Goal: Task Accomplishment & Management: Manage account settings

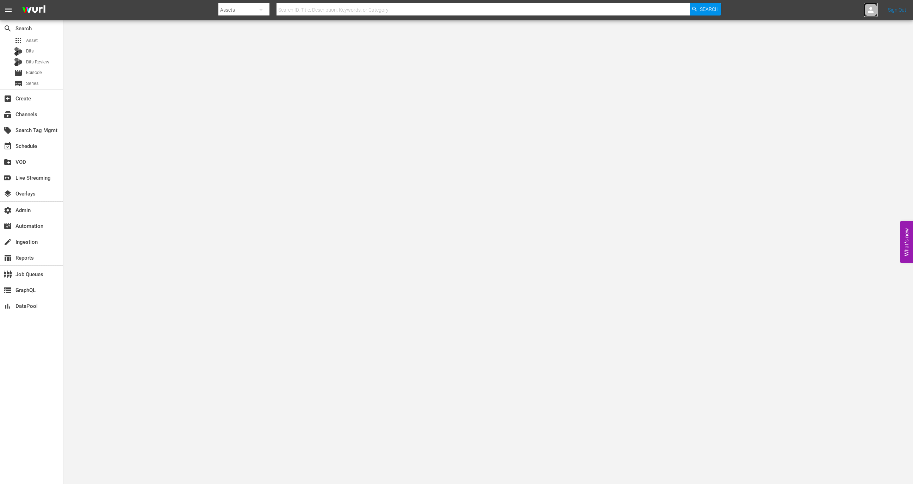
click at [876, 10] on div at bounding box center [870, 10] width 14 height 14
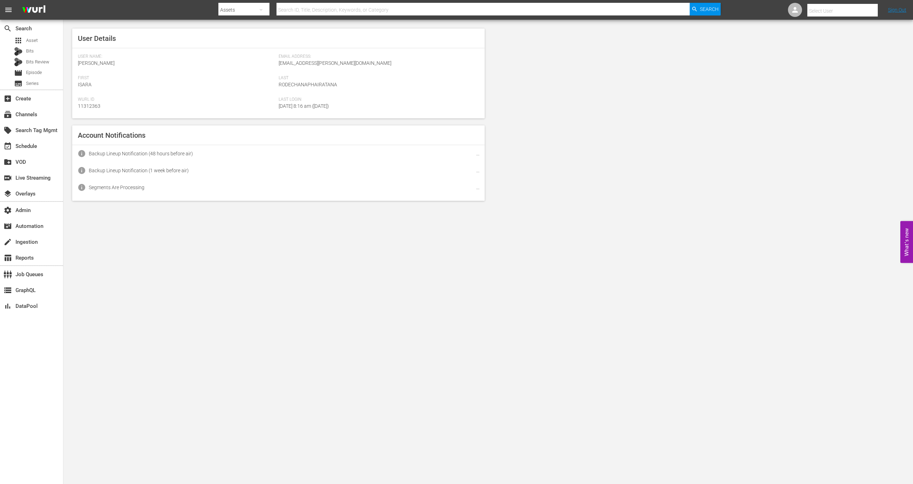
click at [856, 15] on input "text" at bounding box center [852, 10] width 90 height 17
click at [853, 48] on div "Barbara Greska <b.greska@autentic.com>" at bounding box center [829, 47] width 110 height 17
type input "Barbara Greska (11314094)"
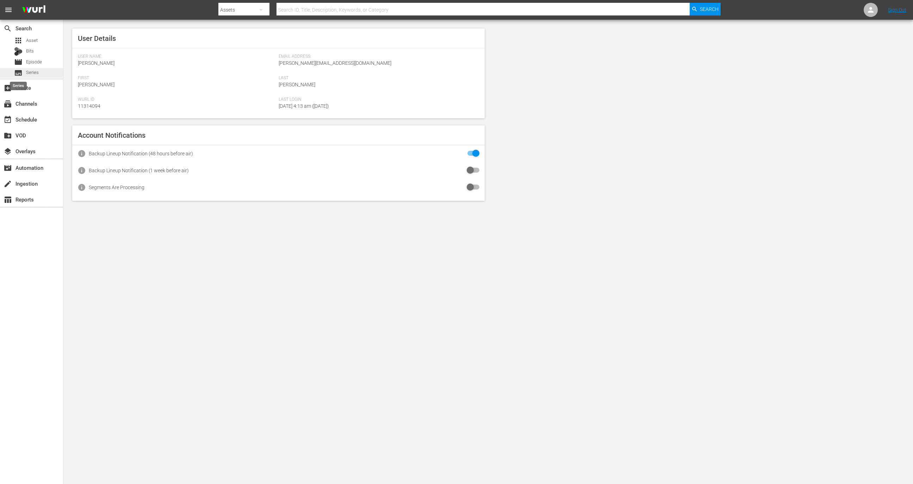
click at [17, 75] on span "subtitles" at bounding box center [18, 73] width 8 height 8
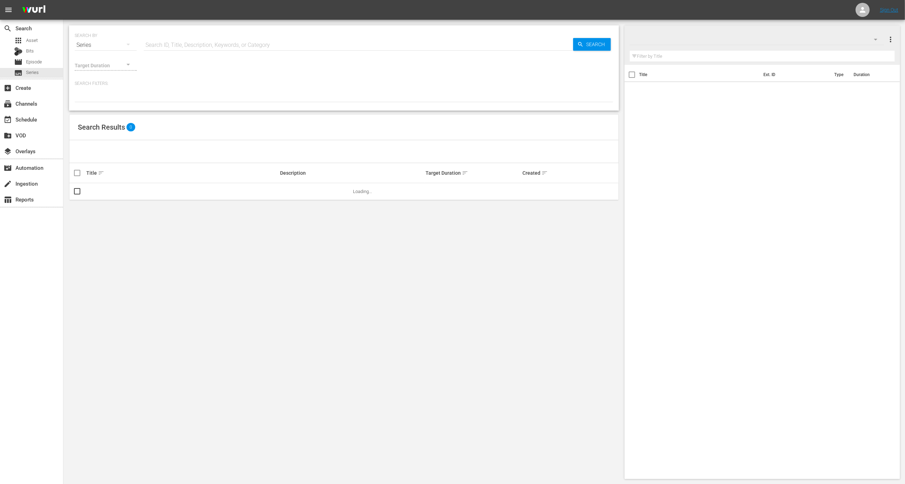
click at [204, 40] on input "text" at bounding box center [358, 45] width 429 height 17
paste input "The Race for the Atomic Bomb"
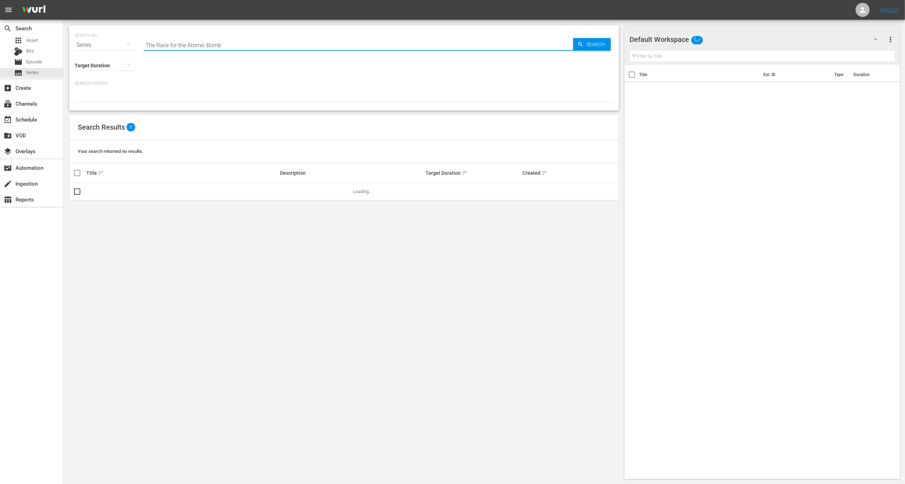
type input "The Race for the Atomic Bomb"
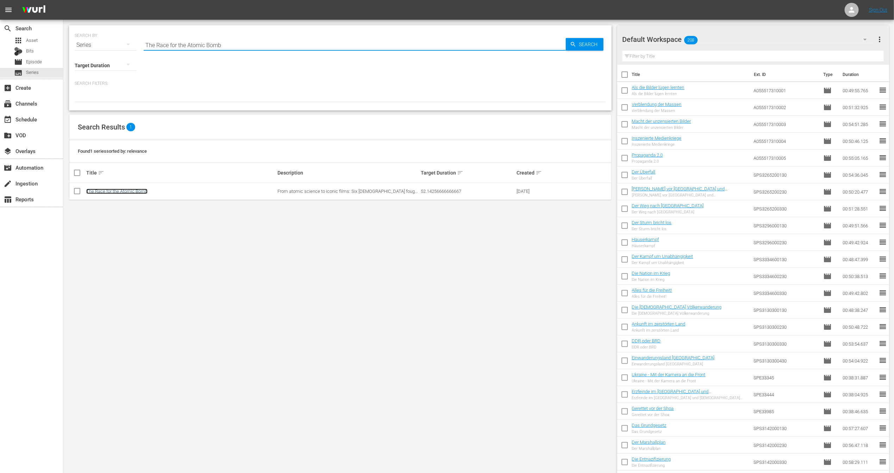
click at [112, 193] on link "The Race for the Atomic Bomb" at bounding box center [116, 191] width 61 height 5
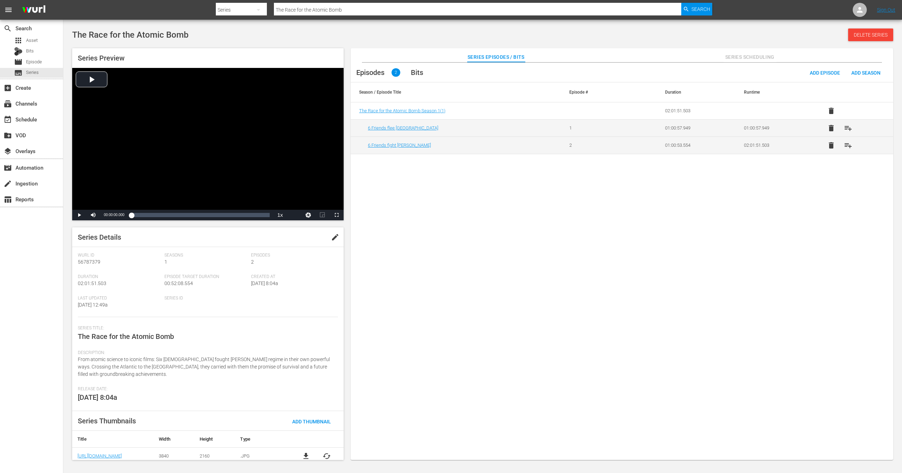
scroll to position [4, 0]
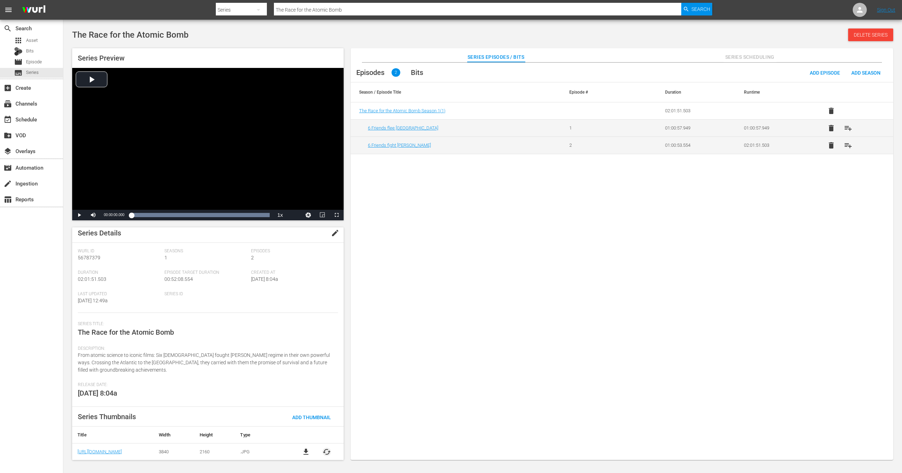
click at [323, 450] on span "cached" at bounding box center [327, 452] width 8 height 8
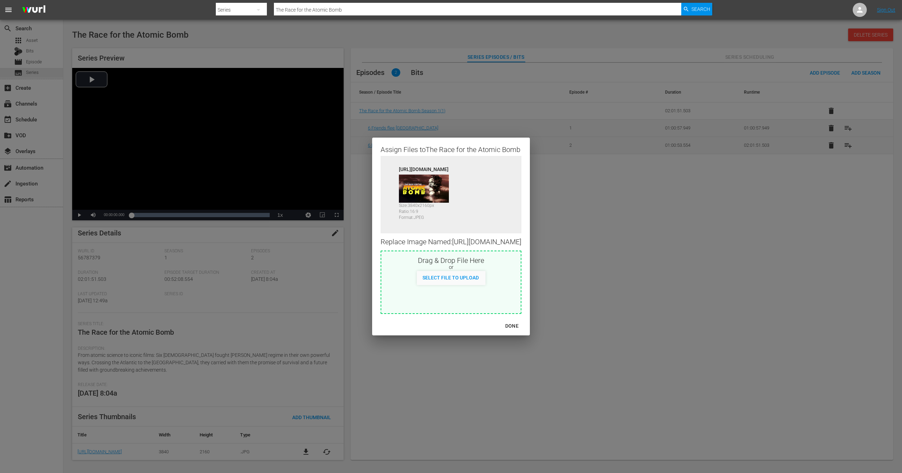
scroll to position [0, 34]
click at [524, 331] on div "DONE" at bounding box center [512, 326] width 25 height 9
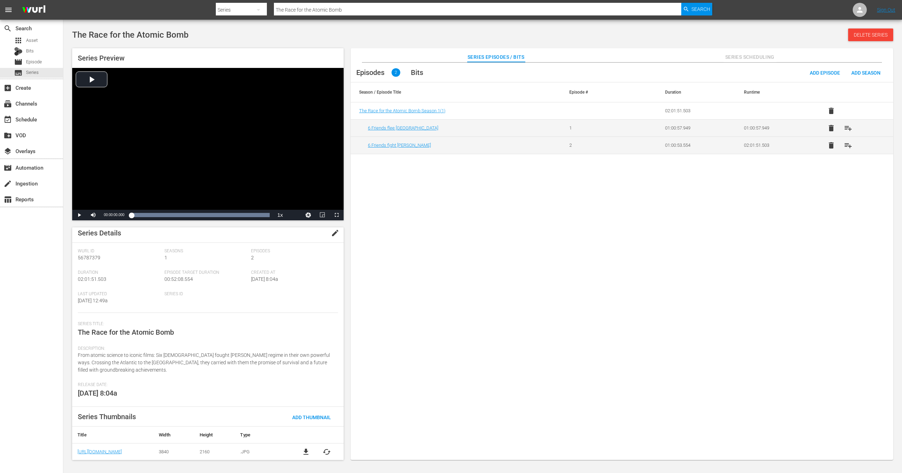
click at [364, 412] on div "Episodes 2 Bits Add Episode Add Season Season / Episode Title Episode # Duratio…" at bounding box center [622, 265] width 543 height 405
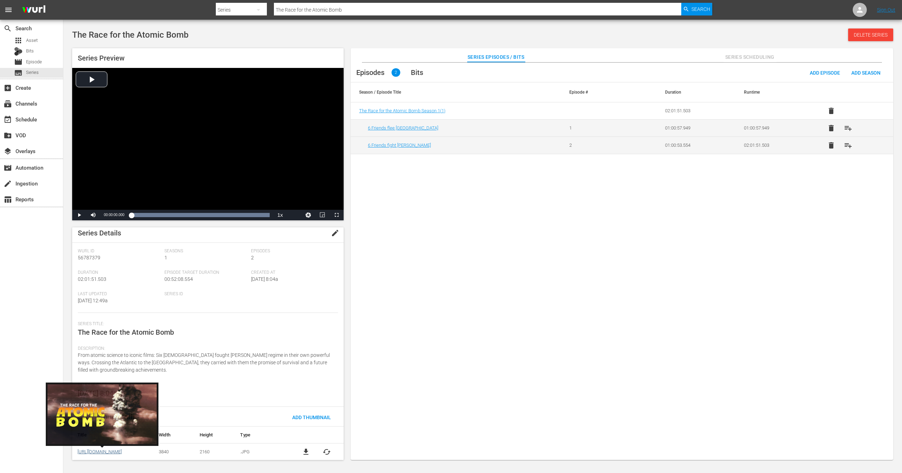
click at [114, 452] on link "[URL][DOMAIN_NAME]" at bounding box center [99, 451] width 44 height 5
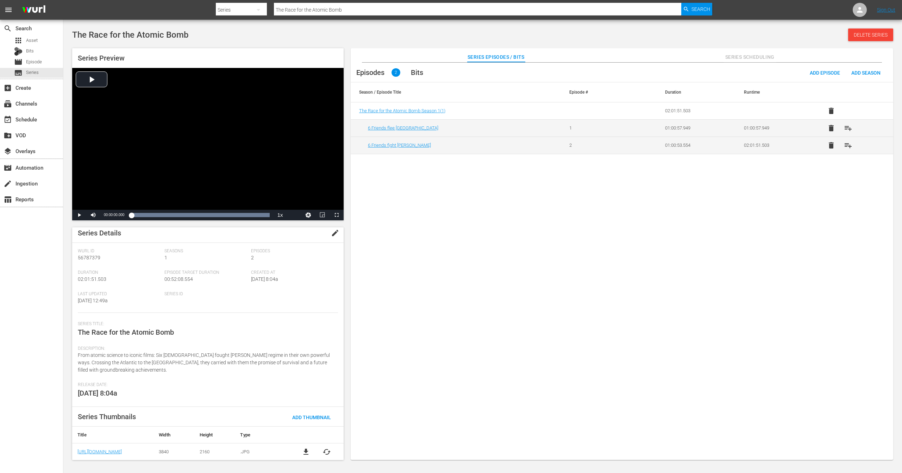
click at [305, 451] on span "file_download" at bounding box center [306, 452] width 8 height 8
click at [325, 455] on span "cached" at bounding box center [327, 456] width 8 height 8
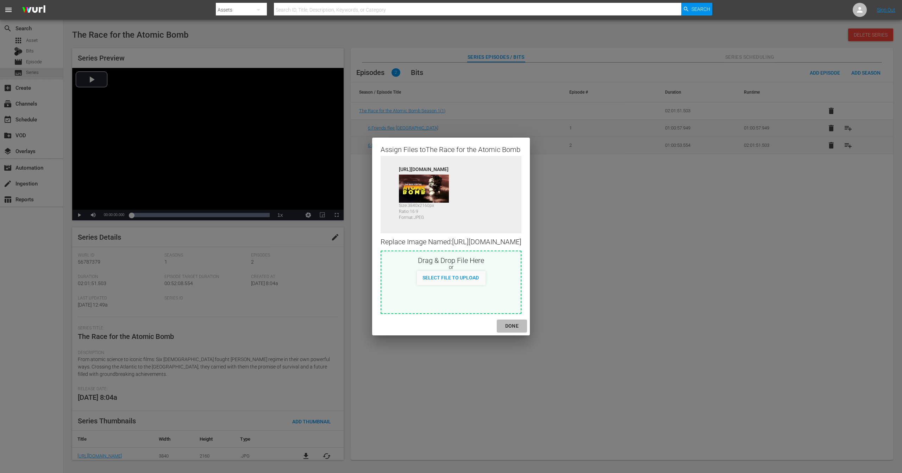
click at [524, 331] on div "DONE" at bounding box center [512, 326] width 25 height 9
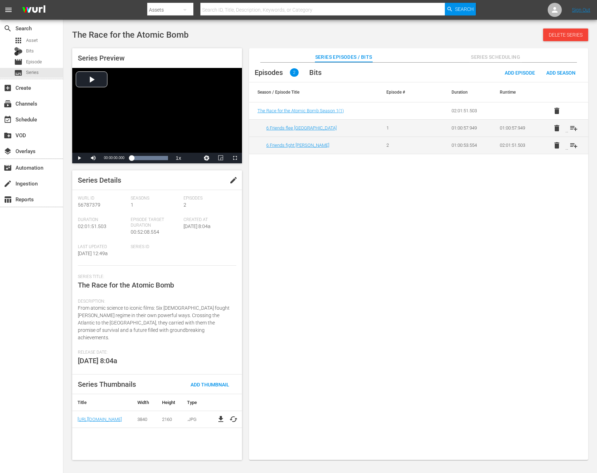
click at [231, 415] on span "cached" at bounding box center [233, 419] width 8 height 8
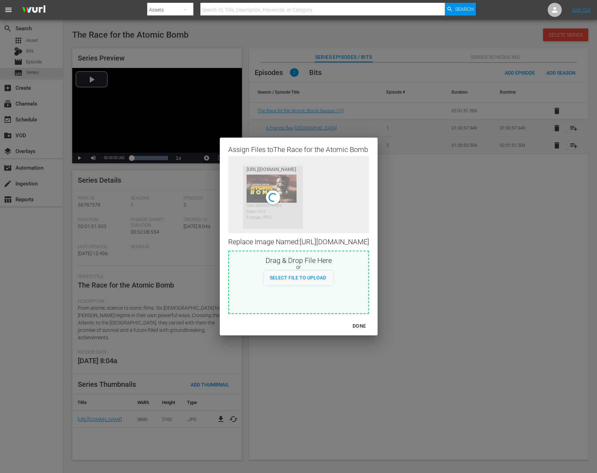
click at [388, 412] on div "Assign Files to The Race for the Atomic Bomb Source https://content-partner-mrs…" at bounding box center [298, 236] width 580 height 456
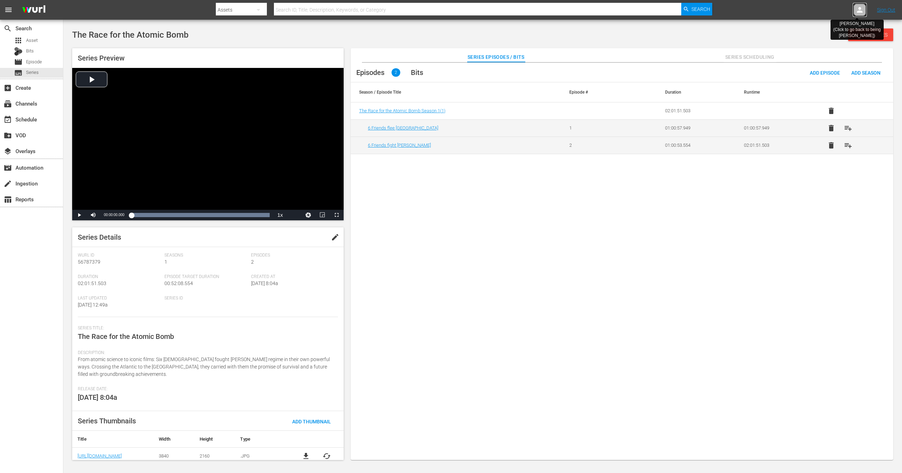
click at [861, 9] on icon at bounding box center [860, 10] width 8 height 8
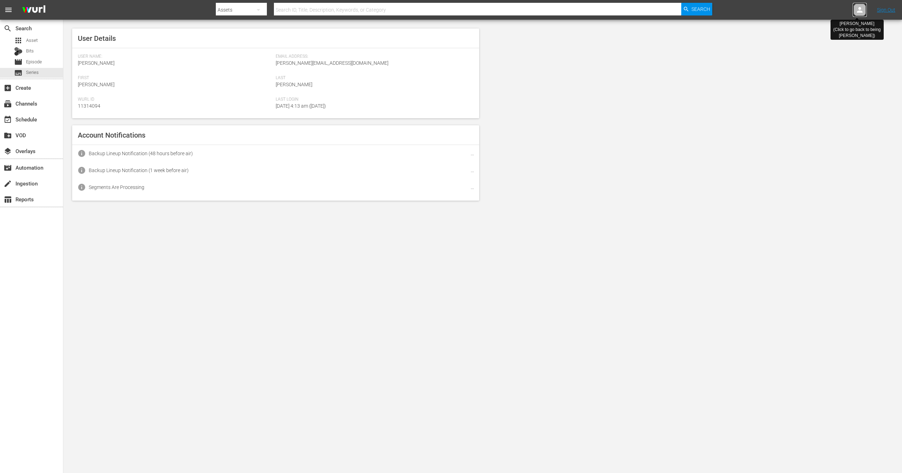
click at [861, 9] on icon at bounding box center [860, 10] width 8 height 8
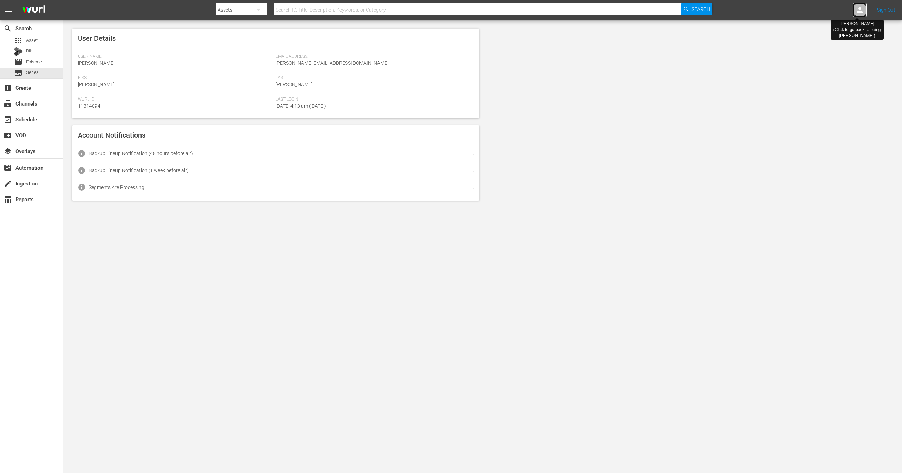
click at [861, 9] on icon at bounding box center [860, 10] width 8 height 8
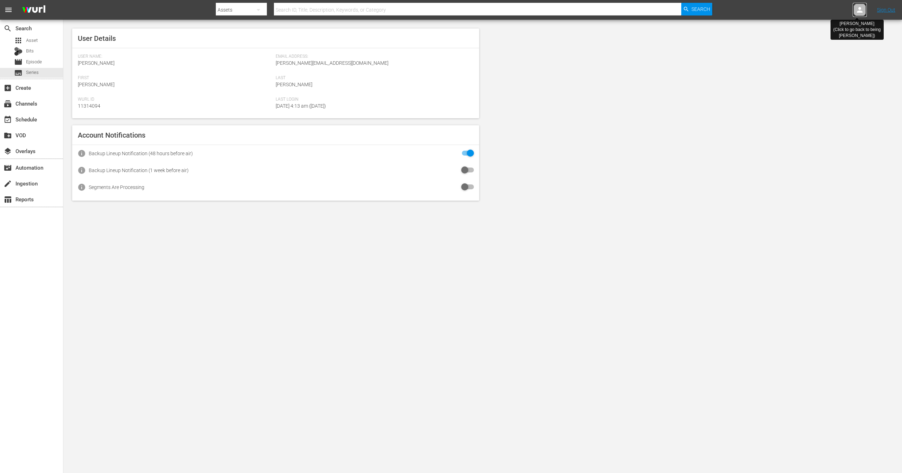
click at [861, 9] on icon at bounding box center [860, 10] width 8 height 8
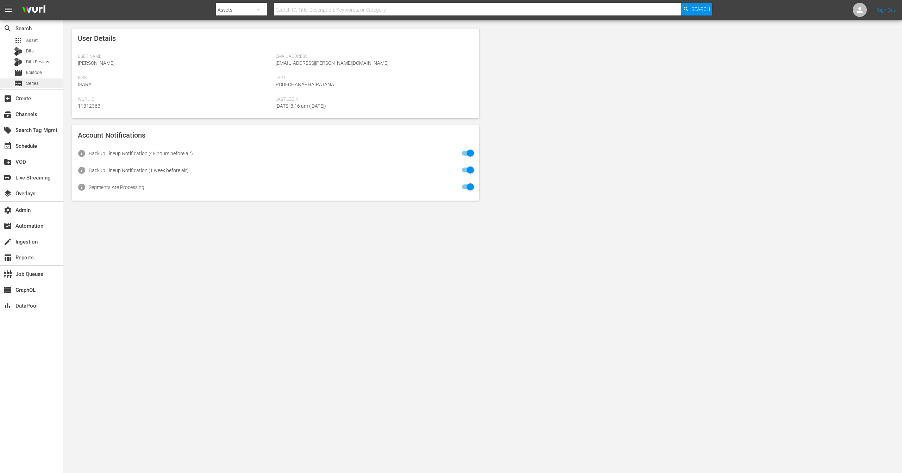
click at [51, 82] on div "subtitles Series" at bounding box center [31, 84] width 63 height 10
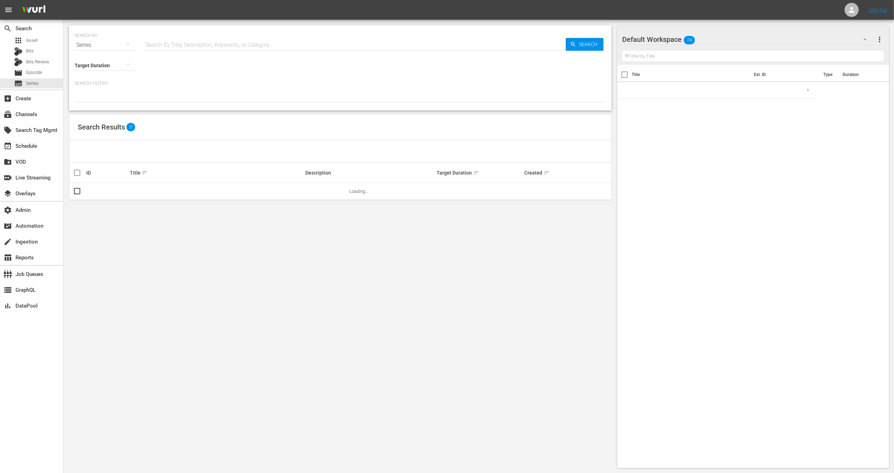
click at [188, 44] on input "text" at bounding box center [355, 45] width 422 height 17
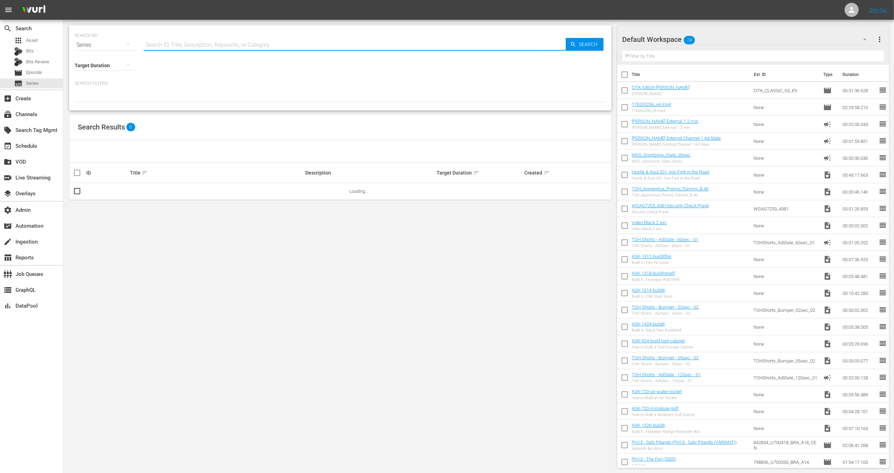
paste input "AtomBombe_Landscape_169_ENG.jpg"
type input "AtomBombe_Landscape_169_ENG.jpg"
type input "The Race for the atomic bomb"
click at [173, 189] on link "The Race for the Atomic Bomb" at bounding box center [160, 191] width 61 height 5
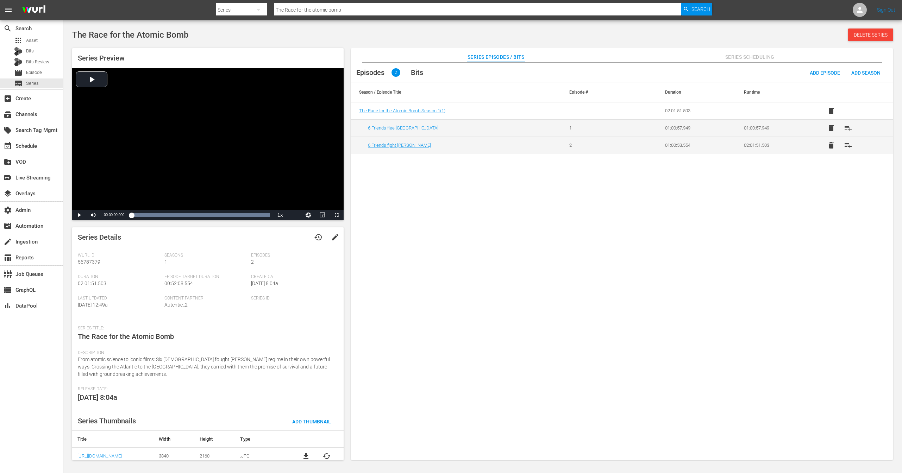
scroll to position [4, 0]
click at [325, 452] on span "cached" at bounding box center [327, 452] width 8 height 8
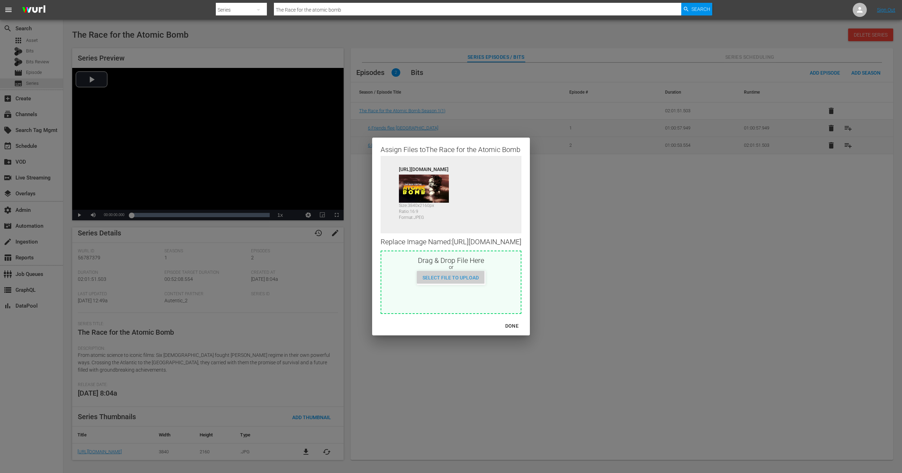
click at [461, 274] on div "Select File to Upload" at bounding box center [451, 277] width 68 height 13
type input "C:\fakepath\AtomBombe_Landscape_169_ENG.jpg"
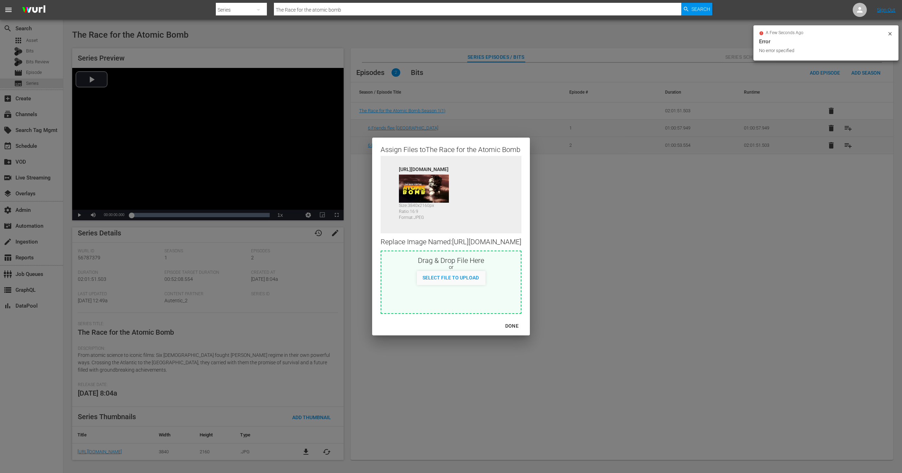
click at [527, 333] on button "DONE" at bounding box center [512, 326] width 30 height 13
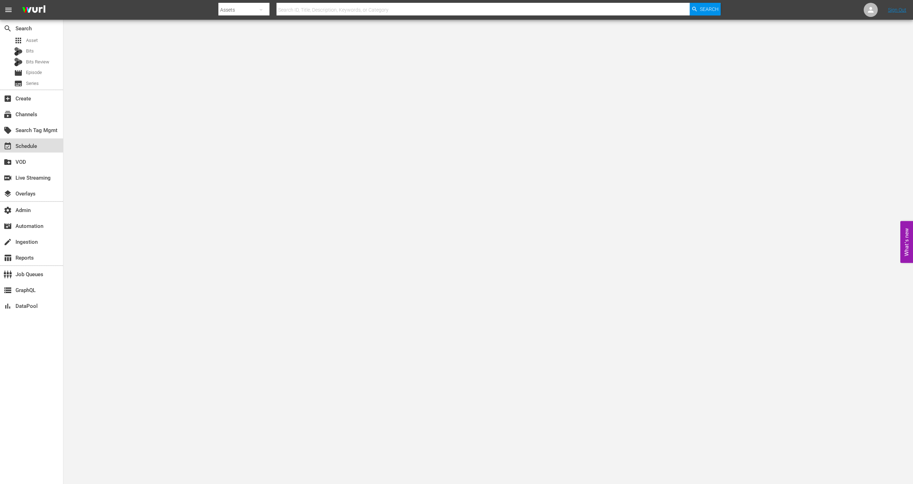
click at [51, 141] on div "event_available Schedule" at bounding box center [31, 145] width 63 height 14
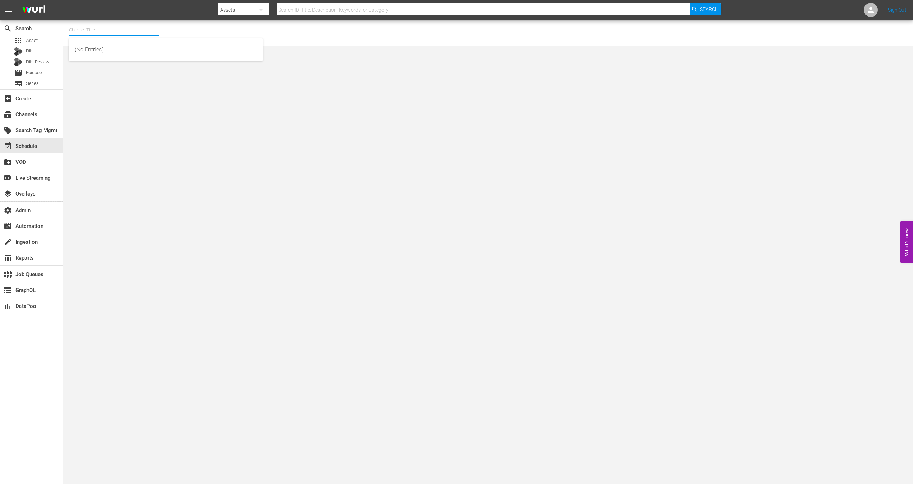
click at [121, 34] on input "text" at bounding box center [114, 29] width 90 height 17
click at [130, 47] on div "Movie Favorites by Lifetime (999 - aenetworks_holidaymoviefavorites_1)" at bounding box center [166, 49] width 182 height 17
type input "Movie Favorites by Lifetime (999 - aenetworks_holidaymoviefavorites_1)"
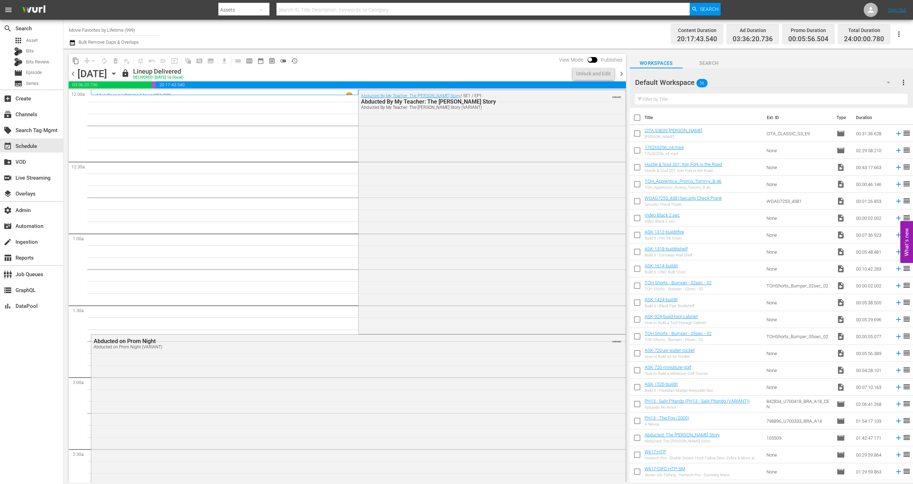
click at [119, 71] on div "Friday, September 5th September 5th" at bounding box center [98, 74] width 42 height 12
click at [118, 75] on icon "button" at bounding box center [114, 74] width 8 height 8
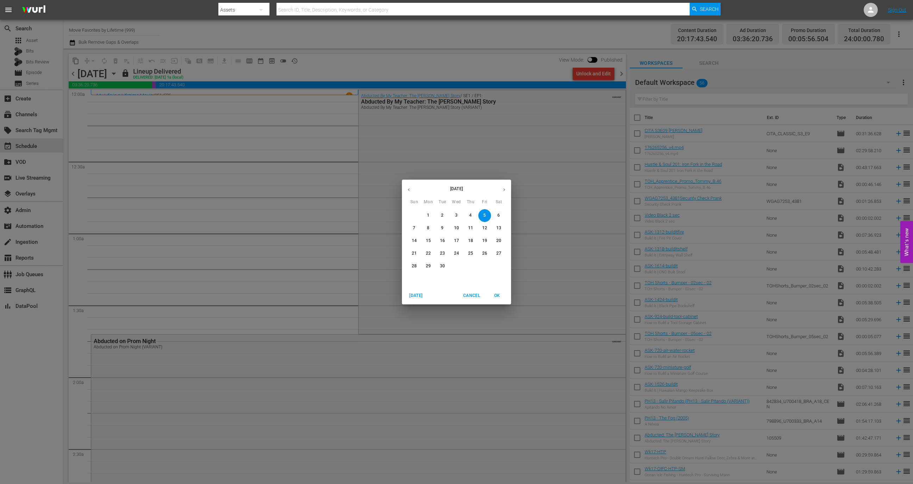
click at [415, 226] on p "7" at bounding box center [414, 228] width 2 height 6
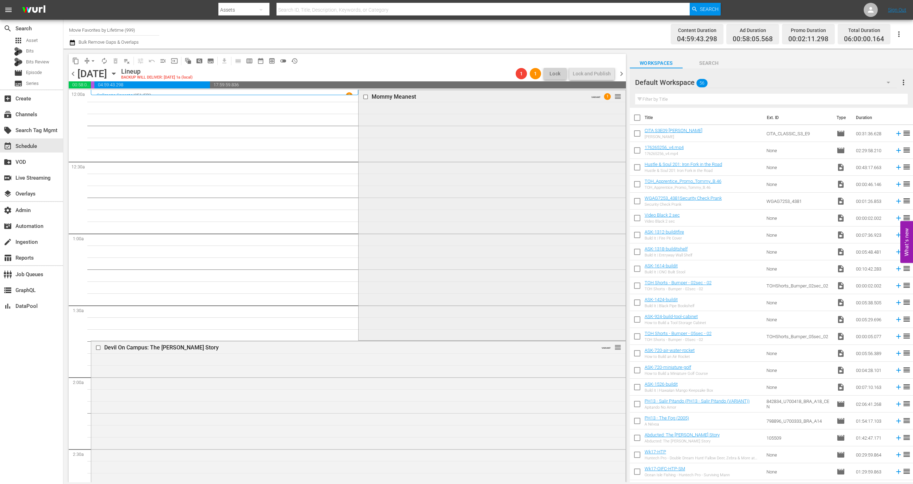
click at [421, 221] on div "Mommy Meanest VARIANT 1 reorder" at bounding box center [491, 214] width 267 height 249
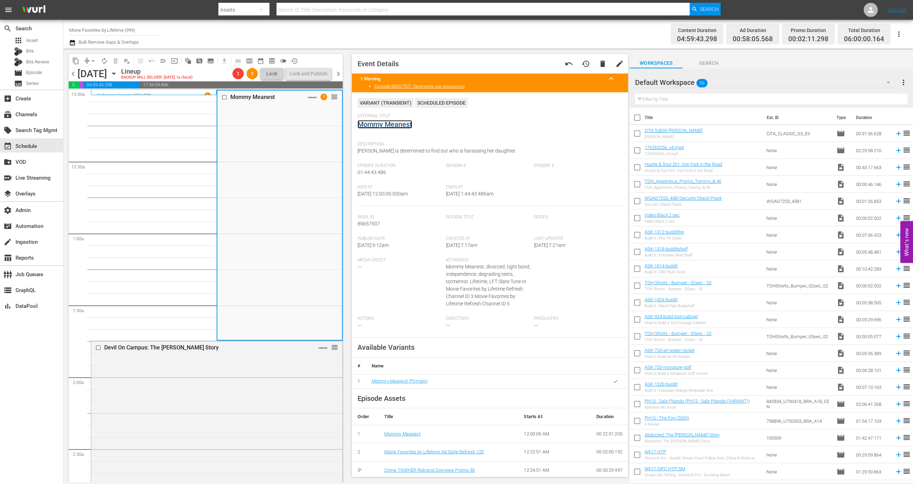
click at [395, 124] on link "Mommy Meanest" at bounding box center [384, 124] width 55 height 8
click at [389, 121] on link "Mommy Meanest" at bounding box center [384, 124] width 55 height 8
click at [37, 38] on div "apps Asset" at bounding box center [31, 41] width 63 height 10
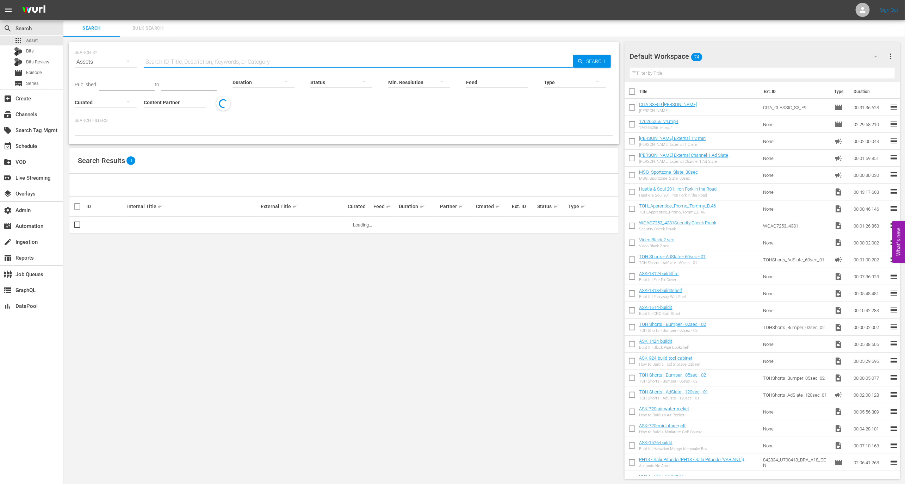
click at [188, 56] on input "text" at bounding box center [358, 62] width 429 height 17
paste input "52273250"
type input "52273250"
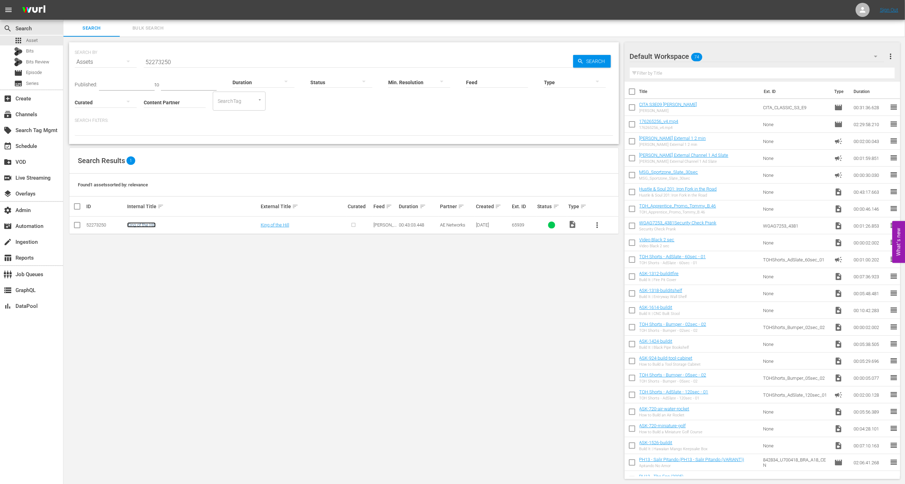
click at [146, 226] on link "King of the Hill" at bounding box center [141, 224] width 29 height 5
click at [601, 221] on button "more_vert" at bounding box center [596, 225] width 17 height 17
click at [615, 278] on div "Episode" at bounding box center [635, 278] width 48 height 17
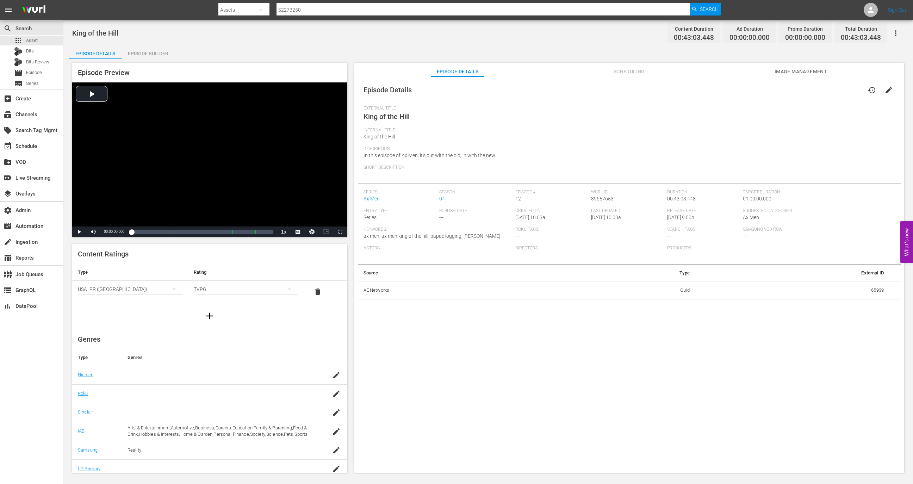
scroll to position [30, 0]
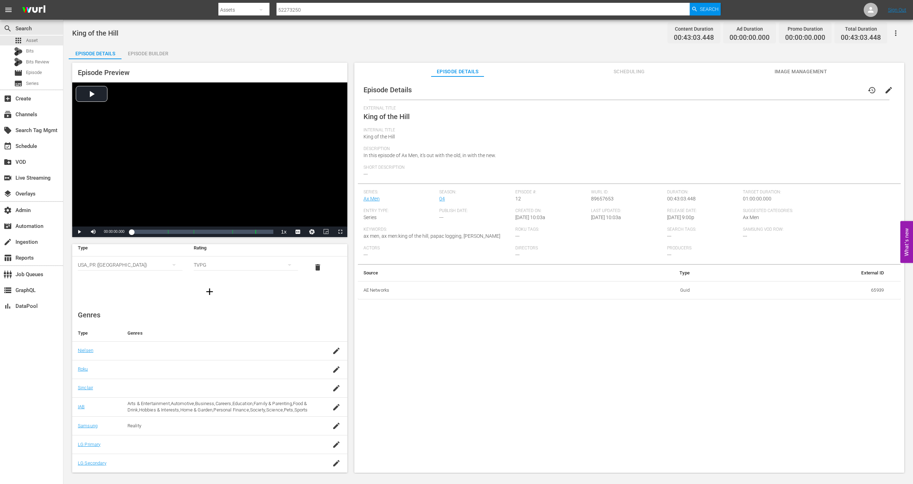
click at [896, 35] on icon "button" at bounding box center [895, 33] width 8 height 8
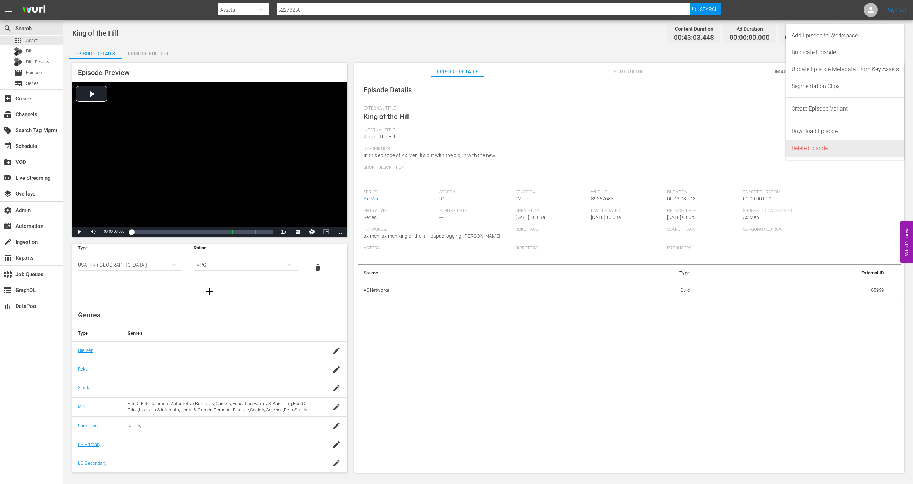
click at [841, 149] on div "Delete Episode" at bounding box center [844, 148] width 107 height 17
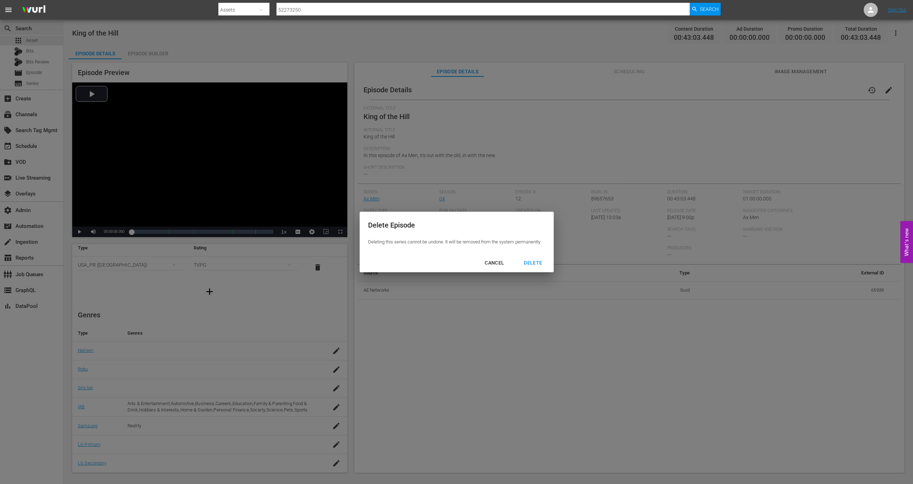
click at [538, 263] on div "DELETE" at bounding box center [533, 262] width 30 height 9
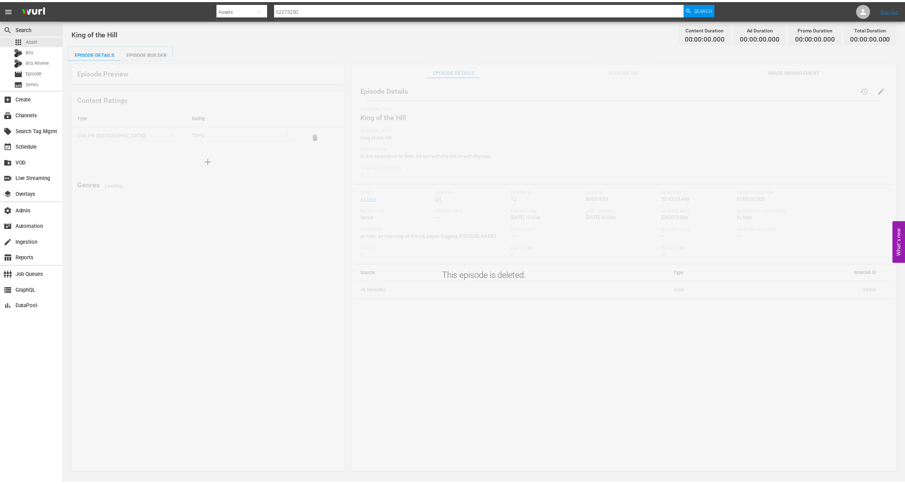
scroll to position [0, 0]
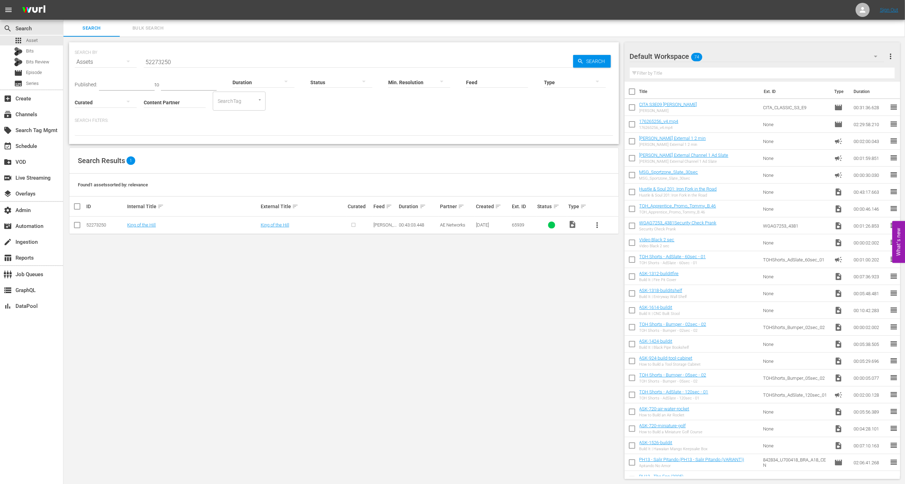
click at [99, 225] on div "52273250" at bounding box center [105, 224] width 39 height 5
copy div "52273250"
click at [861, 13] on icon at bounding box center [862, 10] width 8 height 8
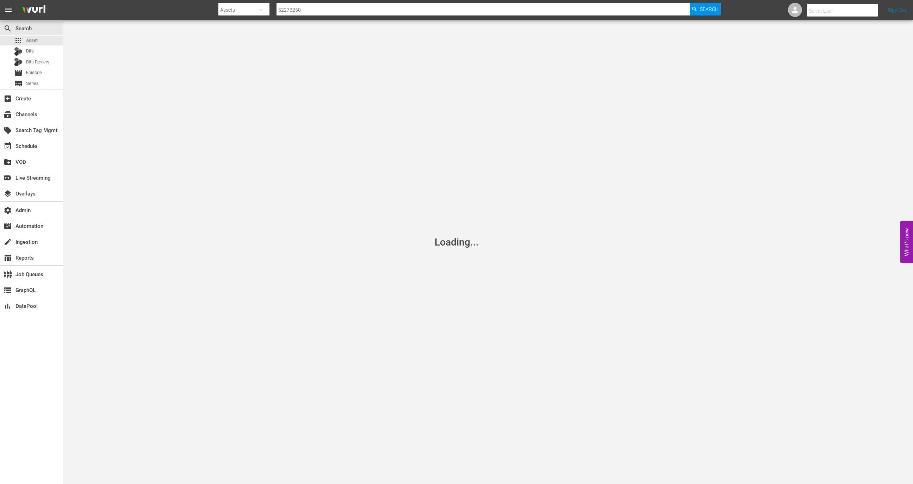
click at [858, 10] on input "text" at bounding box center [852, 10] width 90 height 17
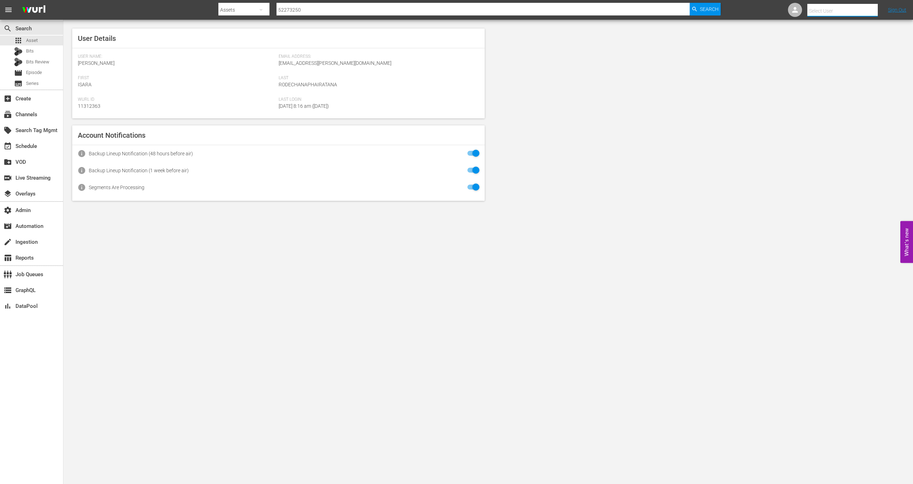
click at [853, 10] on input "text" at bounding box center [852, 10] width 90 height 17
type input "bloomberg"
click at [52, 121] on div "subscriptions Channels" at bounding box center [31, 114] width 63 height 16
click at [51, 110] on div "subscriptions Channels" at bounding box center [31, 114] width 63 height 14
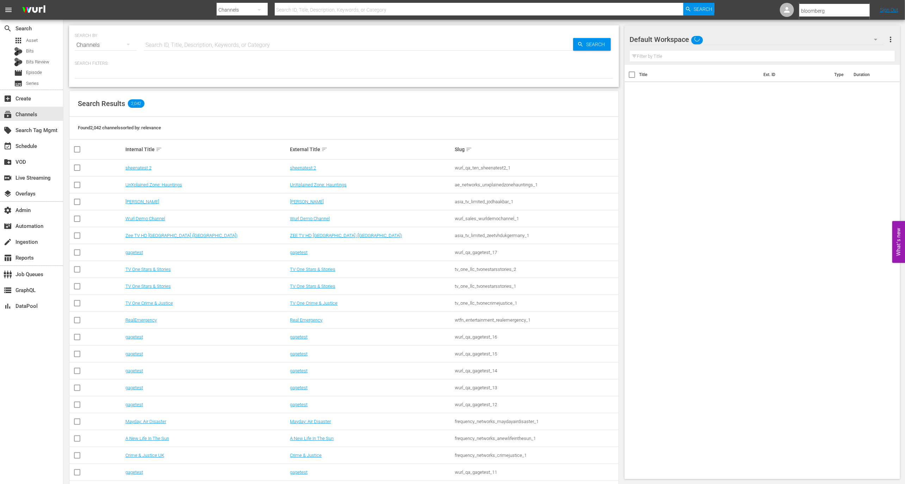
click at [196, 44] on input "text" at bounding box center [358, 45] width 429 height 17
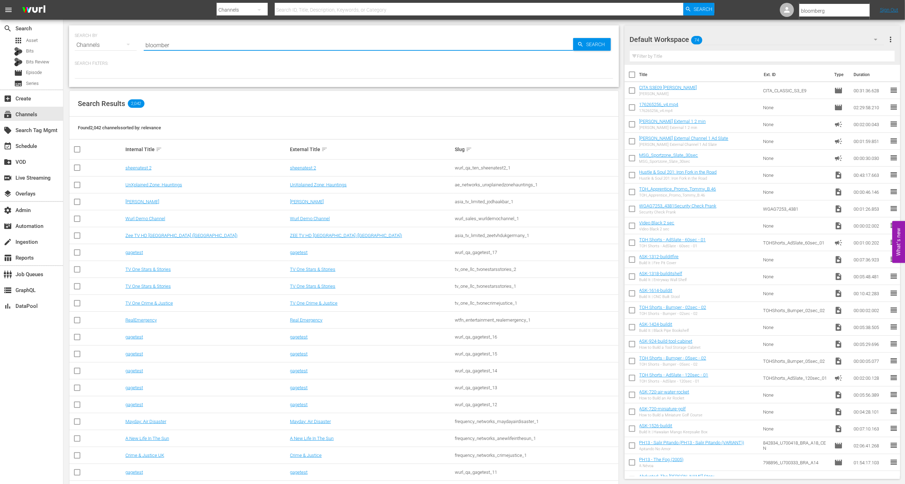
type input "bloomberg"
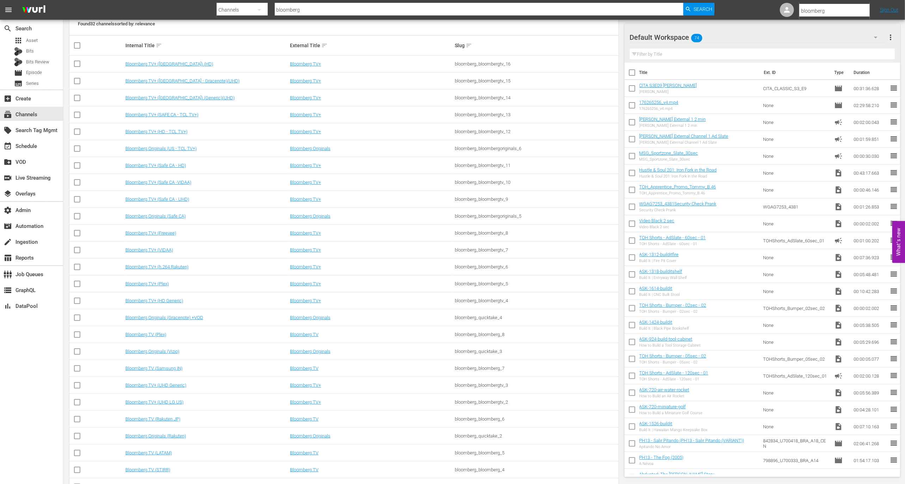
scroll to position [229, 0]
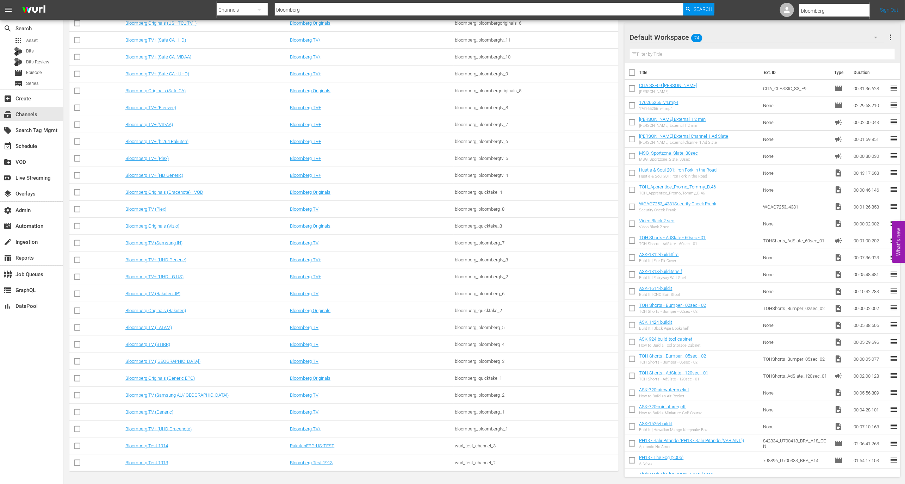
type input "bloombergs"
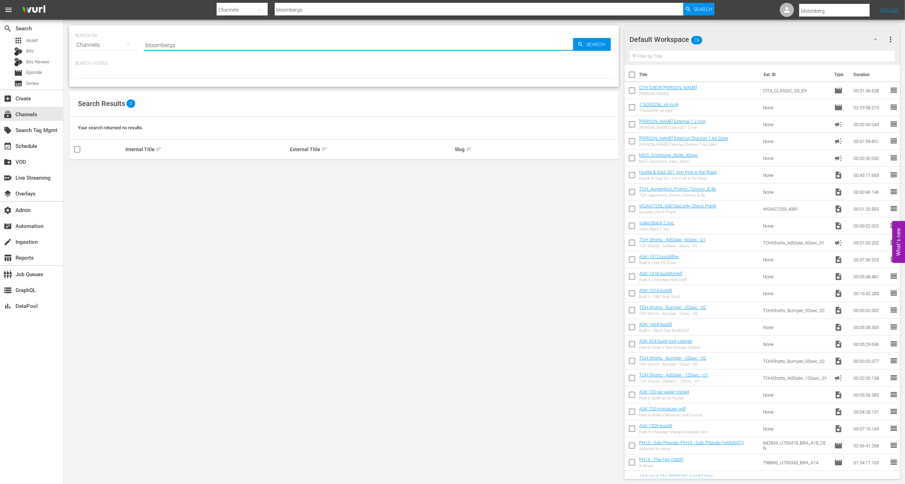
type input "bloomberg"
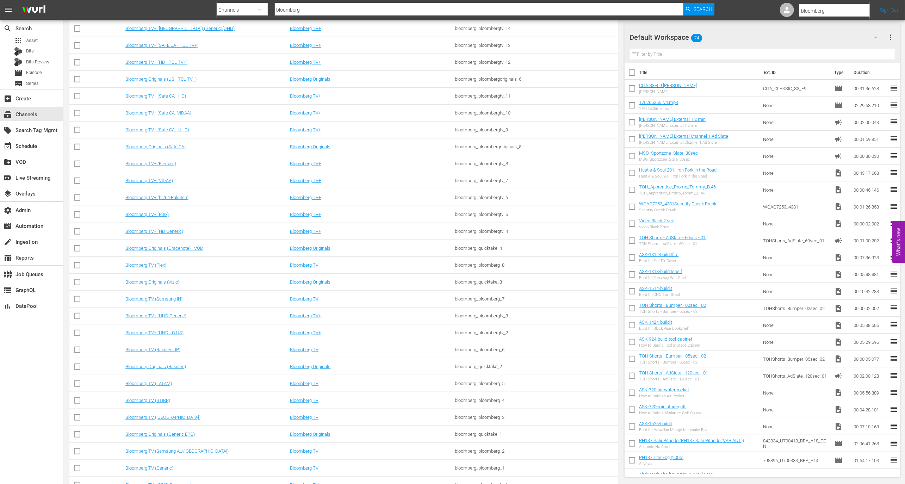
scroll to position [229, 0]
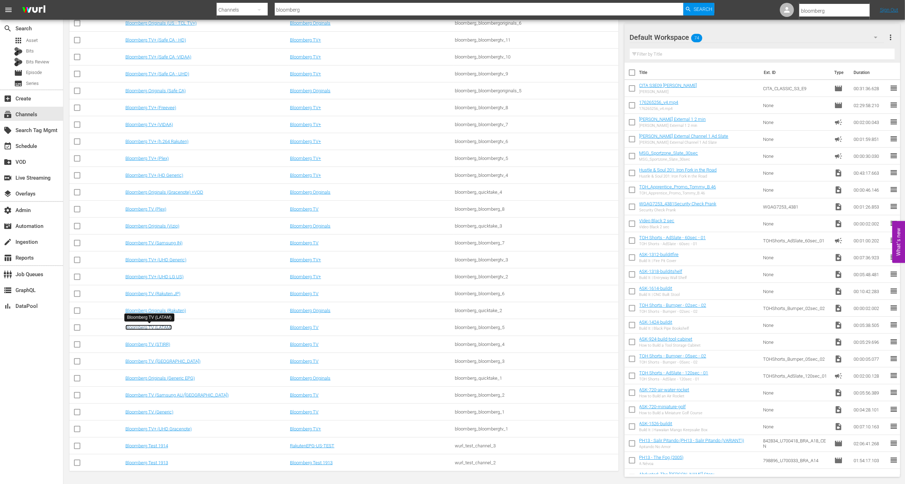
click at [164, 328] on link "Bloomberg TV (LATAM)" at bounding box center [148, 327] width 46 height 5
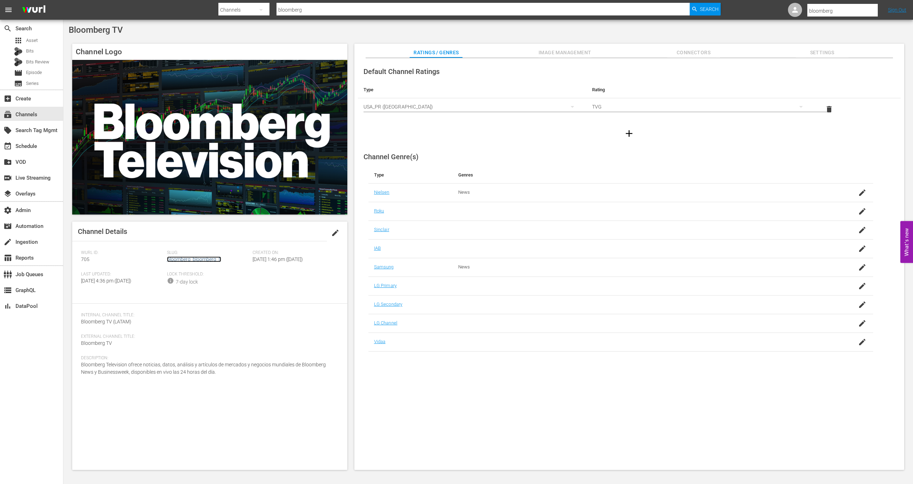
click at [208, 260] on link "bloomberg_bloomberg_5" at bounding box center [194, 259] width 54 height 6
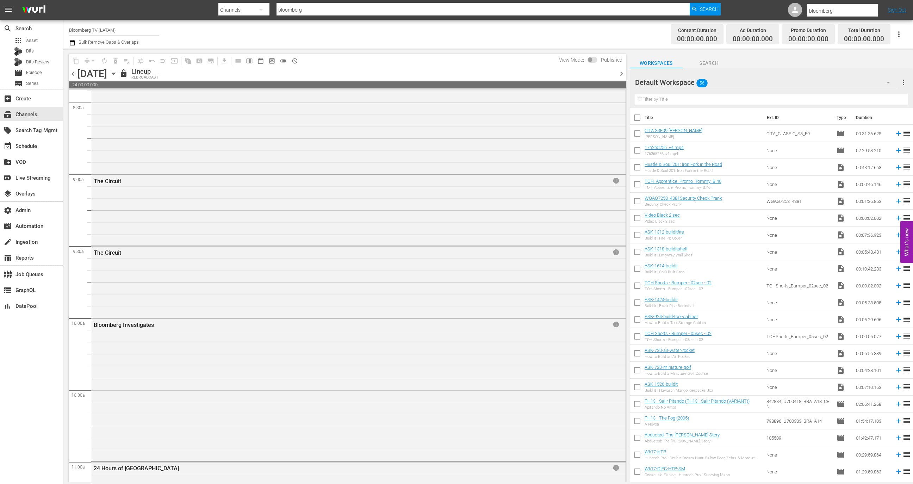
scroll to position [1308, 0]
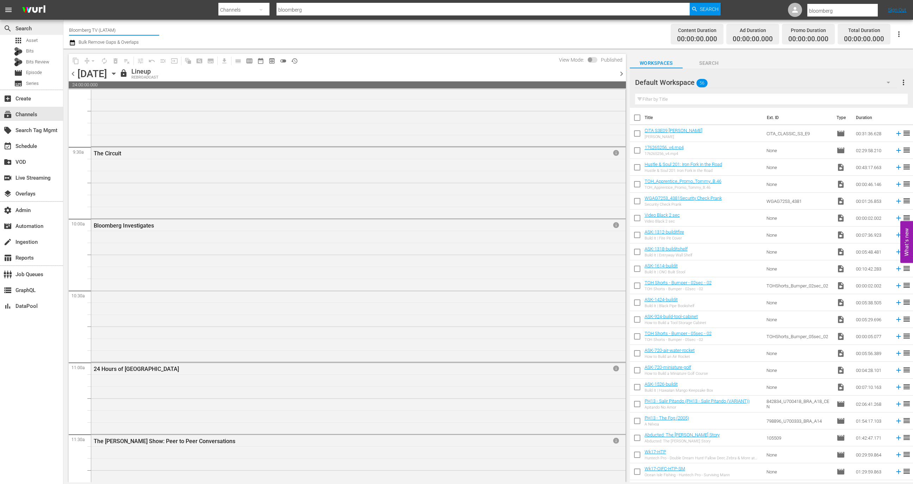
drag, startPoint x: 131, startPoint y: 29, endPoint x: 60, endPoint y: 26, distance: 71.9
click at [63, 0] on div "search Search apps Asset Bits Bits Review movie Episode subtitles Series add_bo…" at bounding box center [487, 0] width 849 height 0
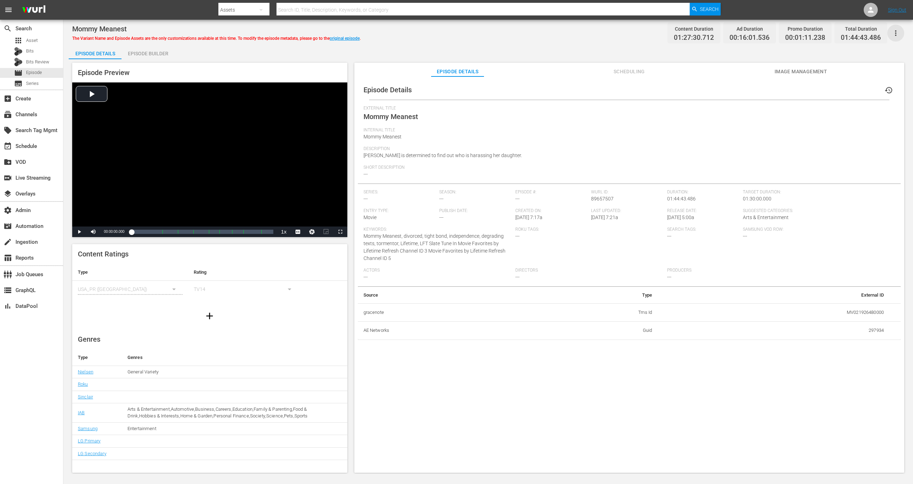
click at [896, 33] on icon "button" at bounding box center [895, 33] width 8 height 8
click at [892, 33] on div "Segmentation Clips" at bounding box center [865, 35] width 68 height 17
click at [42, 80] on div "subtitles Series" at bounding box center [31, 84] width 63 height 10
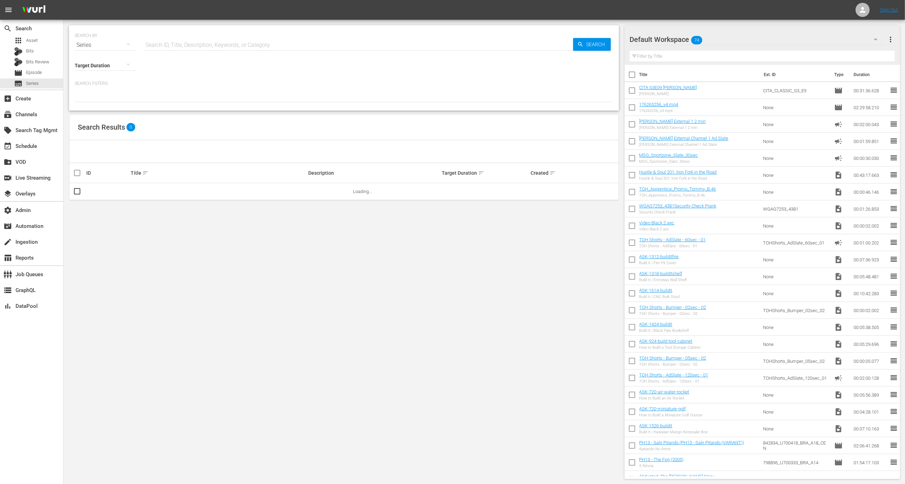
click at [220, 41] on input "text" at bounding box center [358, 45] width 429 height 17
paste input "The Race for the Atomic Bomb"
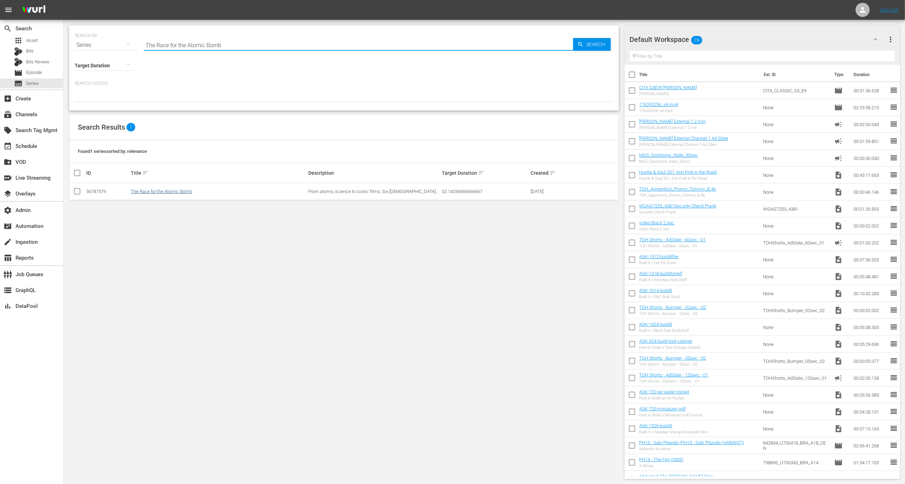
type input "The Race for the Atomic Bomb"
click at [158, 189] on link "The Race for the Atomic Bomb" at bounding box center [161, 191] width 61 height 5
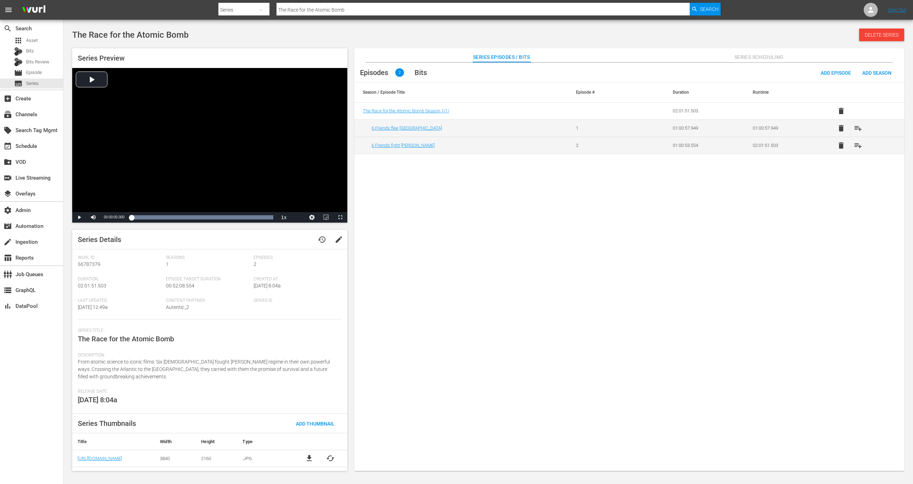
click at [309, 459] on span "file_download" at bounding box center [309, 458] width 8 height 8
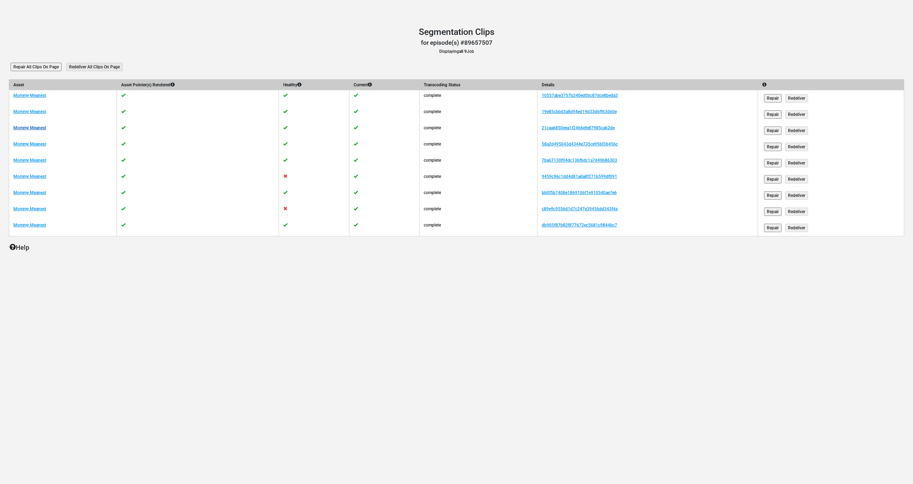
click at [28, 129] on link "Mommy Meanest" at bounding box center [29, 127] width 33 height 5
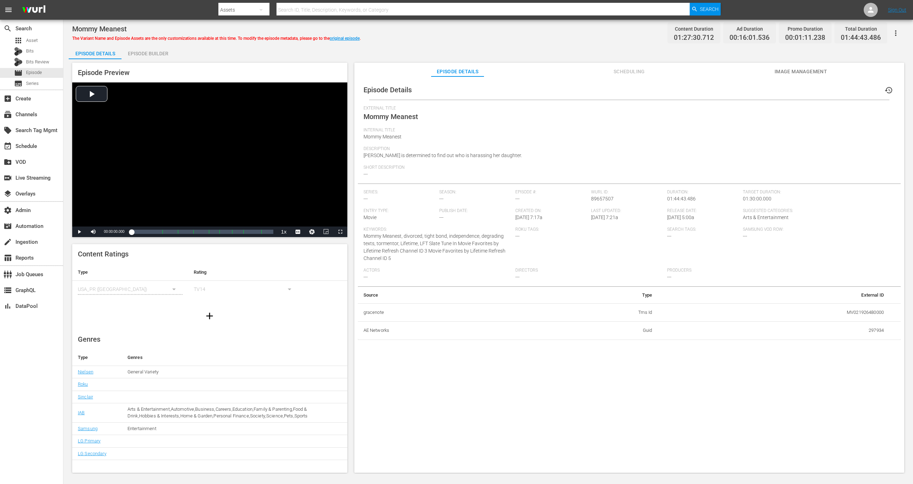
click at [132, 50] on div "Episode Builder" at bounding box center [147, 53] width 53 height 17
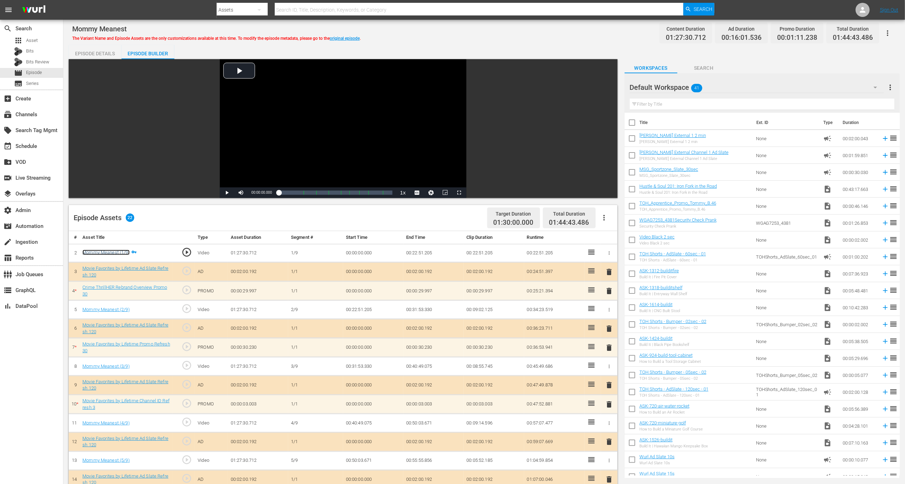
click at [123, 253] on link "Mommy Meanest (1/9)" at bounding box center [105, 252] width 47 height 5
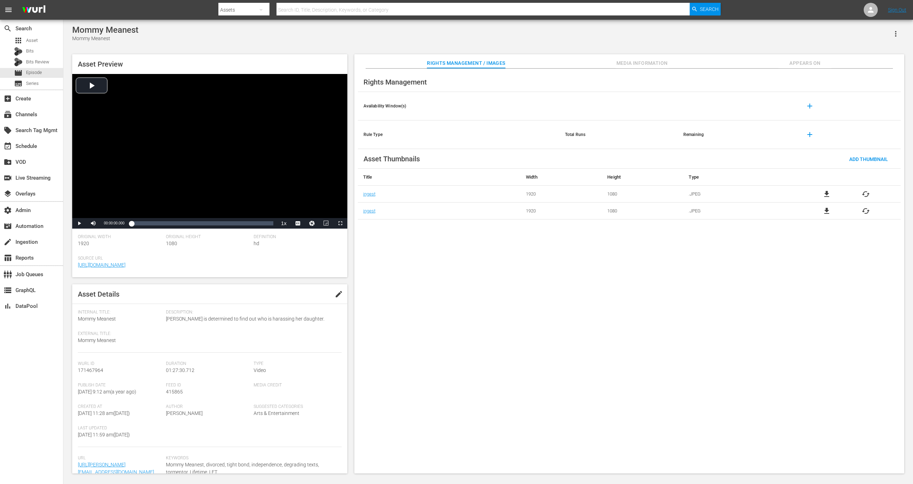
click at [900, 33] on button "button" at bounding box center [895, 33] width 17 height 17
click at [871, 56] on div "Segmentation Clips" at bounding box center [865, 53] width 68 height 17
click at [44, 85] on div "subtitles Series" at bounding box center [31, 84] width 63 height 10
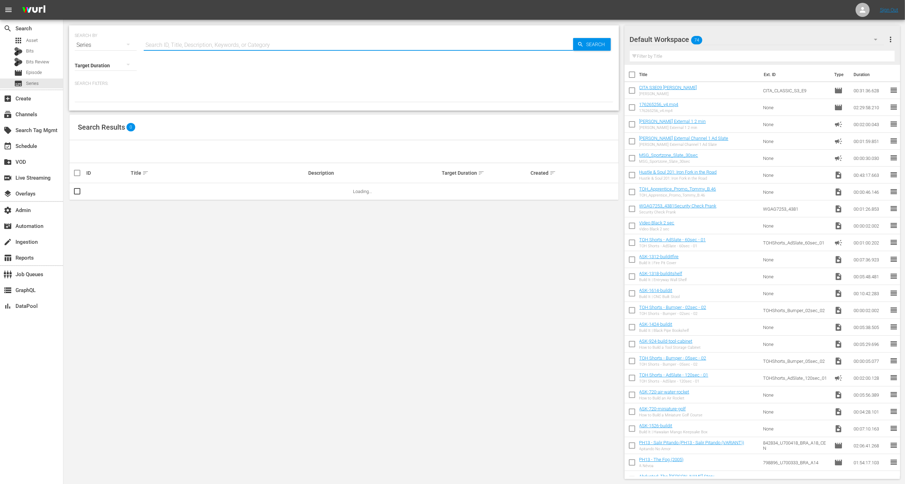
click at [165, 47] on input "text" at bounding box center [358, 45] width 429 height 17
paste input "938512215"
type input "938512215"
type input "The Race for the atomic bomb"
click at [173, 196] on td "The Race for the Atomic Bomb" at bounding box center [219, 191] width 178 height 17
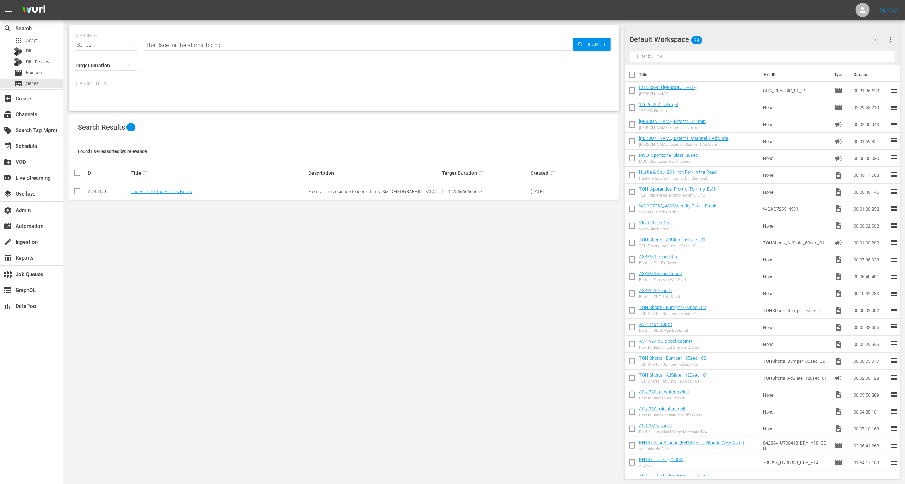
click at [173, 195] on td "The Race for the Atomic Bomb" at bounding box center [219, 191] width 178 height 17
click at [175, 194] on td "The Race for the Atomic Bomb" at bounding box center [219, 191] width 178 height 17
click at [179, 190] on link "The Race for the Atomic Bomb" at bounding box center [161, 191] width 61 height 5
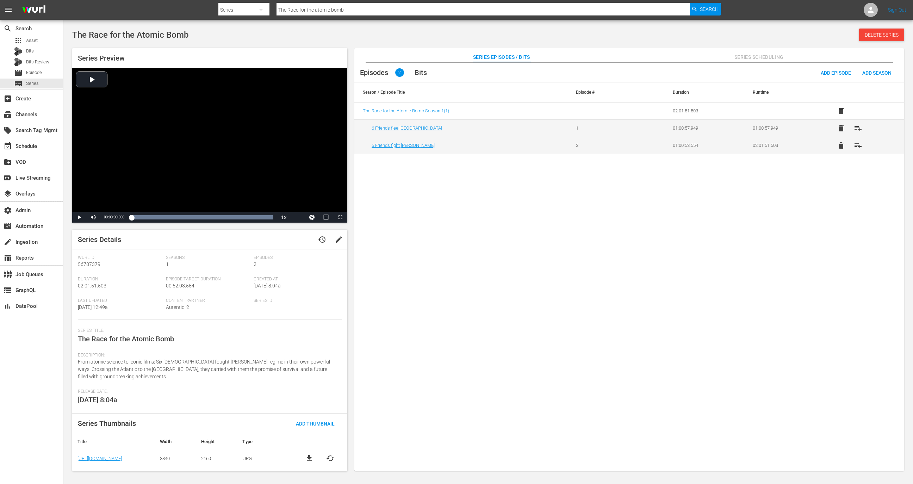
click at [331, 460] on span "cached" at bounding box center [330, 458] width 8 height 8
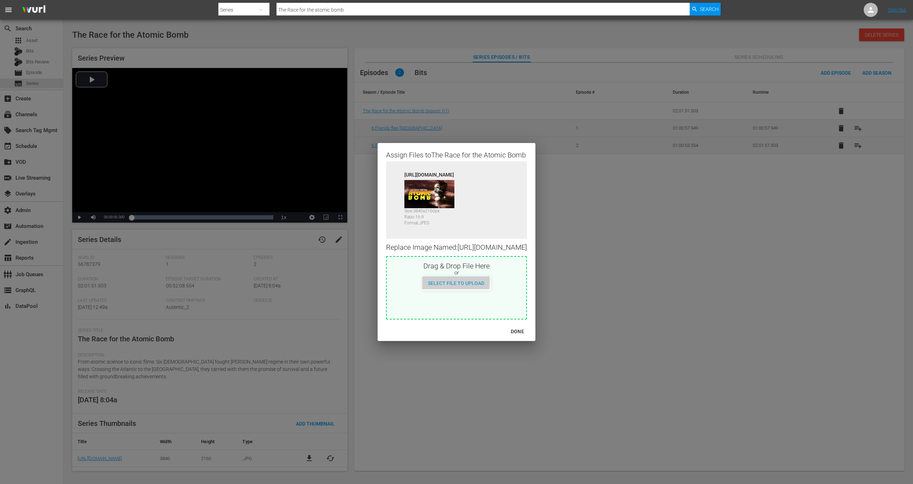
click at [446, 284] on span "Select File to Upload" at bounding box center [456, 283] width 68 height 6
type input "C:\fakepath\AtomBombe_Landscape_169_ENG.jpg"
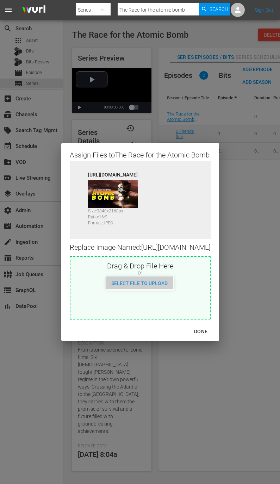
click at [156, 286] on span "Select File to Upload" at bounding box center [140, 283] width 68 height 6
type input "C:\fakepath\AtomBombe_Landscape_169_ENG.jpg"
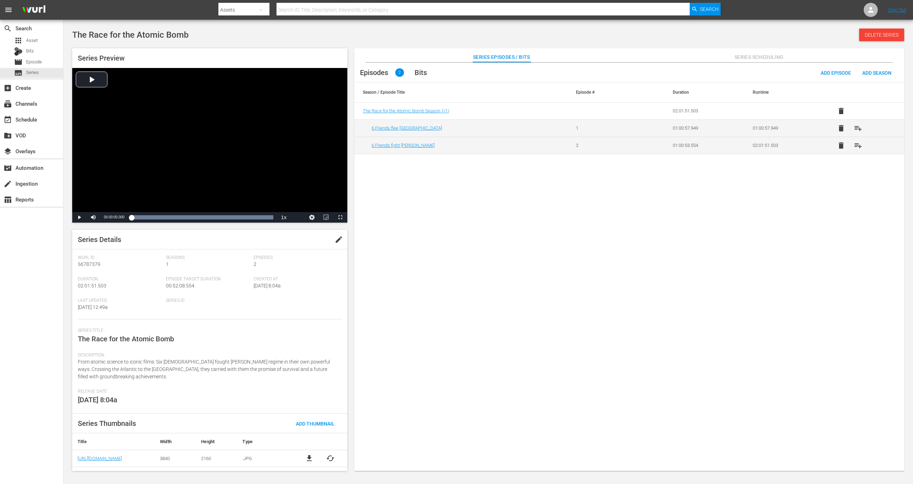
click at [138, 460] on td "[URL][DOMAIN_NAME]" at bounding box center [113, 458] width 82 height 17
copy link "[URL][DOMAIN_NAME]"
click at [868, 11] on icon at bounding box center [871, 10] width 6 height 6
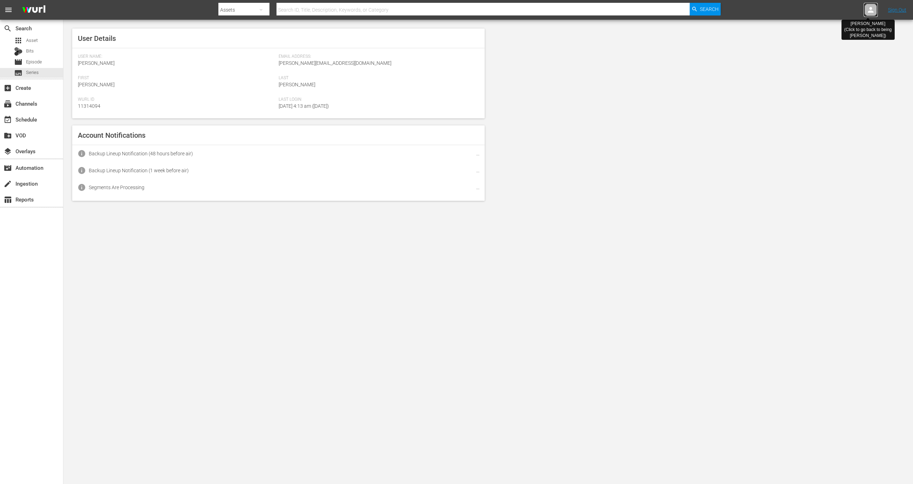
click at [868, 11] on icon at bounding box center [871, 10] width 6 height 6
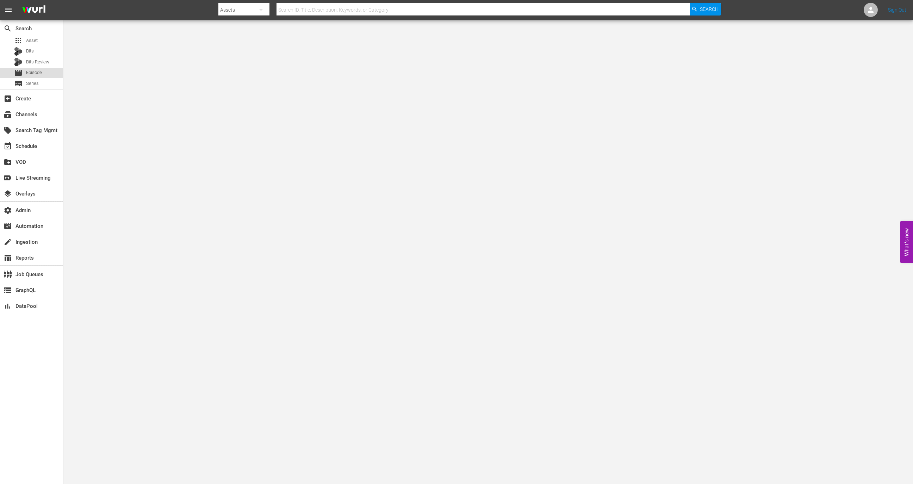
click at [38, 71] on span "Episode" at bounding box center [34, 72] width 16 height 7
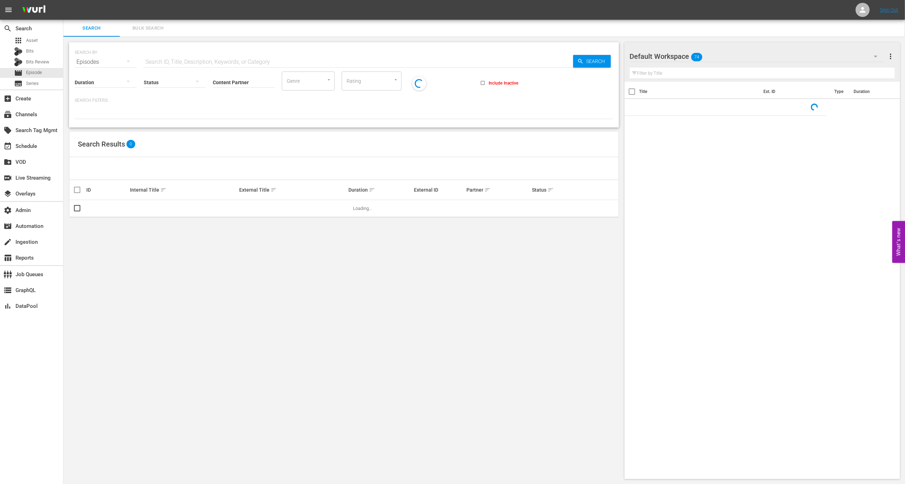
click at [188, 55] on input "text" at bounding box center [358, 62] width 429 height 17
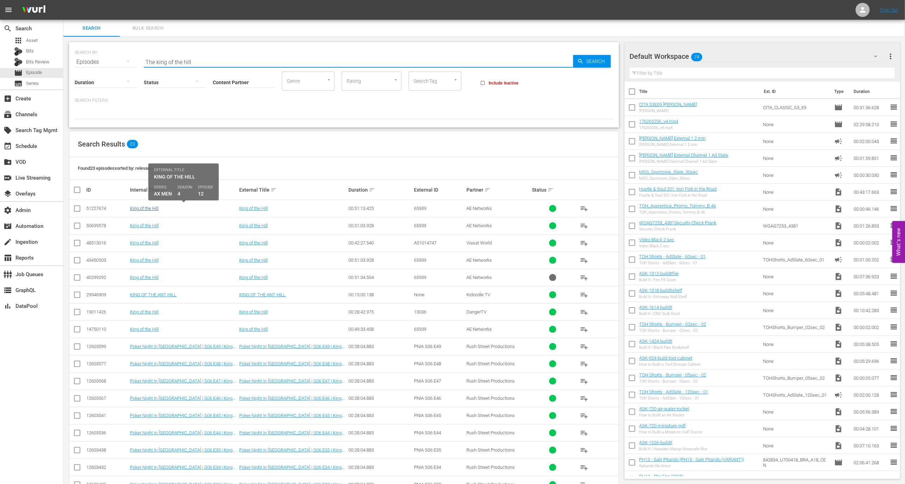
type input "The king of the hill"
click at [143, 208] on link "King of the Hill" at bounding box center [144, 208] width 29 height 5
click at [204, 60] on input "The king of the hill" at bounding box center [358, 62] width 429 height 17
click at [202, 65] on div "Status" at bounding box center [175, 77] width 62 height 25
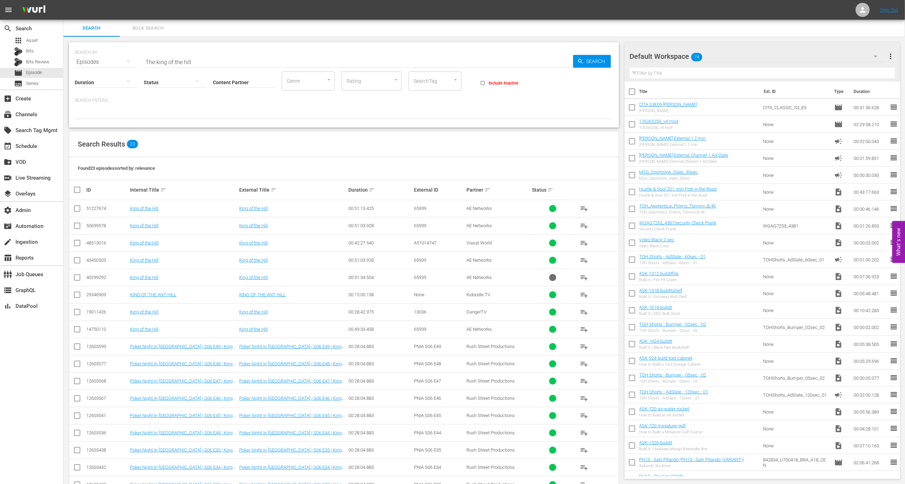
click at [202, 65] on div "Status" at bounding box center [175, 77] width 62 height 25
click at [204, 61] on input "The king of the hill" at bounding box center [358, 62] width 429 height 17
click at [33, 36] on div "apps Asset" at bounding box center [26, 41] width 24 height 10
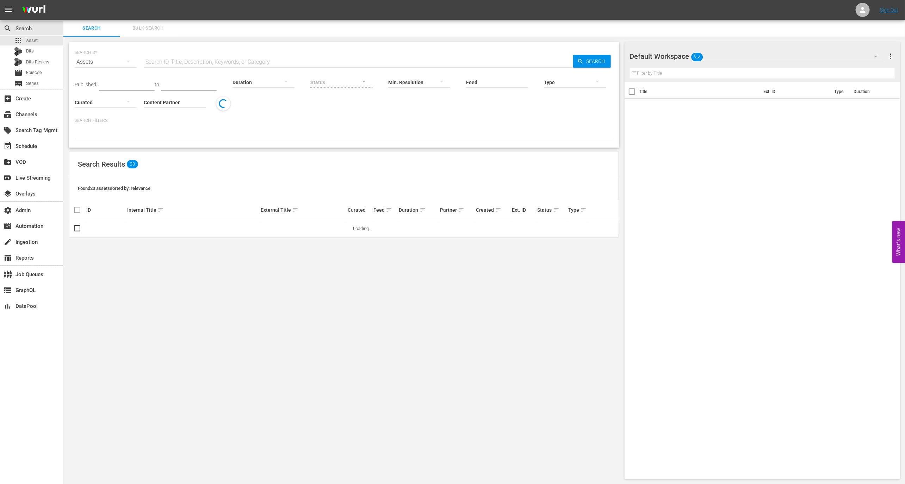
click at [155, 57] on input "text" at bounding box center [358, 62] width 429 height 17
paste input "The king of the hill"
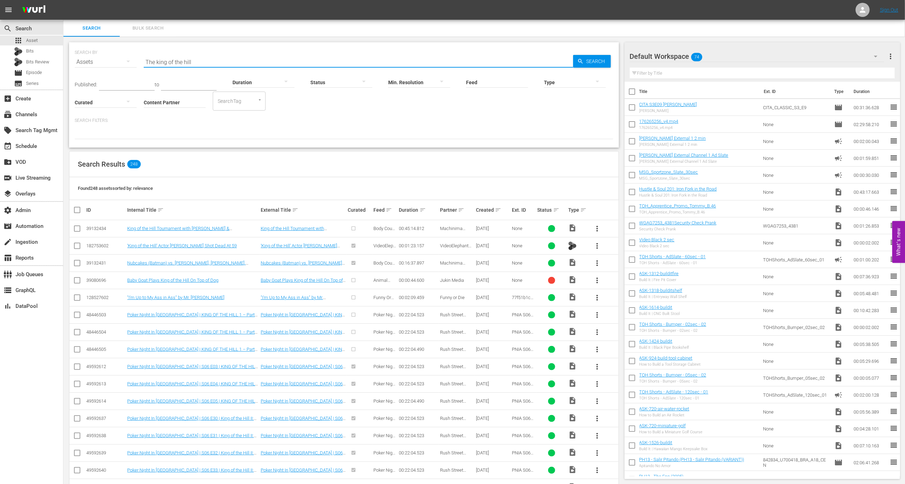
type input "The king of the hill"
click at [175, 100] on input "Content Partner" at bounding box center [175, 102] width 62 height 25
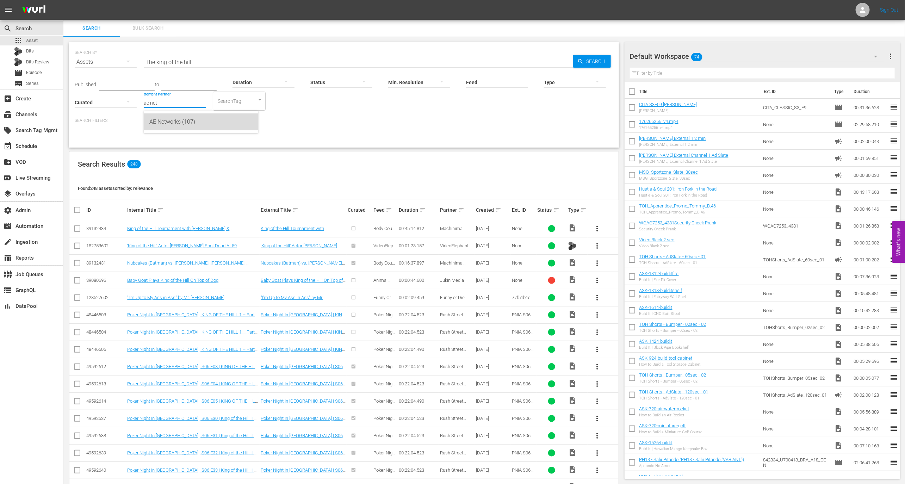
click at [187, 118] on div "AE Networks (107)" at bounding box center [200, 121] width 103 height 17
type input "AE Networks (107)"
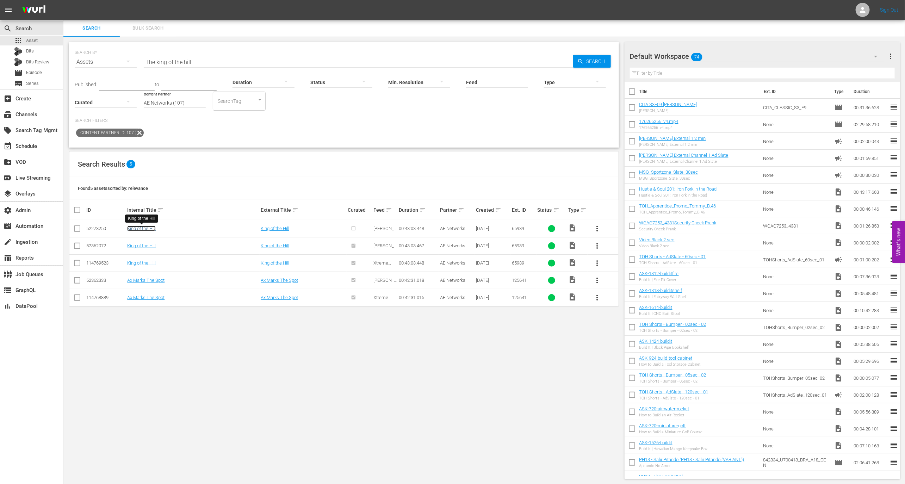
click at [146, 227] on link "King of the Hill" at bounding box center [141, 228] width 29 height 5
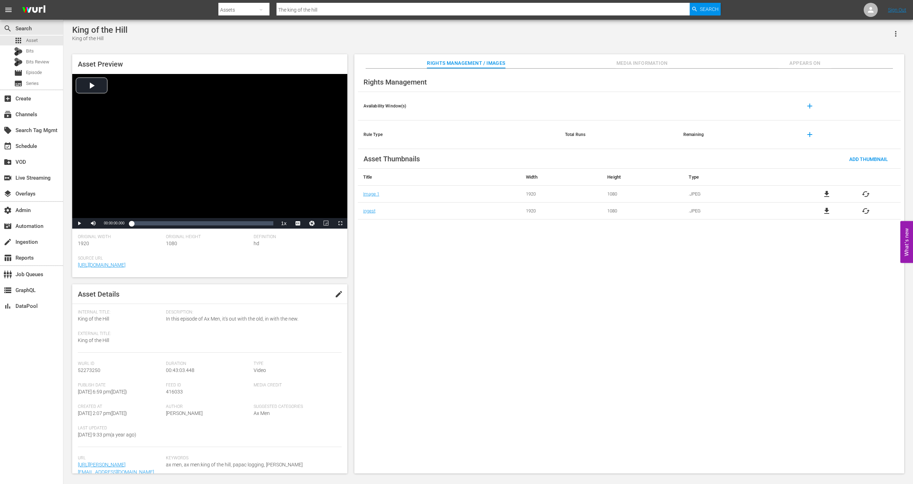
scroll to position [48, 0]
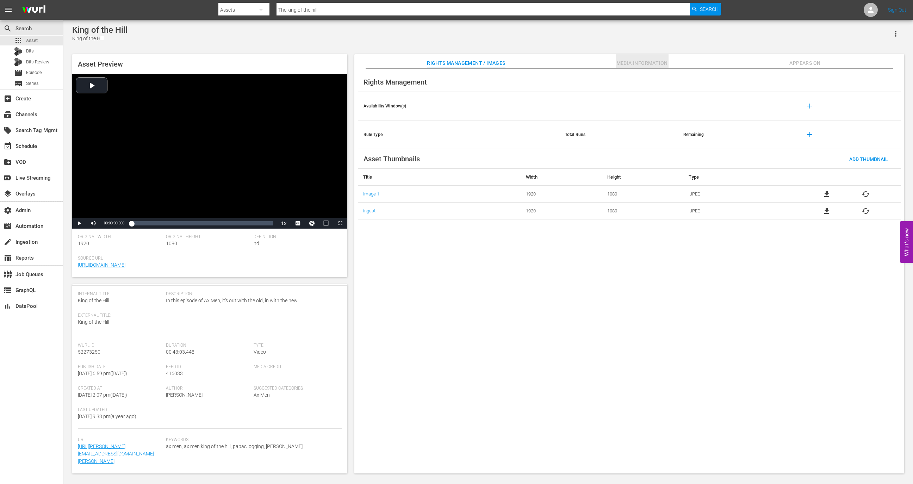
click at [625, 61] on span "Media Information" at bounding box center [641, 63] width 53 height 9
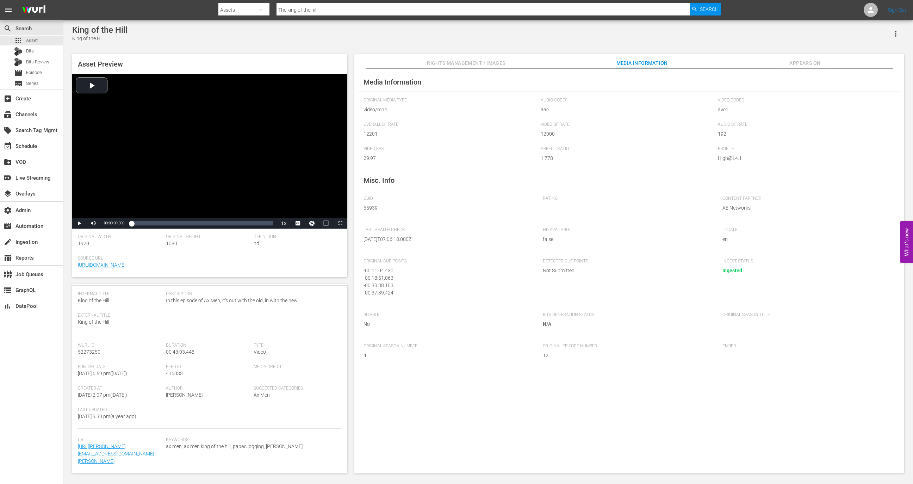
click at [367, 208] on span "65939" at bounding box center [447, 207] width 169 height 7
copy span "65939"
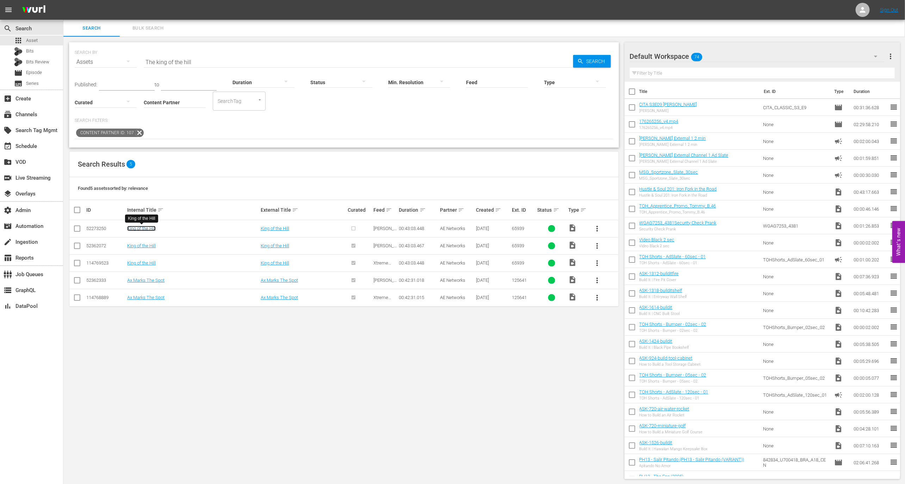
click at [149, 228] on link "King of the Hill" at bounding box center [141, 228] width 29 height 5
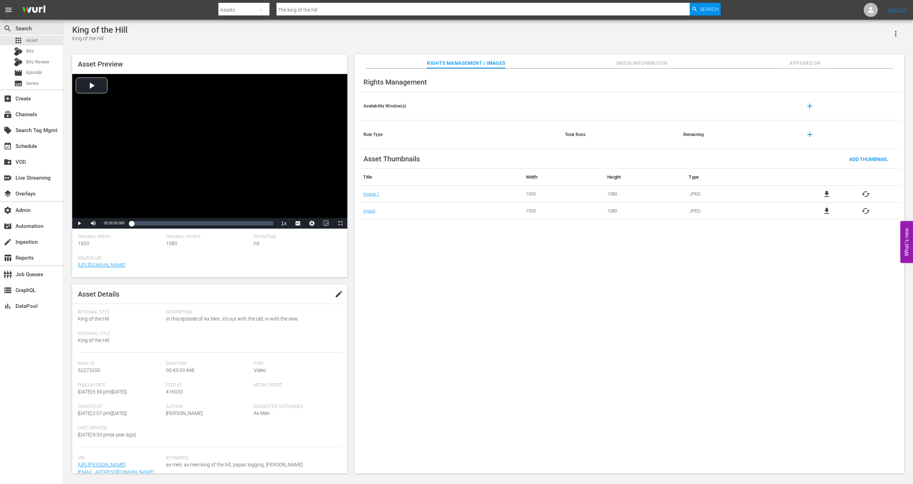
click at [899, 30] on icon "button" at bounding box center [895, 34] width 8 height 8
click at [750, 171] on th "Type" at bounding box center [737, 177] width 108 height 17
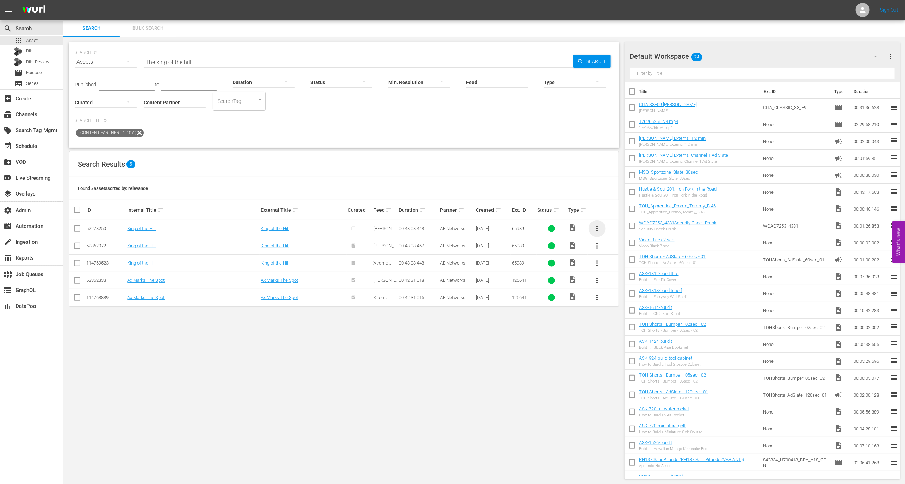
click at [598, 225] on span "more_vert" at bounding box center [597, 228] width 8 height 8
click at [626, 286] on div "Episode" at bounding box center [635, 281] width 48 height 17
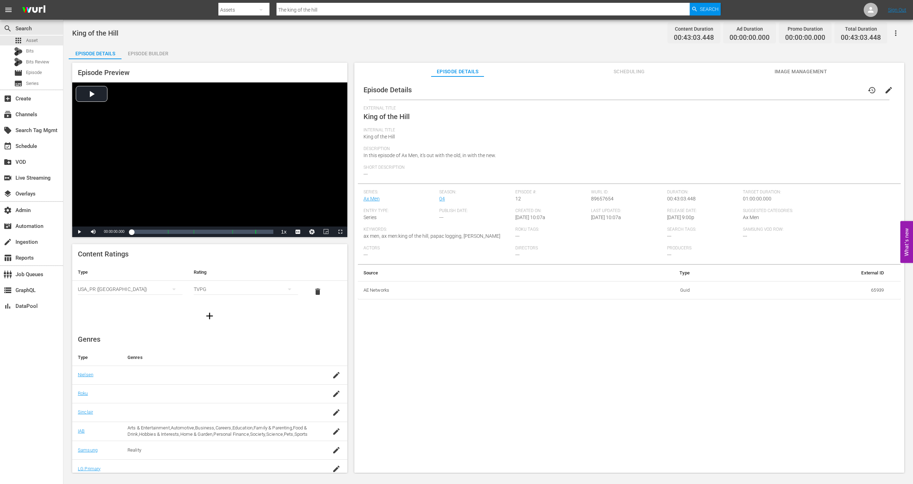
scroll to position [30, 0]
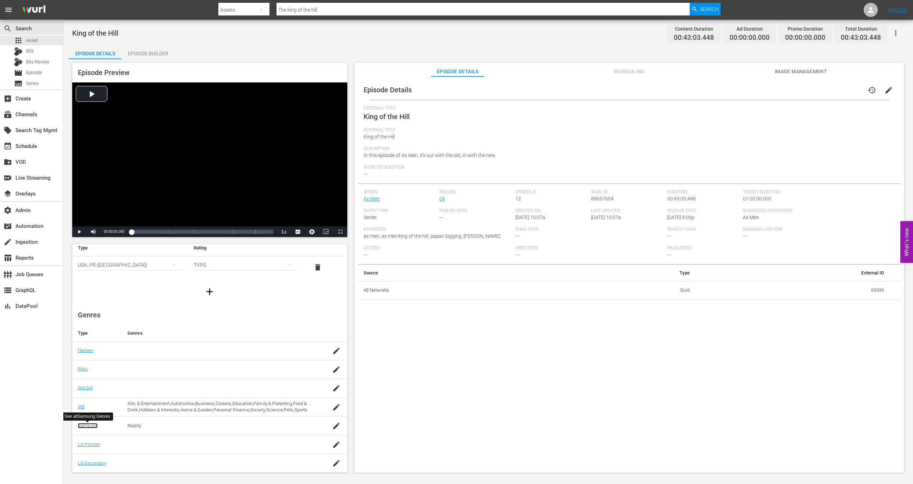
click at [93, 423] on link "Samsung" at bounding box center [88, 425] width 20 height 5
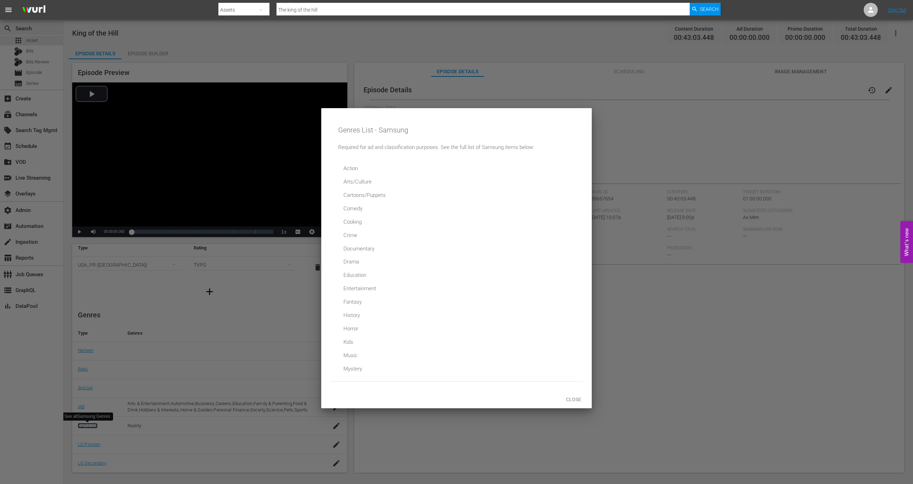
scroll to position [109, 0]
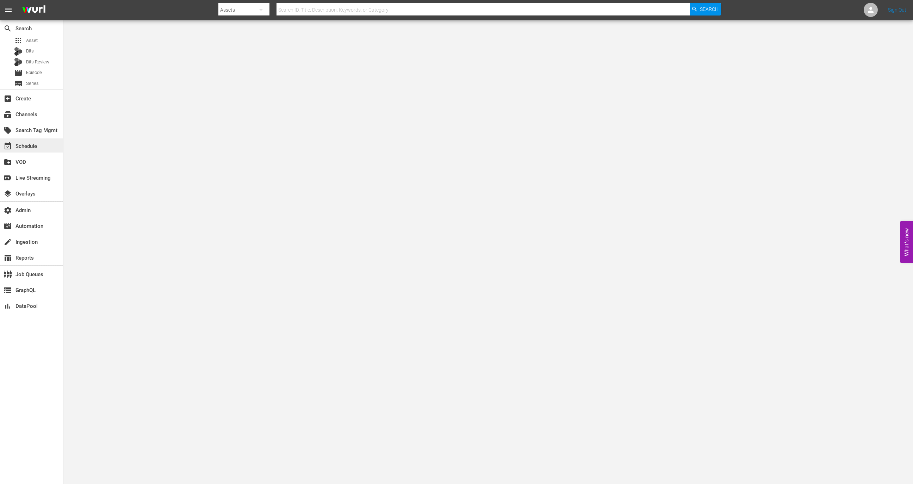
click at [25, 144] on div "event_available Schedule" at bounding box center [19, 145] width 39 height 6
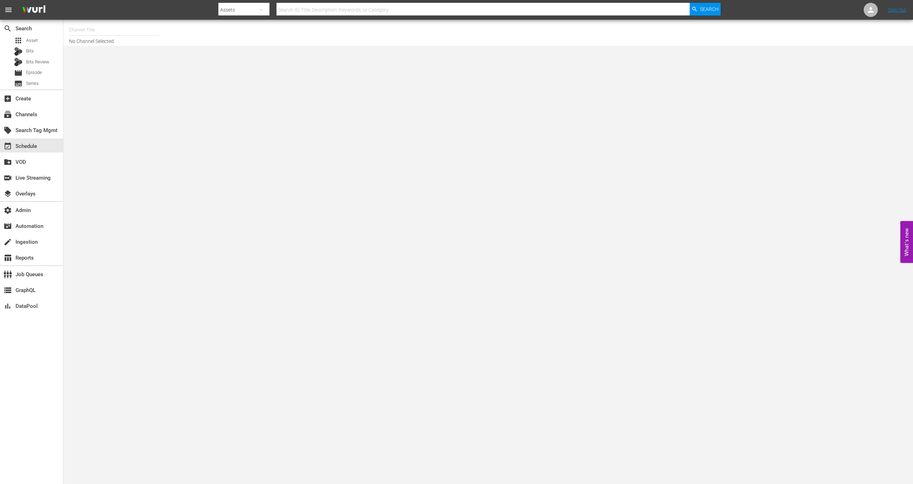
click at [127, 38] on div at bounding box center [114, 38] width 90 height 0
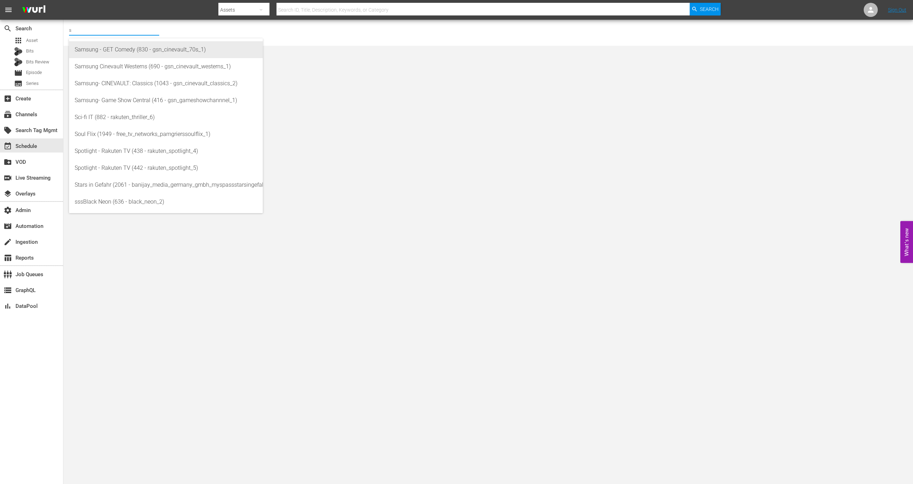
click at [125, 43] on div "Samsung - GET Comedy (830 - gsn_cinevault_70s_1)" at bounding box center [166, 49] width 182 height 17
type input "Samsung - GET Comedy (830 - gsn_cinevault_70s_1)"
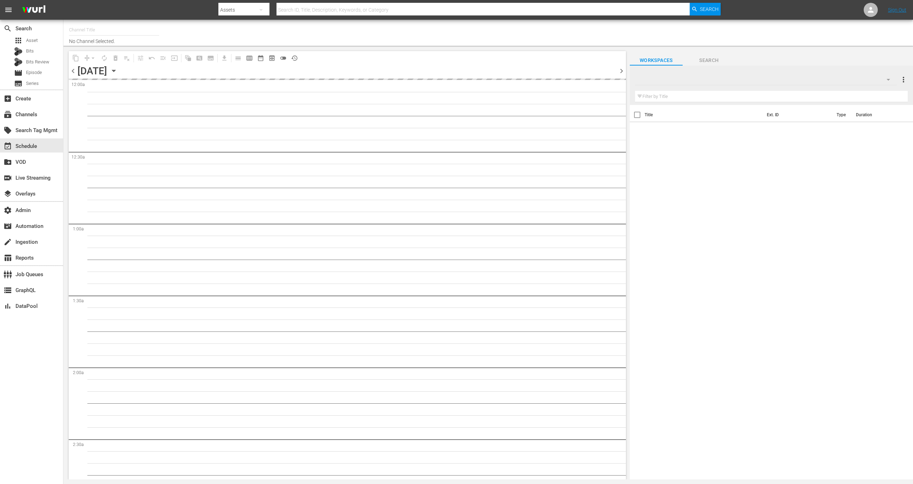
type input "TWD Universe Experience (TV-14) (844)"
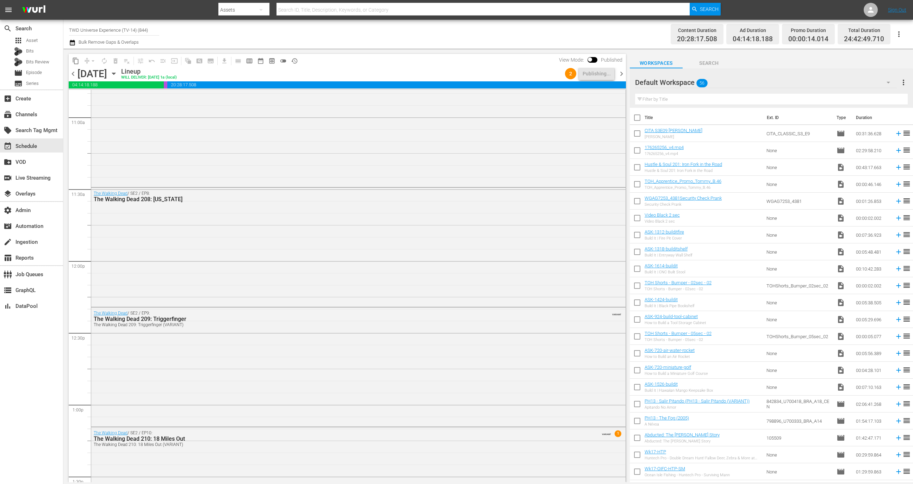
scroll to position [1425, 0]
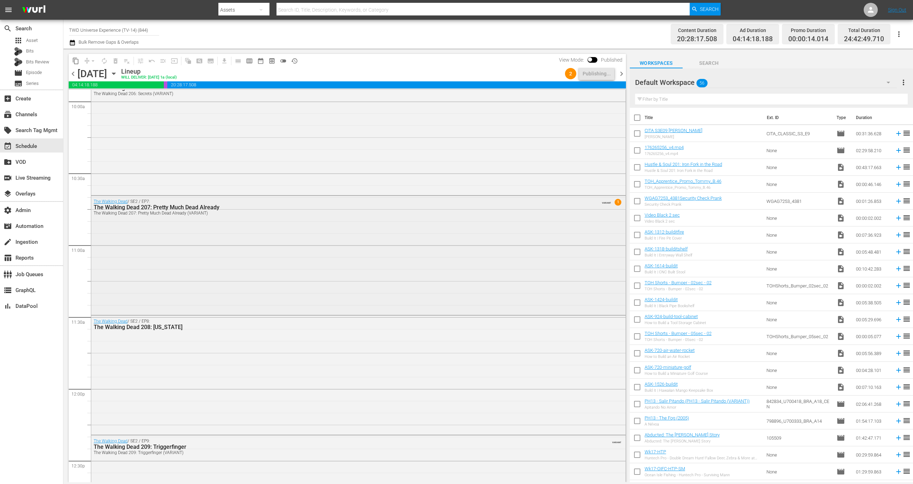
click at [366, 244] on div "The Walking Dead / SE2 / EP7: The Walking Dead 207: Pretty Much Dead Already Th…" at bounding box center [358, 255] width 534 height 118
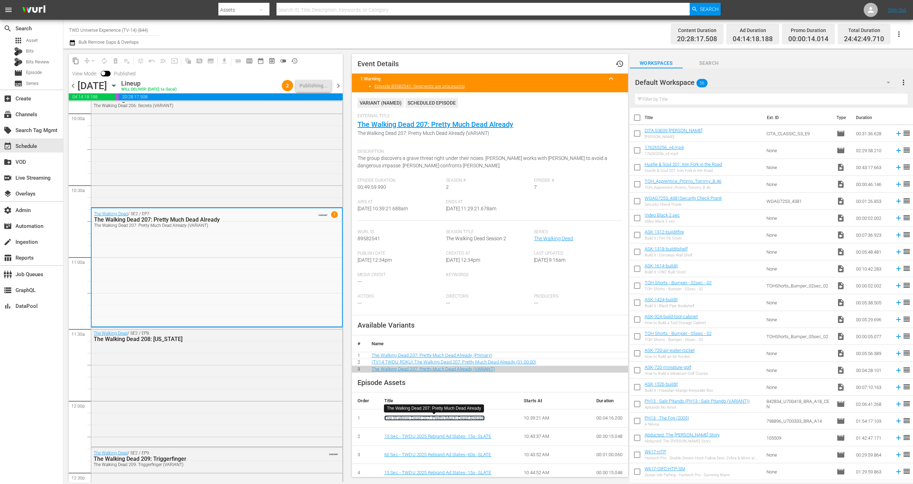
click at [414, 419] on link "The Walking Dead 207: Pretty Much Dead Already" at bounding box center [434, 417] width 100 height 5
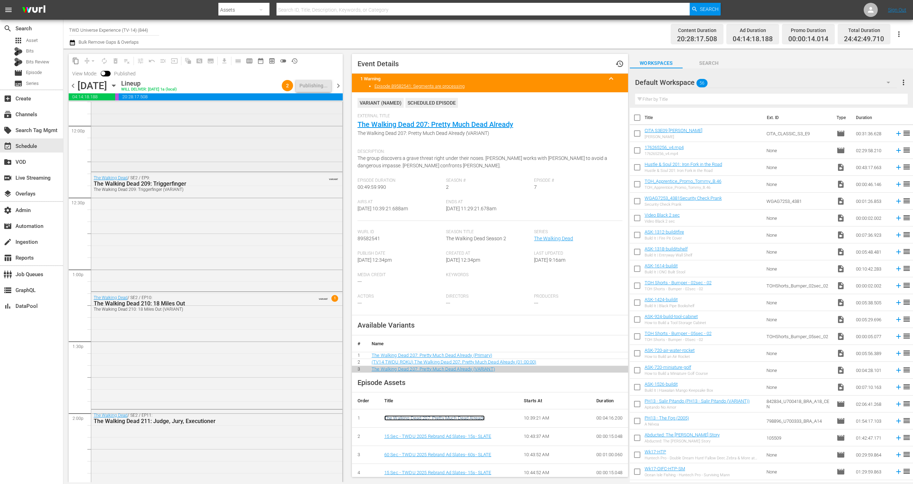
scroll to position [1710, 0]
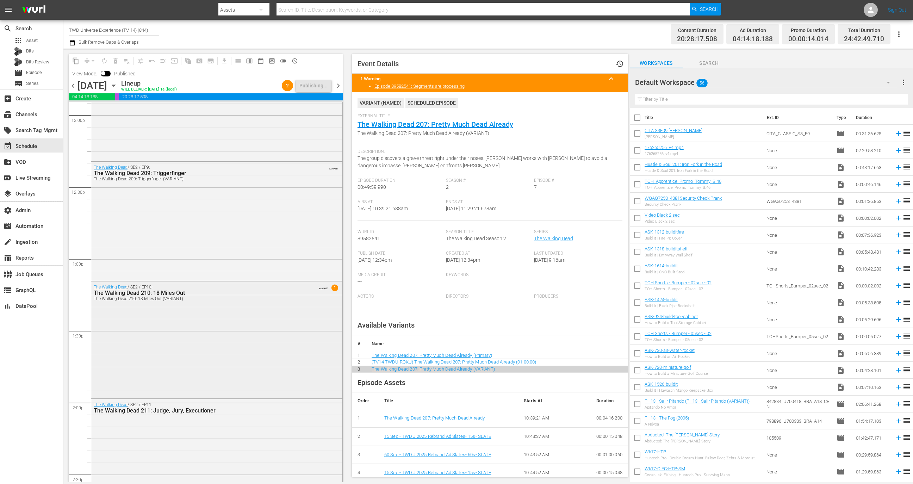
click at [245, 357] on div "The Walking Dead / SE2 / EP10: The Walking Dead 210: 18 Miles Out The Walking D…" at bounding box center [216, 338] width 251 height 115
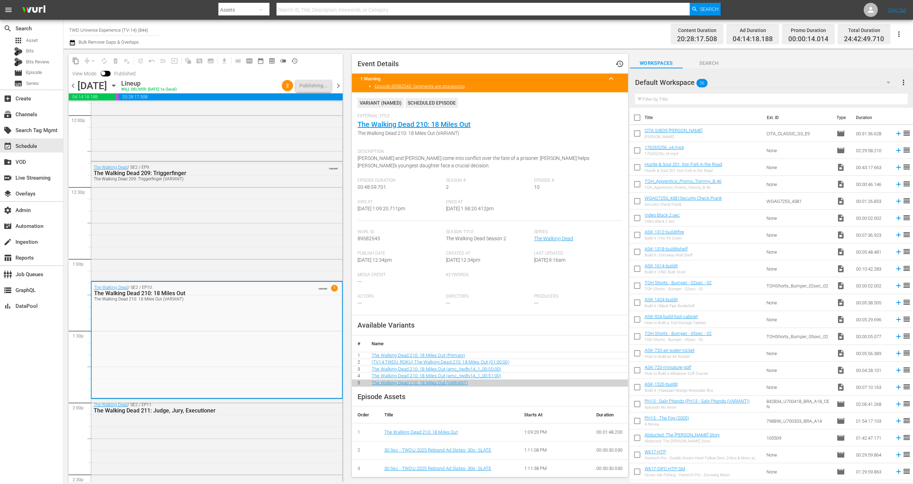
click at [414, 434] on div "The Walking Dead 210: 18 Miles Out" at bounding box center [448, 432] width 129 height 7
click at [414, 432] on link "The Walking Dead 210: 18 Miles Out" at bounding box center [421, 431] width 74 height 5
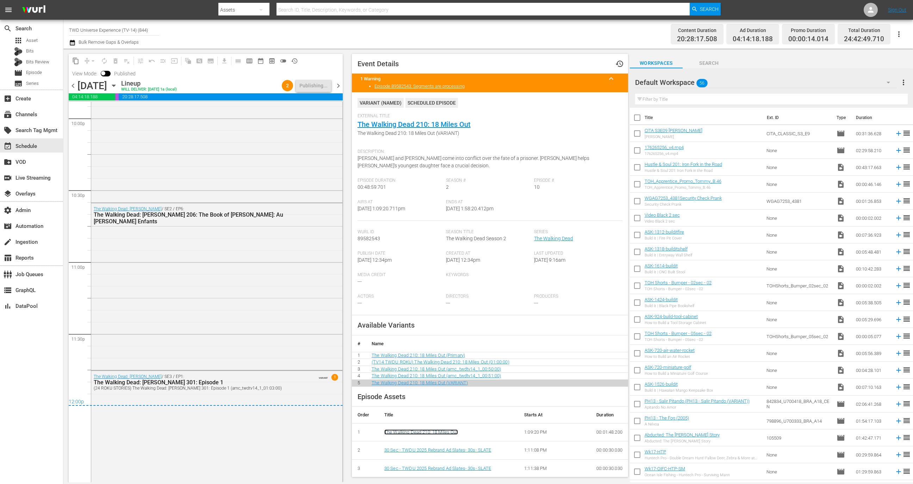
scroll to position [3183, 0]
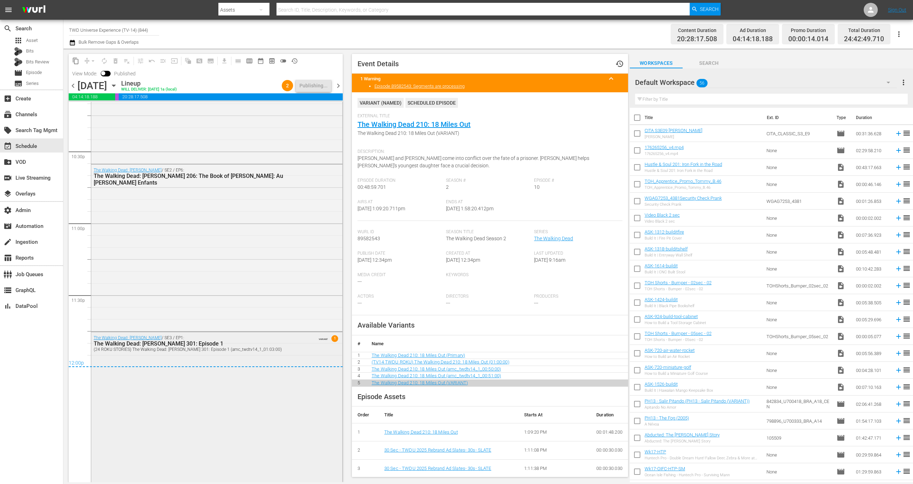
click at [287, 382] on div "The Walking Dead: Daryl Dixon / SE3 / EP1: The Walking Dead: Daryl Dixon 301: E…" at bounding box center [216, 406] width 251 height 149
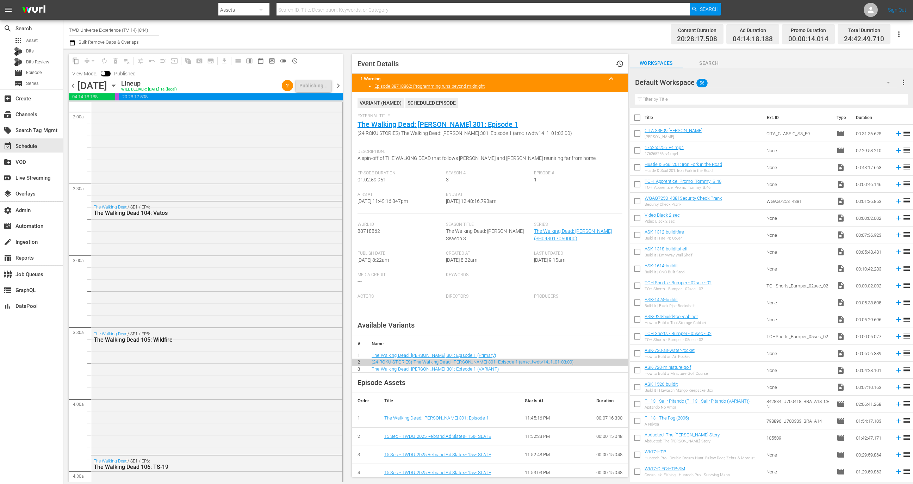
scroll to position [0, 0]
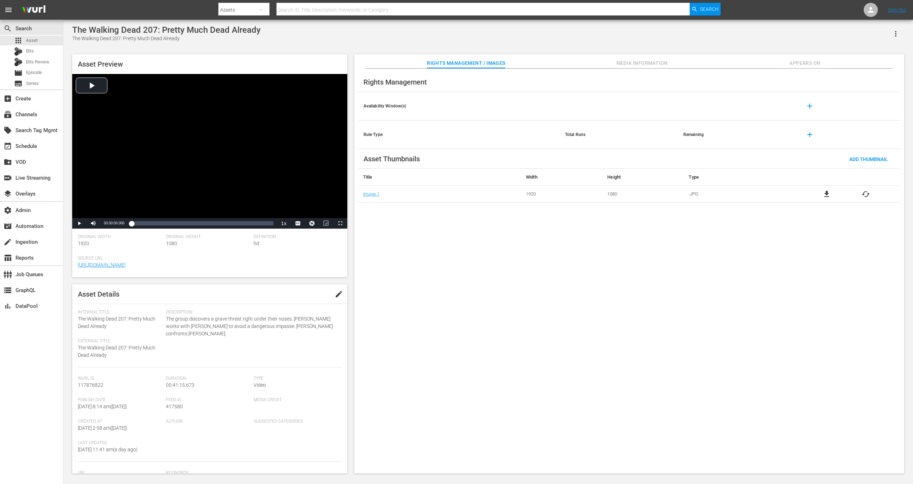
click at [608, 30] on button "button" at bounding box center [895, 33] width 17 height 17
click at [608, 57] on div "Segmentation Clips" at bounding box center [865, 53] width 68 height 17
click at [608, 33] on button "button" at bounding box center [895, 33] width 17 height 17
click at [608, 55] on button "Media Information" at bounding box center [641, 61] width 53 height 14
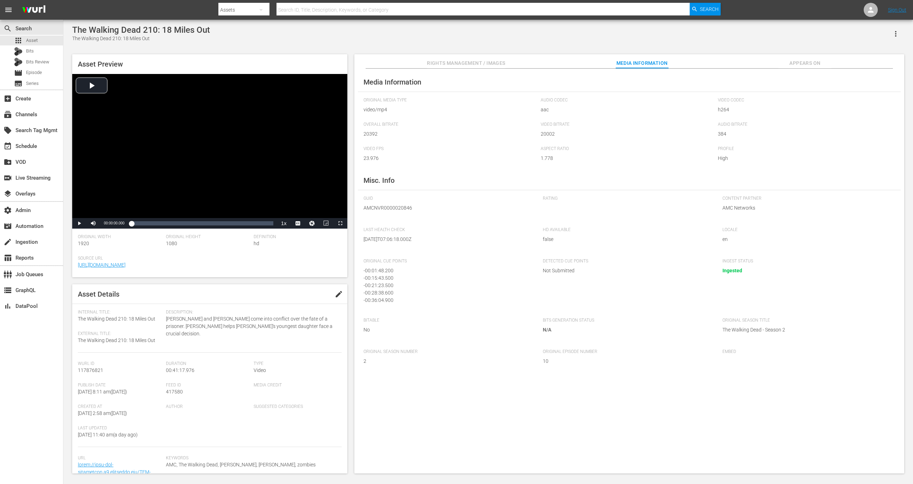
click at [608, 32] on icon "button" at bounding box center [895, 34] width 8 height 8
click at [608, 52] on div "Segmentation Clips" at bounding box center [865, 53] width 68 height 17
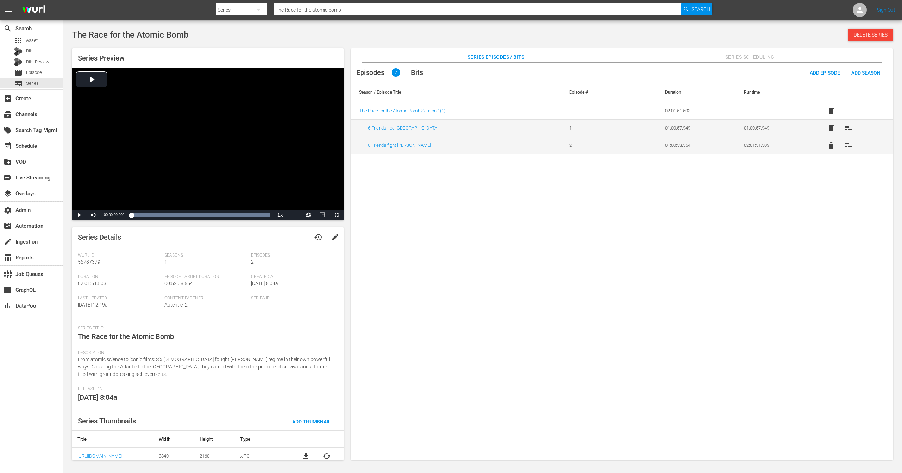
scroll to position [4, 0]
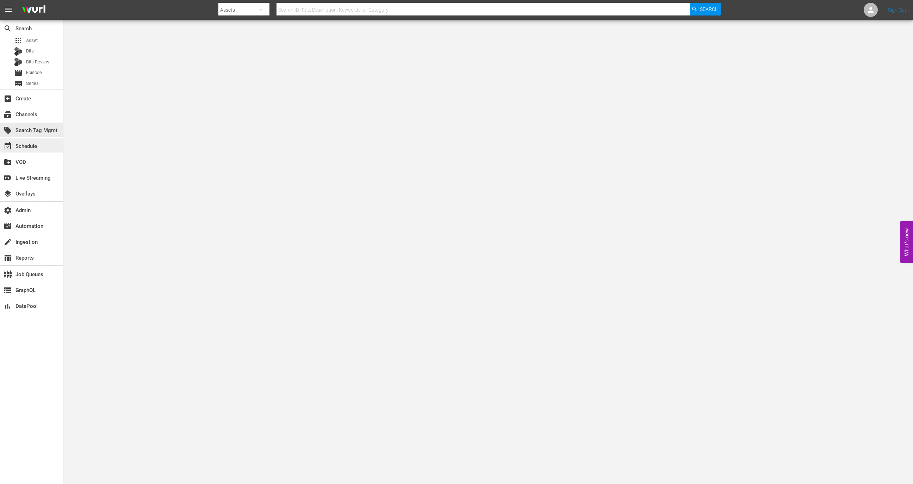
click at [43, 139] on div "event_available Schedule" at bounding box center [31, 145] width 63 height 14
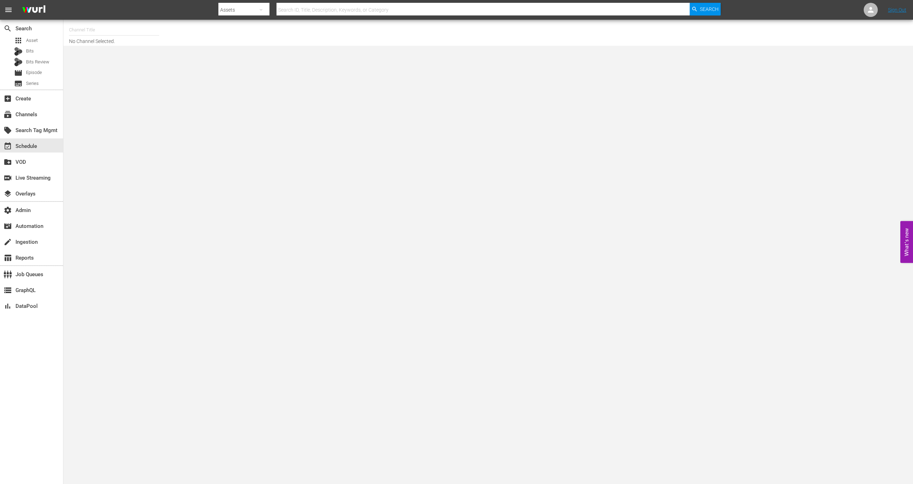
click at [119, 34] on input "text" at bounding box center [114, 29] width 90 height 17
click at [125, 45] on div "Movie Favorites by Lifetime (999 - aenetworks_holidaymoviefavorites_1)" at bounding box center [166, 49] width 182 height 17
type input "Movie Favorites by Lifetime (999 - aenetworks_holidaymoviefavorites_1)"
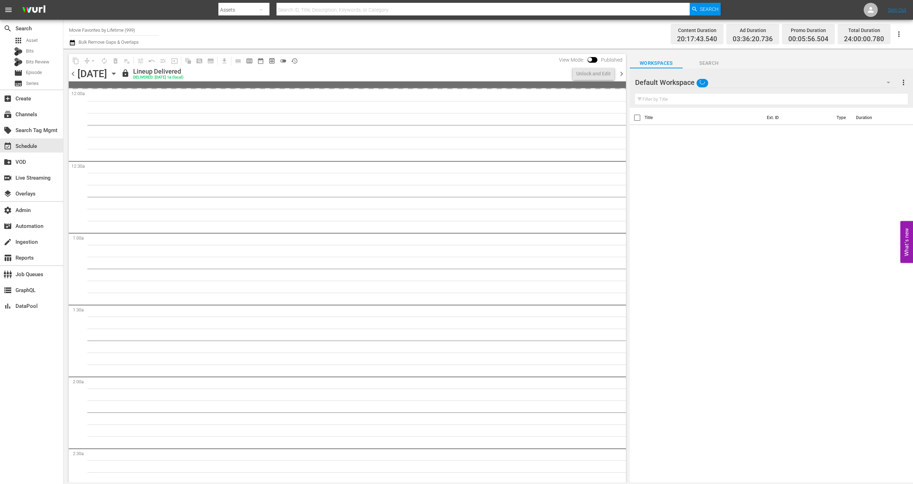
click at [179, 67] on div "content_copy compress arrow_drop_down autorenew_outlined delete_forever_outline…" at bounding box center [185, 61] width 233 height 14
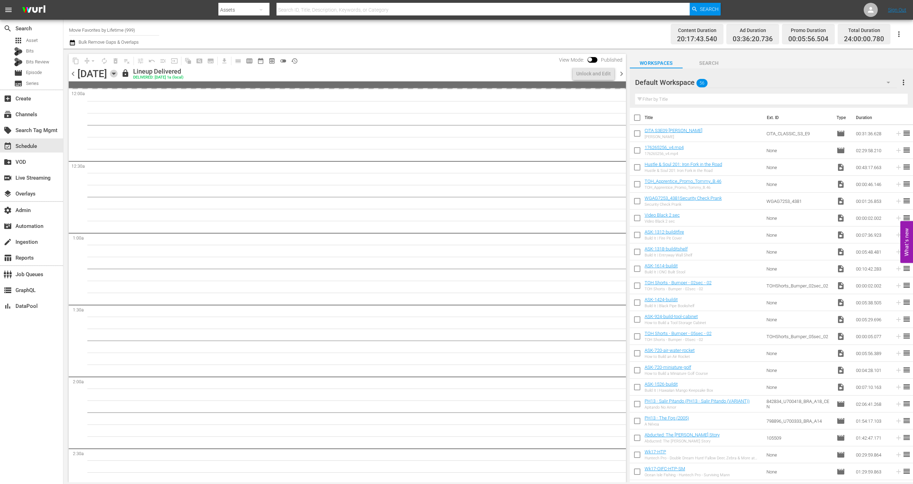
click at [118, 70] on icon "button" at bounding box center [114, 74] width 8 height 8
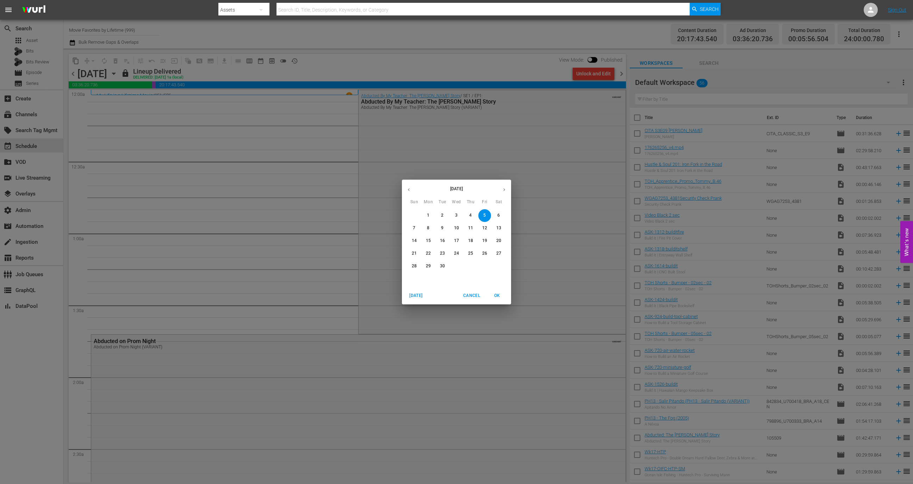
click at [415, 229] on span "7" at bounding box center [414, 228] width 13 height 6
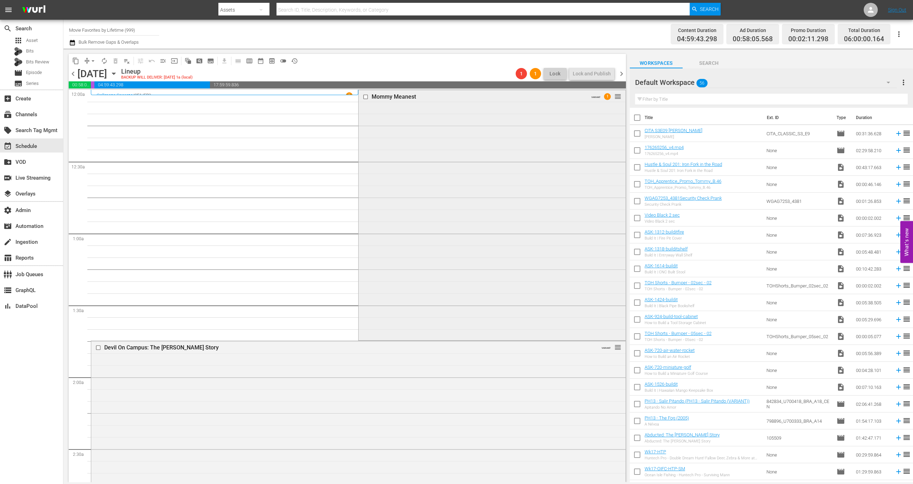
click at [425, 181] on div "Mommy Meanest VARIANT 1 reorder" at bounding box center [491, 214] width 267 height 249
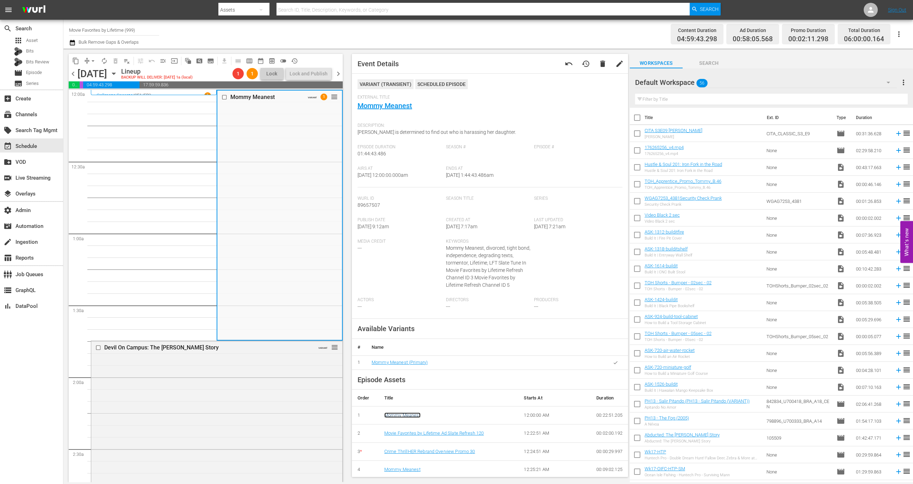
click at [412, 414] on link "Mommy Meanest" at bounding box center [402, 414] width 36 height 5
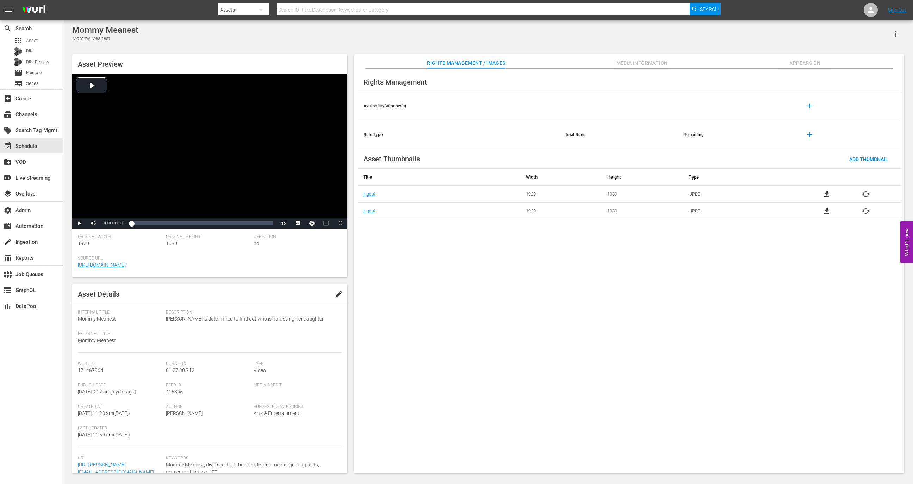
click at [895, 39] on button "button" at bounding box center [895, 33] width 17 height 17
click at [863, 58] on div "Segmentation Clips" at bounding box center [865, 53] width 68 height 17
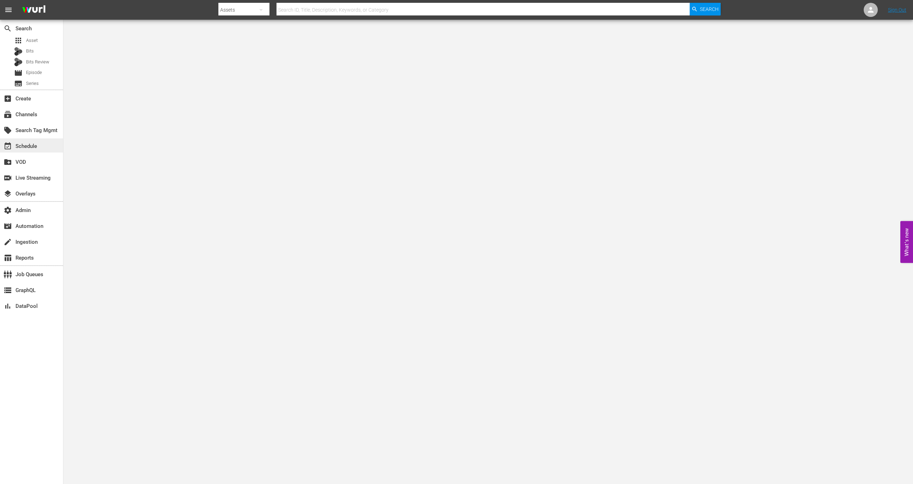
click at [38, 139] on div "event_available Schedule" at bounding box center [31, 145] width 63 height 14
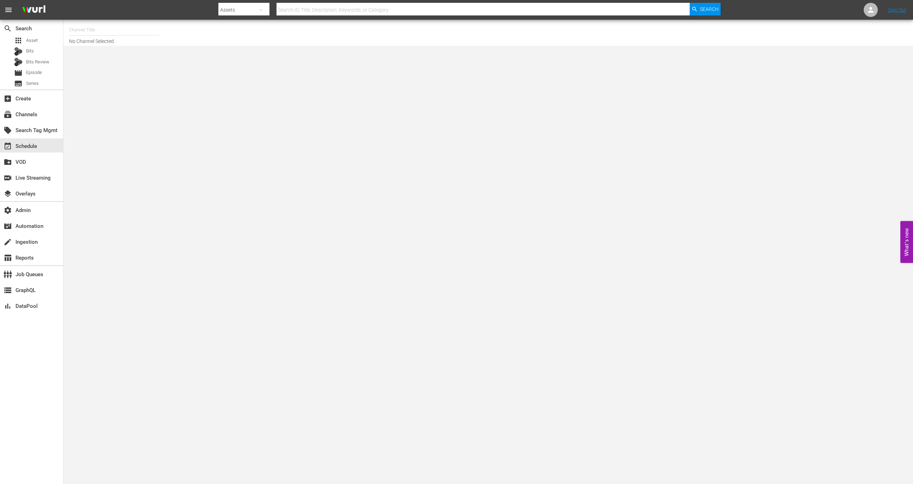
click at [116, 23] on input "text" at bounding box center [114, 29] width 90 height 17
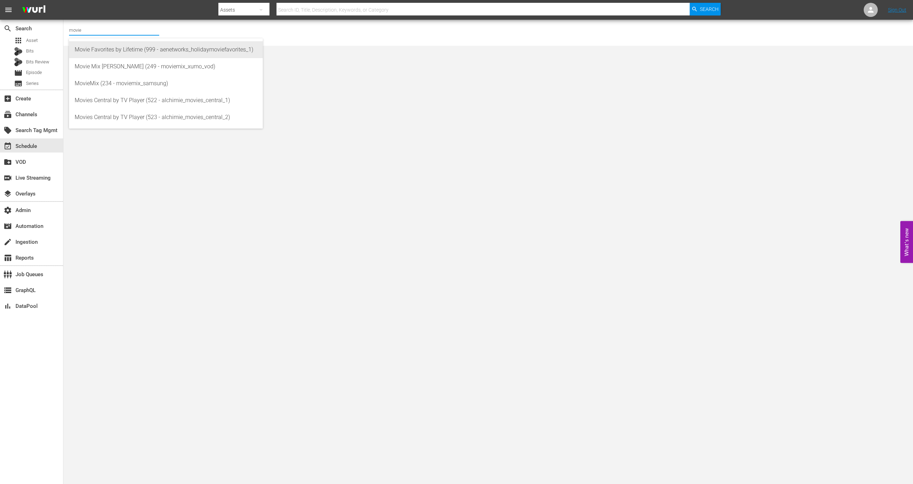
click at [134, 50] on div "Movie Favorites by Lifetime (999 - aenetworks_holidaymoviefavorites_1)" at bounding box center [166, 49] width 182 height 17
type input "Movie Favorites by Lifetime (999 - aenetworks_holidaymoviefavorites_1)"
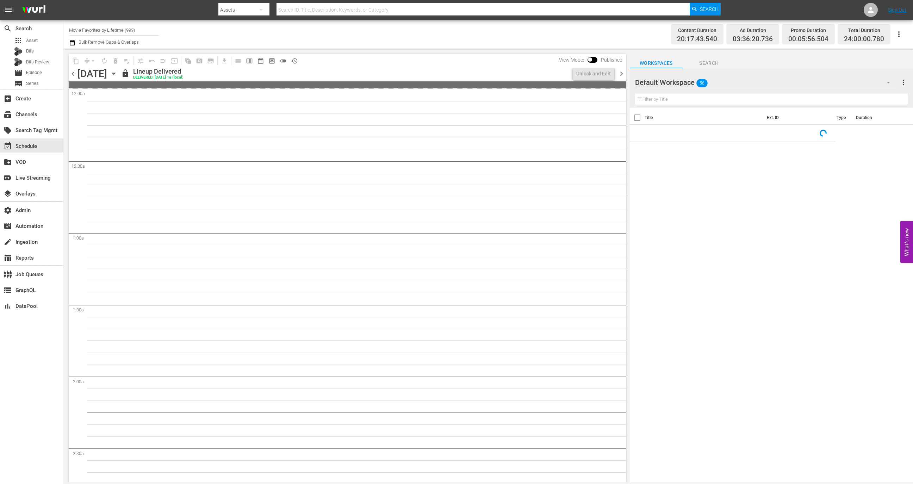
click at [118, 74] on icon "button" at bounding box center [114, 74] width 8 height 8
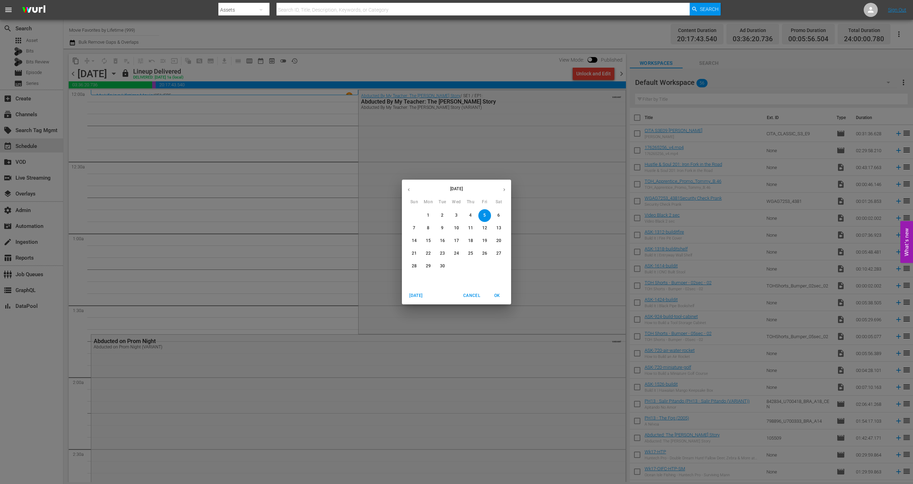
click at [408, 227] on span "7" at bounding box center [414, 228] width 13 height 6
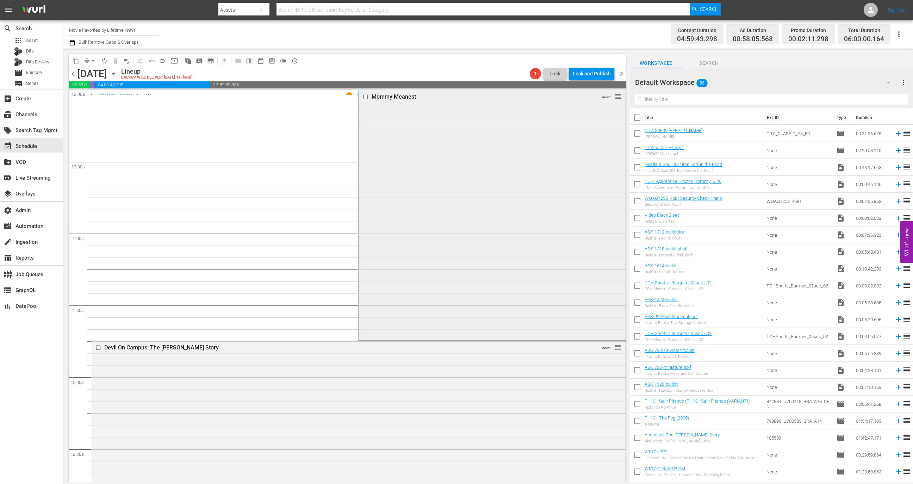
click at [383, 159] on div "Mommy Meanest VARIANT reorder" at bounding box center [491, 214] width 267 height 249
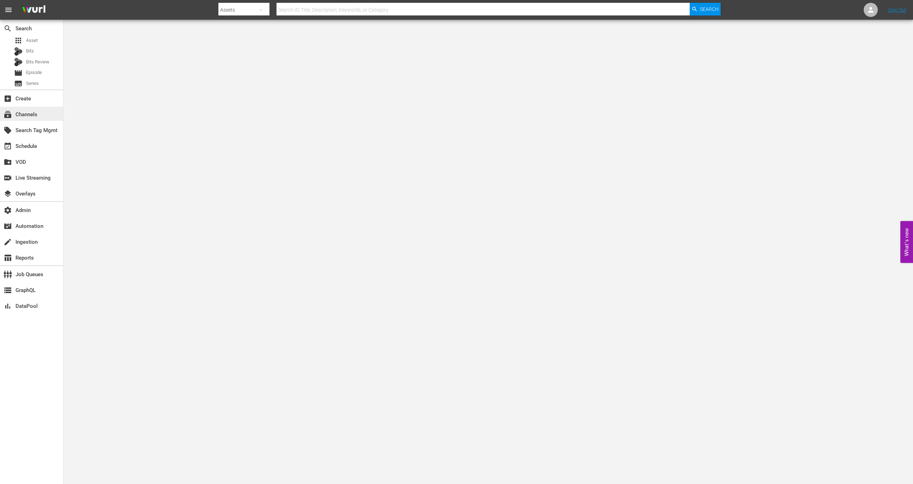
click at [48, 114] on div "subscriptions Channels" at bounding box center [31, 114] width 63 height 14
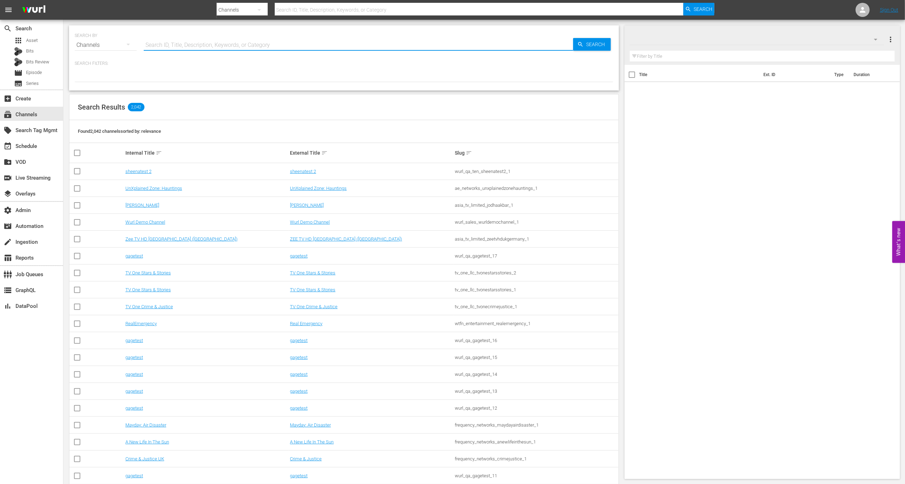
click at [169, 38] on input "text" at bounding box center [358, 45] width 429 height 17
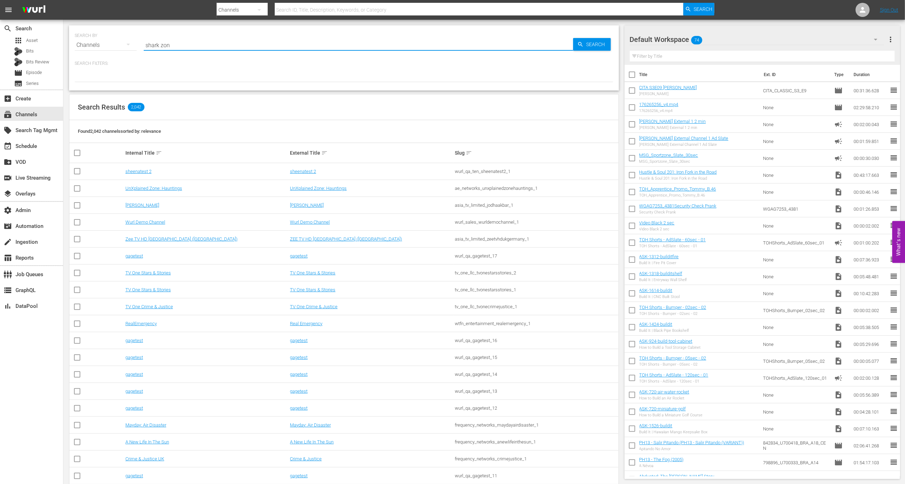
type input "shark zone"
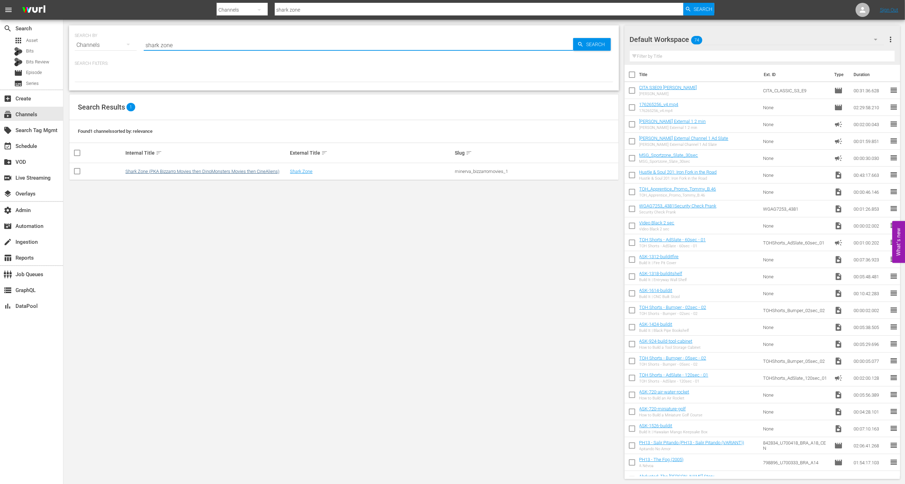
type input "shark zone"
click at [153, 171] on link "Shark Zone (PKA Bizzarro Movies then DinoMonsters Movies then CineAliens)" at bounding box center [202, 171] width 154 height 5
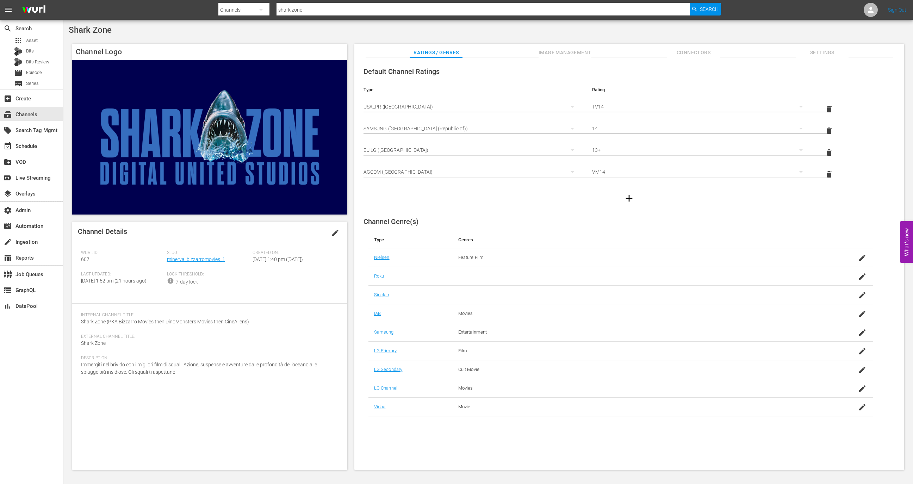
click at [558, 47] on button "Image Management" at bounding box center [564, 51] width 53 height 14
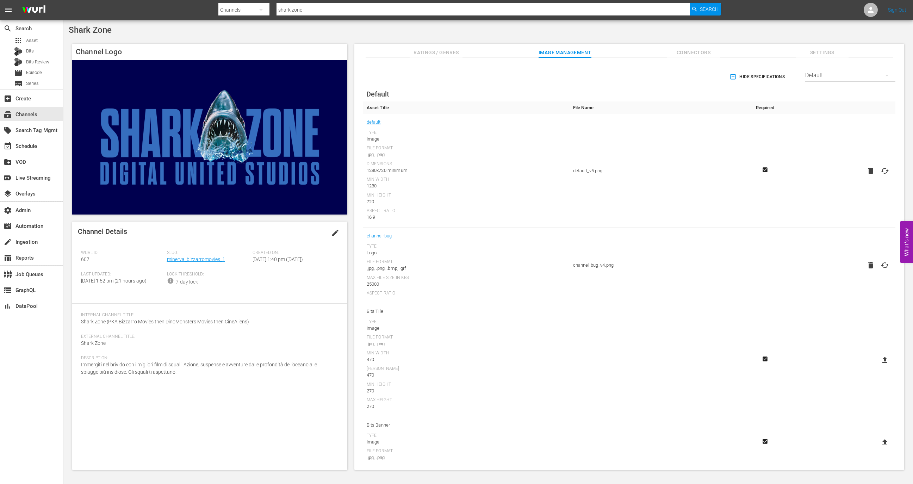
click at [849, 74] on div "Default" at bounding box center [850, 75] width 90 height 20
click at [835, 129] on div "TCL Channel" at bounding box center [847, 130] width 73 height 11
click at [883, 186] on icon at bounding box center [884, 186] width 8 height 8
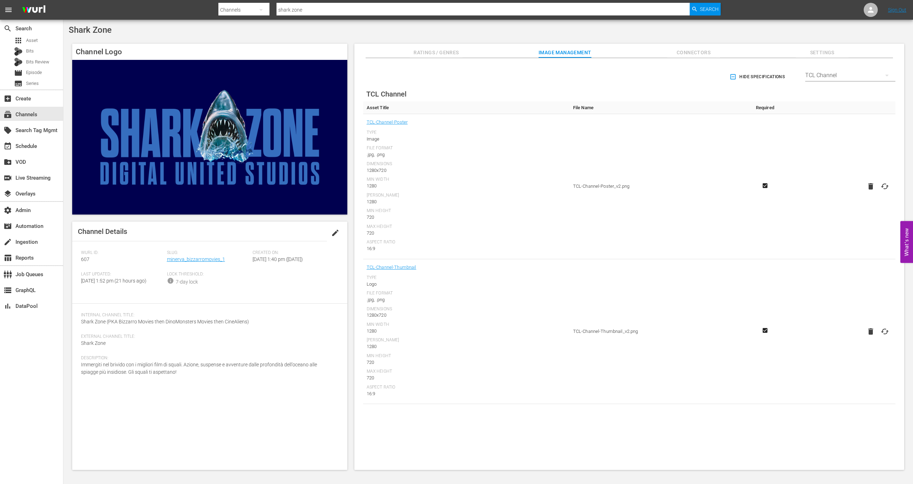
click at [878, 192] on input "file" at bounding box center [877, 192] width 0 height 0
type input "C:\fakepath\TCL.png"
click at [885, 331] on icon at bounding box center [884, 331] width 8 height 8
click at [878, 337] on input "file" at bounding box center [877, 337] width 0 height 0
type input "C:\fakepath\TCL.png"
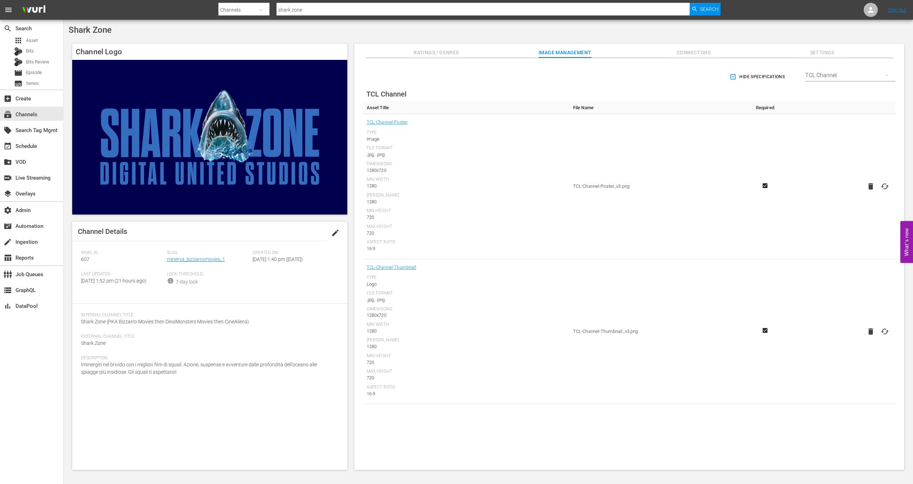
click at [829, 74] on div "TCL Channel" at bounding box center [850, 75] width 90 height 20
click at [832, 117] on div "LG" at bounding box center [847, 119] width 73 height 11
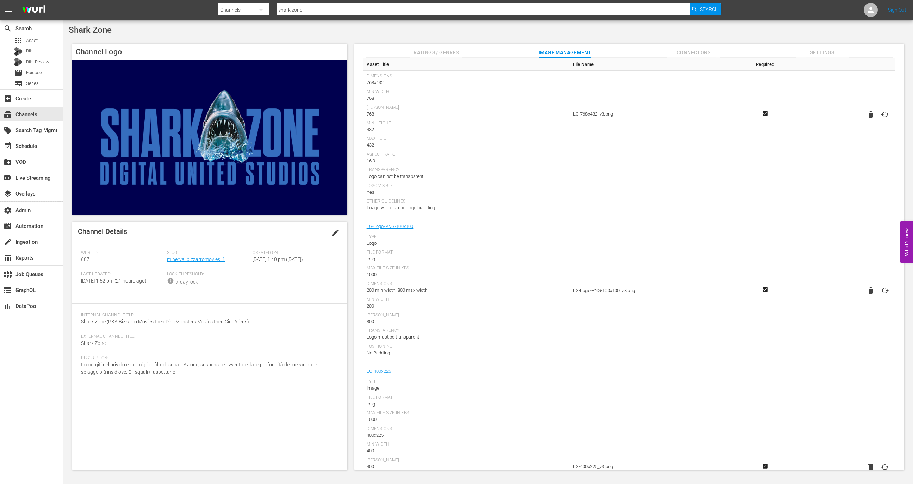
scroll to position [834, 0]
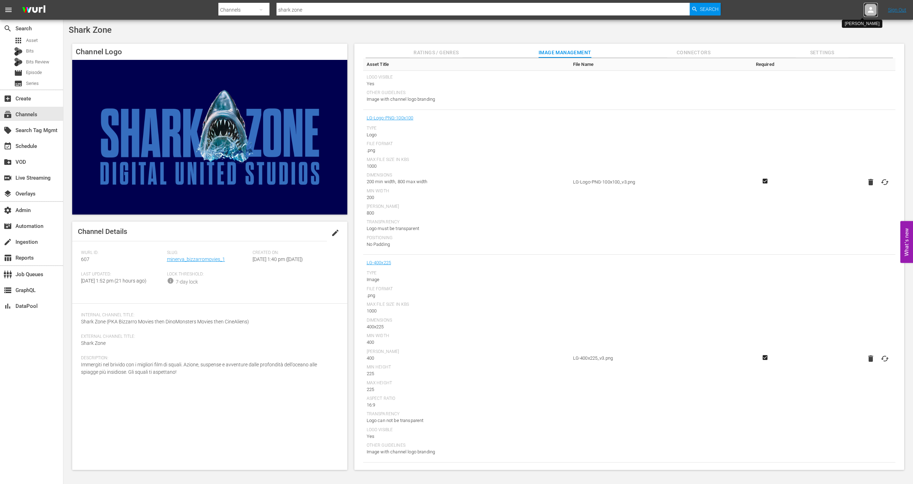
click at [871, 11] on icon at bounding box center [871, 10] width 6 height 6
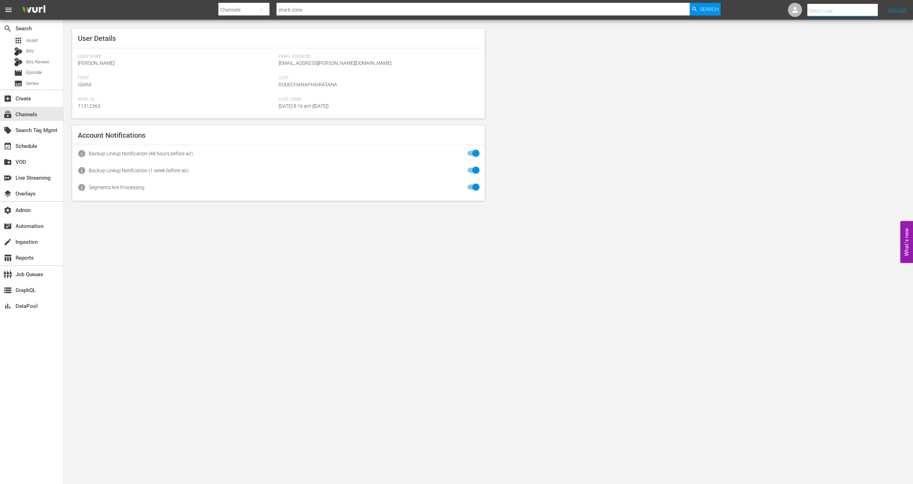
click at [820, 11] on input "text" at bounding box center [852, 10] width 90 height 17
type input "m"
click at [652, 134] on div "User Details User Name: Isara Rodechanaphairatana Email Address: isara.rodechan…" at bounding box center [487, 115] width 849 height 190
click at [36, 113] on div "subscriptions Channels" at bounding box center [19, 113] width 39 height 6
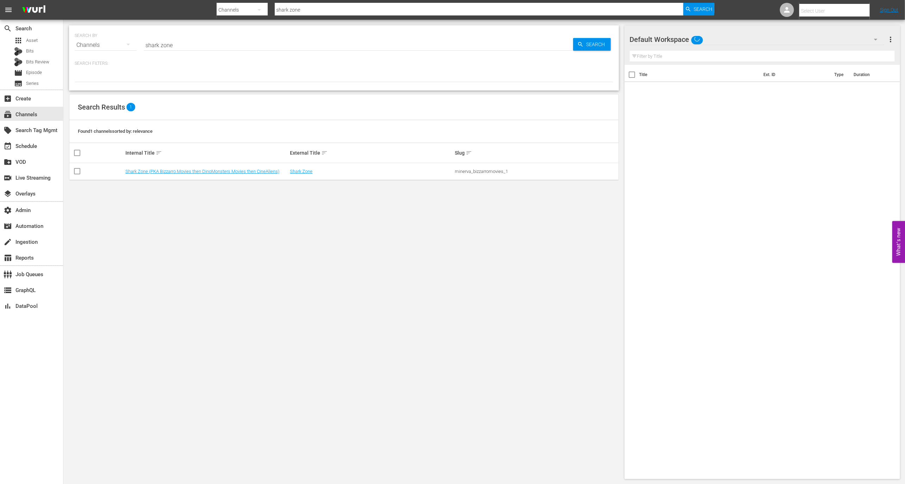
click at [179, 45] on input "shark zone" at bounding box center [358, 45] width 429 height 17
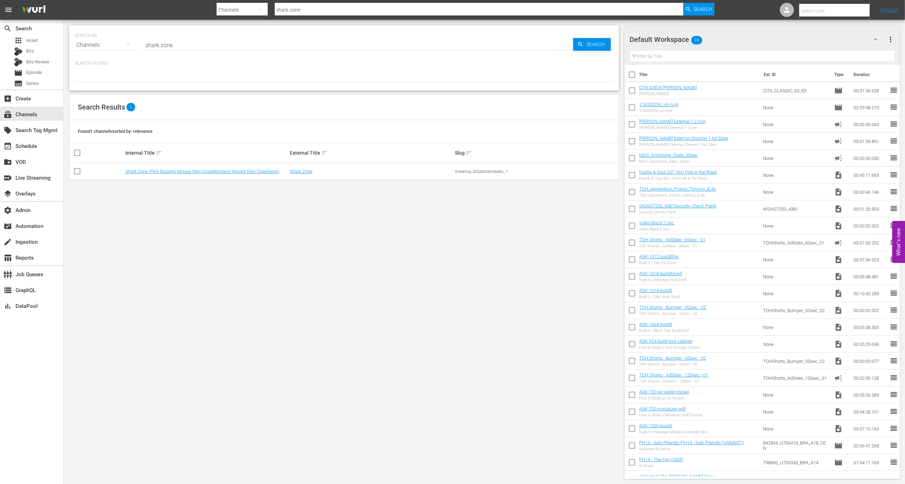
click at [207, 175] on td "Shark Zone (PKA Bizzarro Movies then DinoMonsters Movies then CineAliens)" at bounding box center [206, 171] width 165 height 17
click at [213, 170] on link "Shark Zone (PKA Bizzarro Movies then DinoMonsters Movies then CineAliens)" at bounding box center [202, 171] width 154 height 5
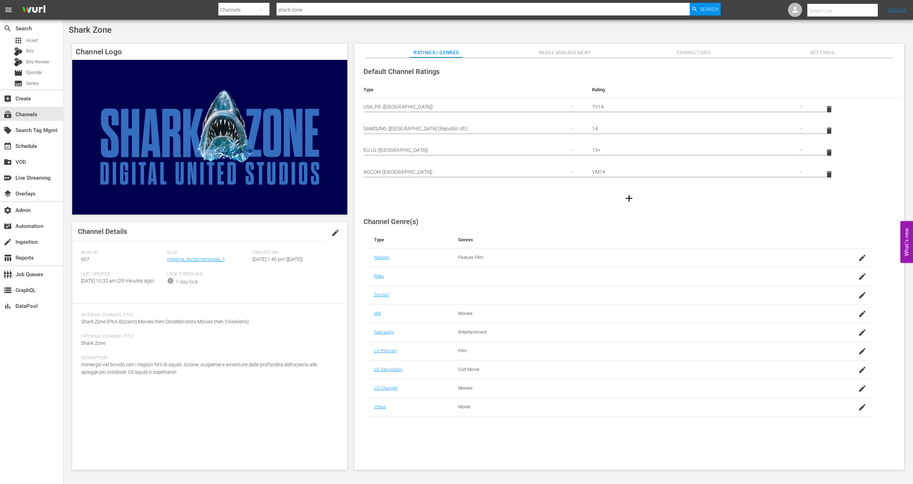
click at [829, 55] on span "Settings" at bounding box center [821, 52] width 53 height 9
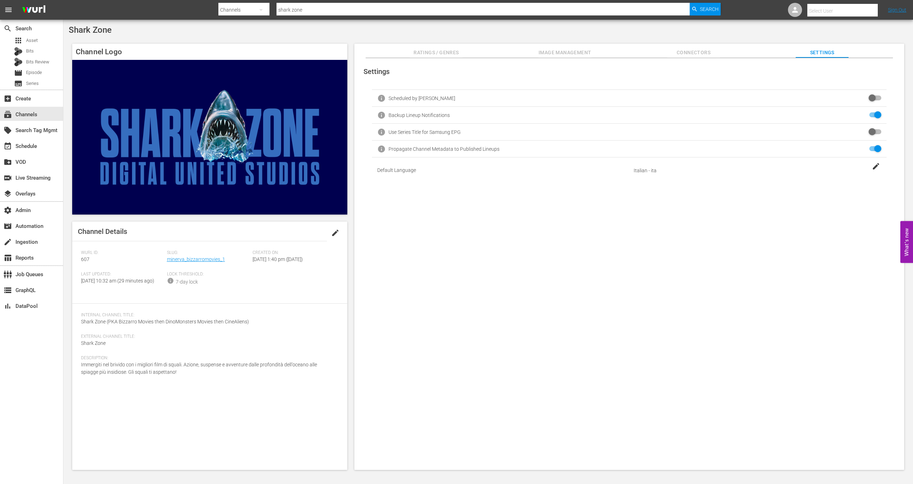
click at [581, 49] on span "Image Management" at bounding box center [564, 52] width 53 height 9
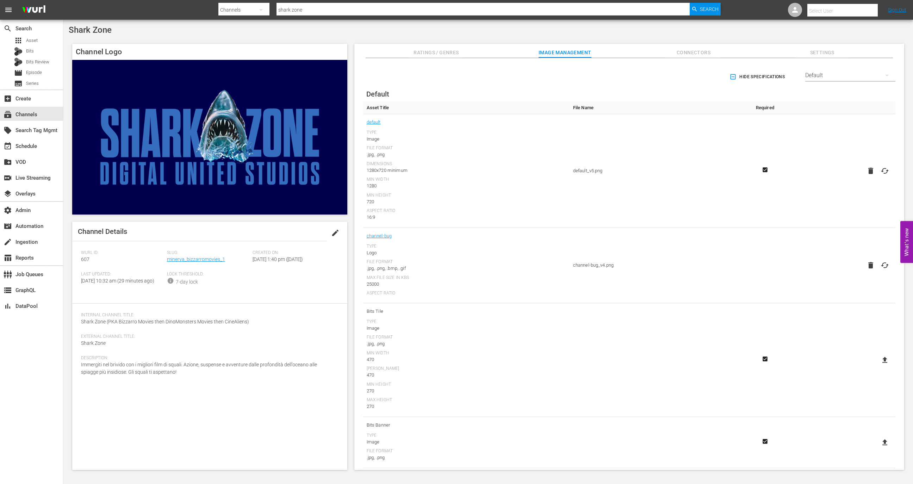
click at [816, 79] on div "Default" at bounding box center [850, 75] width 90 height 20
click at [827, 197] on div "rlaxx TV" at bounding box center [847, 200] width 73 height 11
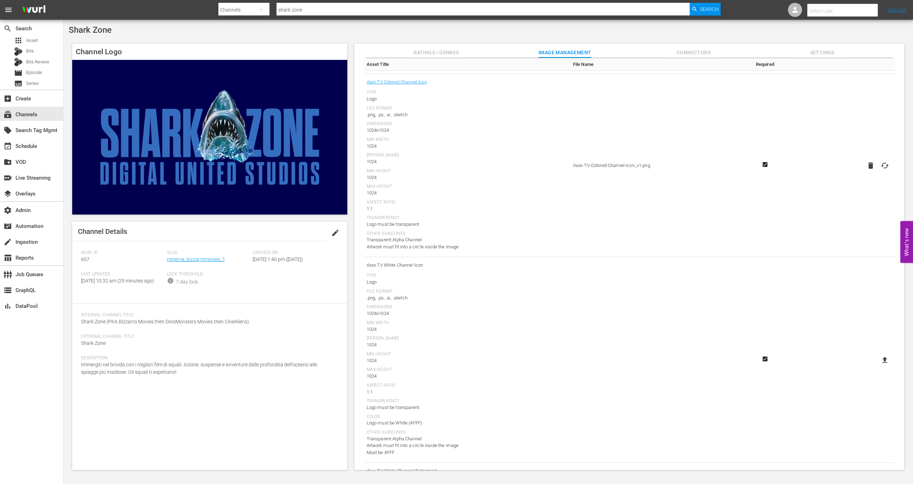
scroll to position [445, 0]
click at [880, 175] on icon at bounding box center [884, 174] width 8 height 8
click at [878, 180] on input "file" at bounding box center [877, 180] width 0 height 0
type input "C:\fakepath\Samsung-TV-169-Rectangle_v1 (2).png"
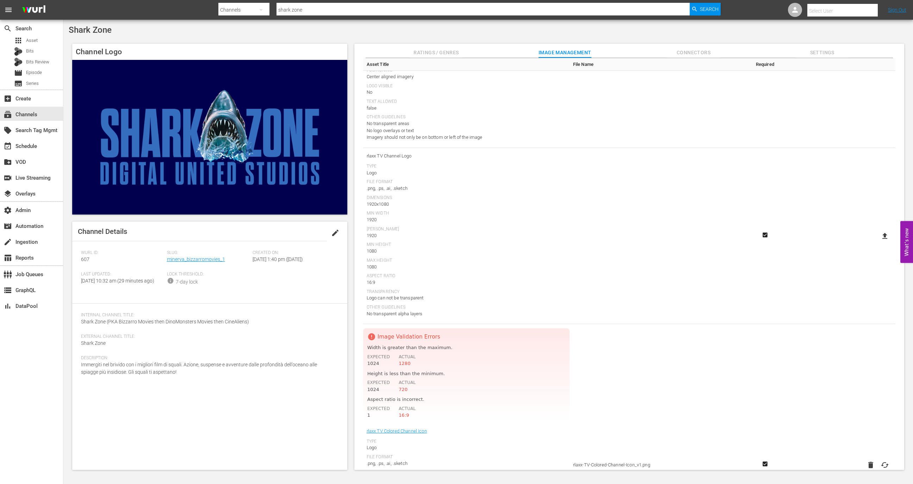
scroll to position [324, 0]
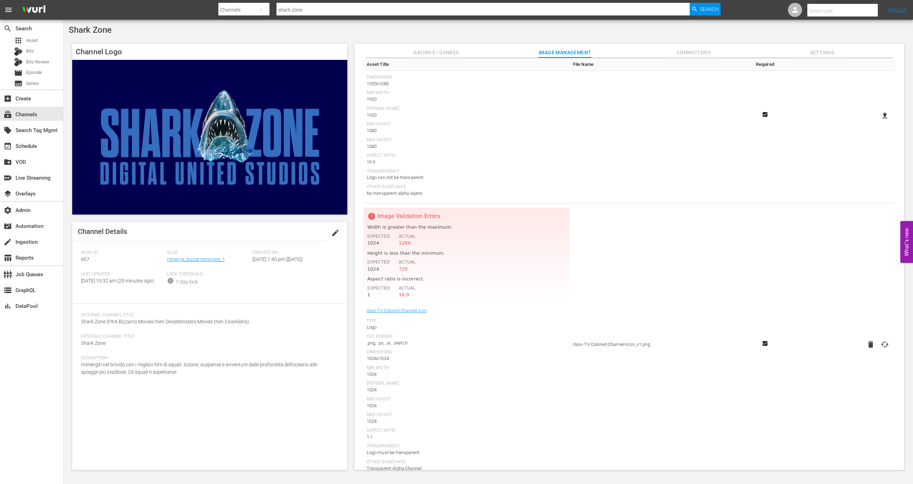
click at [467, 327] on div "Logo" at bounding box center [466, 327] width 199 height 7
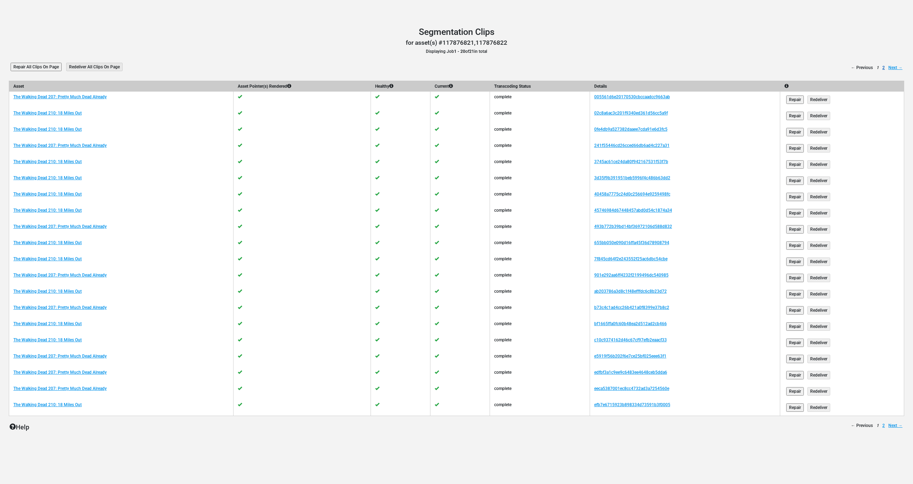
click at [884, 68] on link "2" at bounding box center [883, 67] width 2 height 6
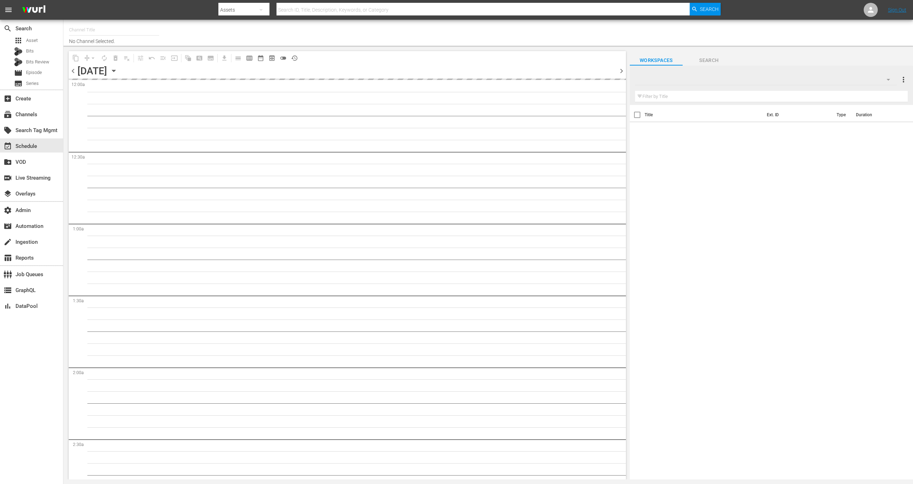
type input "TWD Universe Experience (TV-14) (844)"
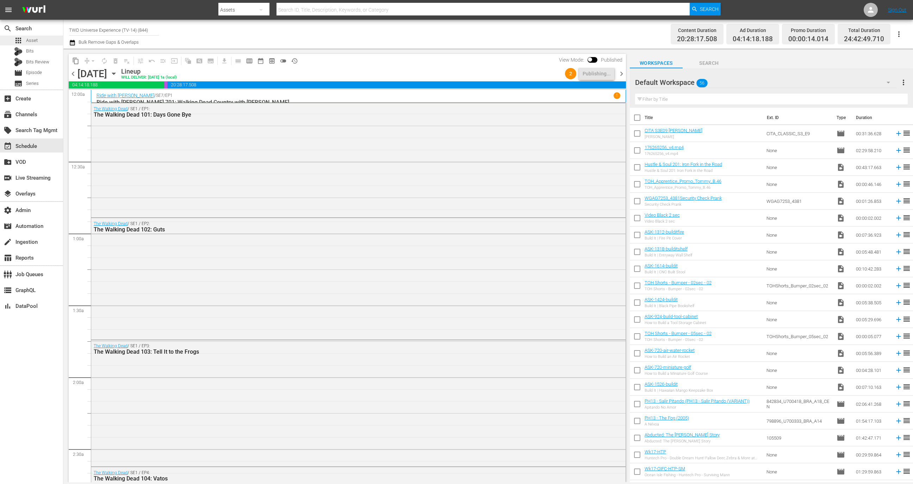
click at [45, 40] on div "apps Asset" at bounding box center [31, 41] width 63 height 10
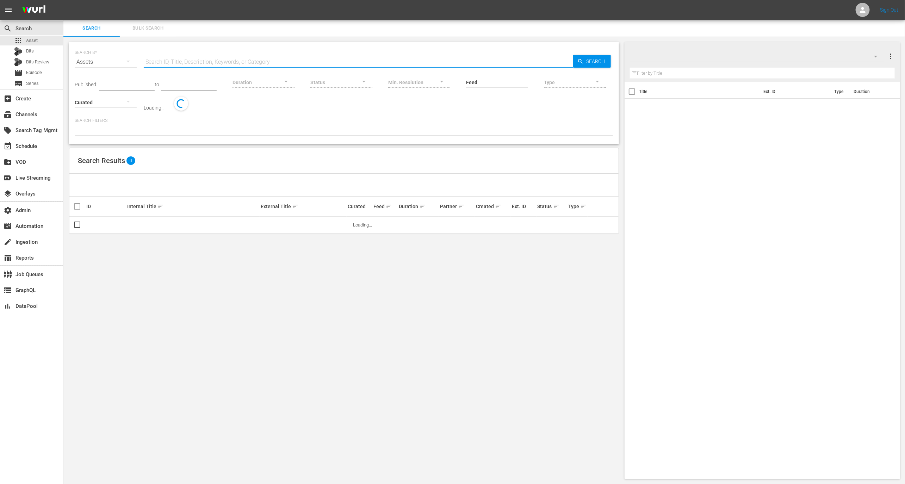
click at [188, 65] on input "text" at bounding box center [358, 62] width 429 height 17
paste input "65939"
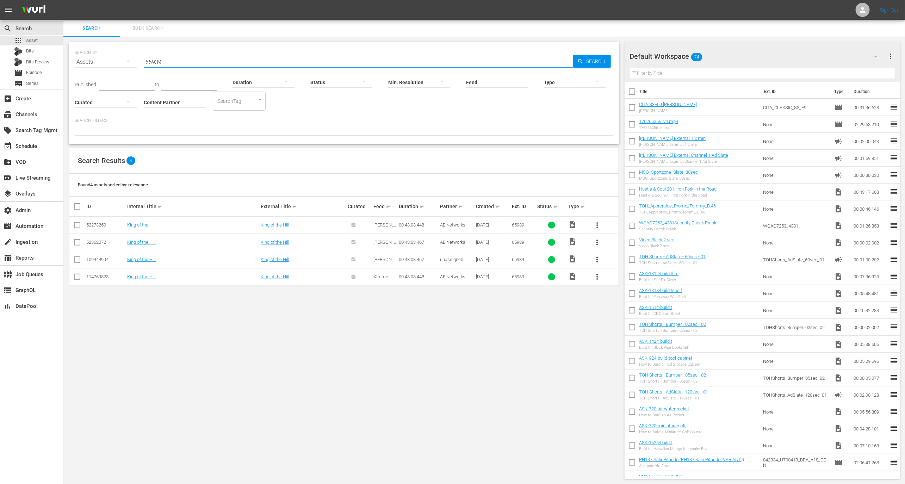
type input "65939"
click at [102, 241] on div "52362072" at bounding box center [105, 241] width 39 height 5
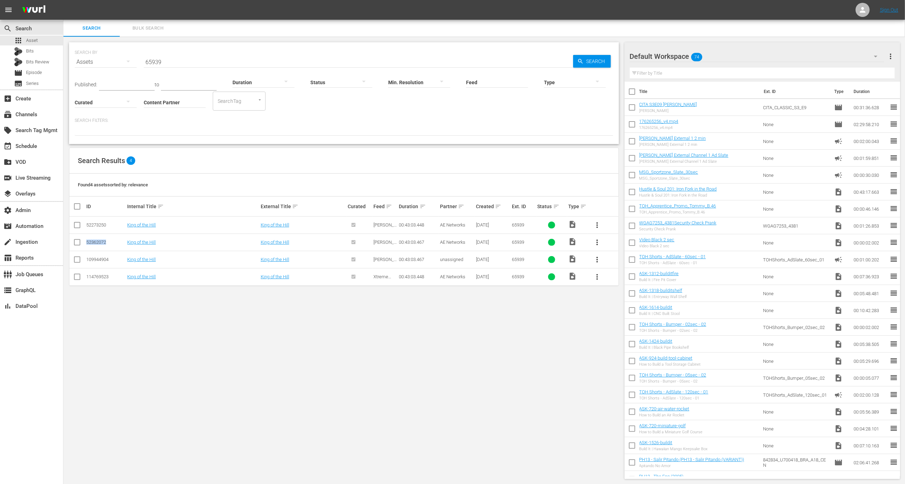
copy div "52362072"
drag, startPoint x: 615, startPoint y: 277, endPoint x: 81, endPoint y: 224, distance: 536.8
click at [81, 224] on tbody "52273250 King of the Hill King of the Hill WURL UXP THC 00:43:03.448 AE Network…" at bounding box center [343, 251] width 549 height 69
copy tbody
click at [84, 238] on td at bounding box center [77, 241] width 16 height 17
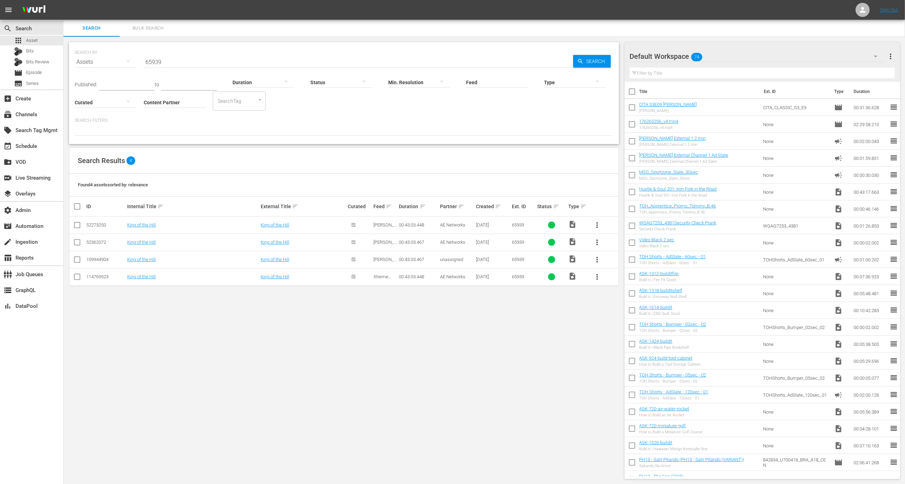
click at [88, 240] on div "52362072" at bounding box center [105, 241] width 39 height 5
copy div "52362072"
click at [105, 258] on div "109944904" at bounding box center [105, 259] width 39 height 5
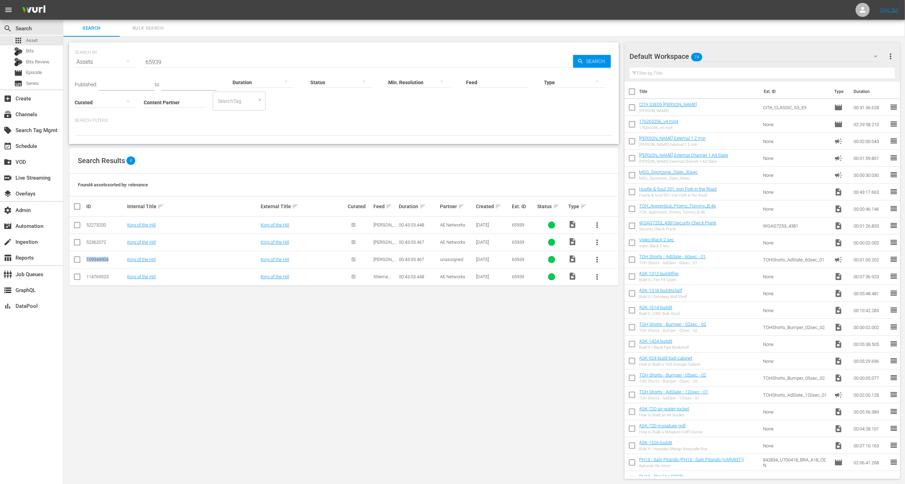
copy div "109944904"
click at [96, 277] on div "114769523" at bounding box center [105, 276] width 39 height 5
copy div "114769523"
click at [96, 223] on div "52273250" at bounding box center [105, 224] width 39 height 5
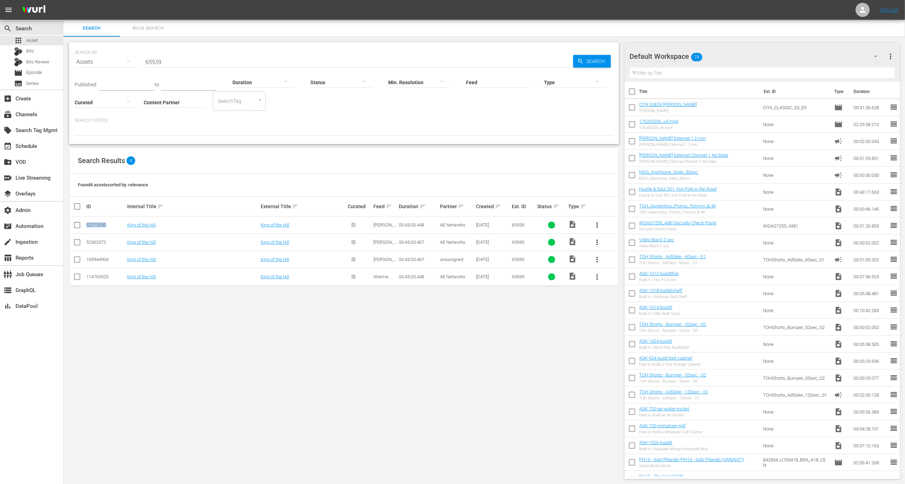
click at [96, 223] on div "52273250" at bounding box center [105, 224] width 39 height 5
copy div "52273250"
click at [136, 241] on link "King of the Hill" at bounding box center [141, 241] width 29 height 5
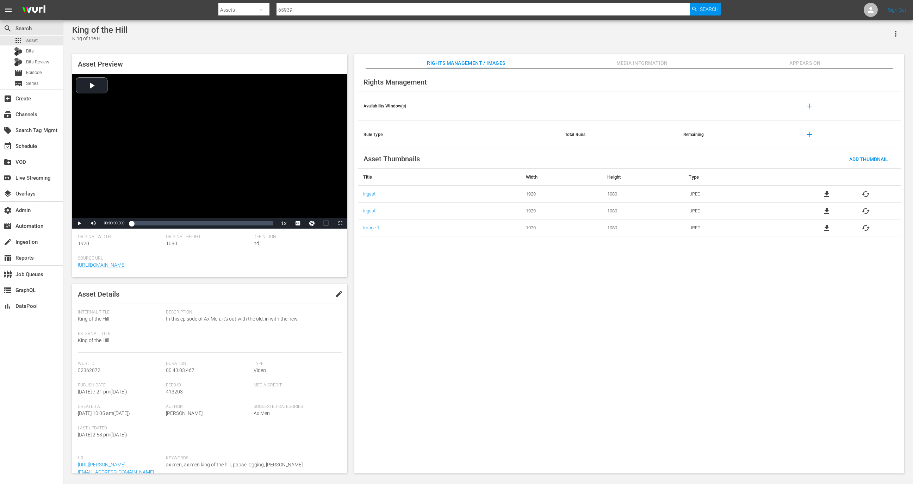
scroll to position [55, 0]
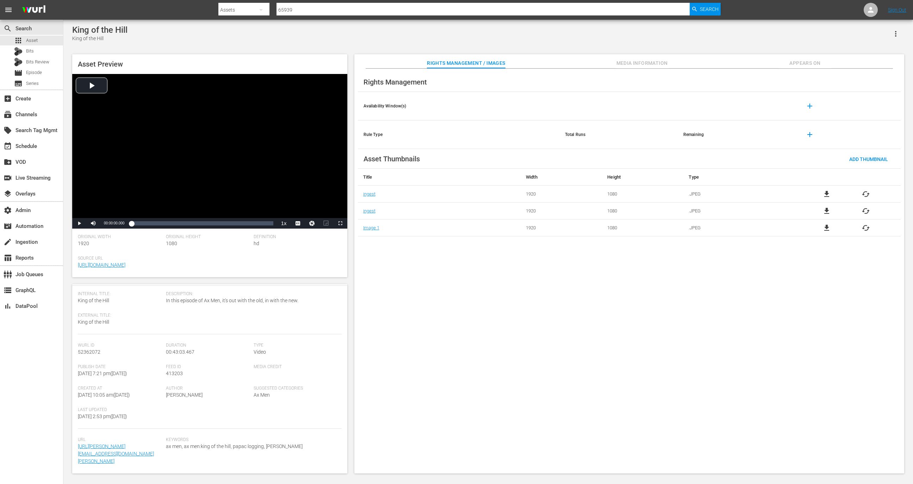
click at [811, 54] on div "Asset Preview Video Player is loading. Play Video Play Mute Current Time 00:00:…" at bounding box center [488, 260] width 839 height 419
click at [811, 60] on span "Appears On" at bounding box center [804, 63] width 53 height 9
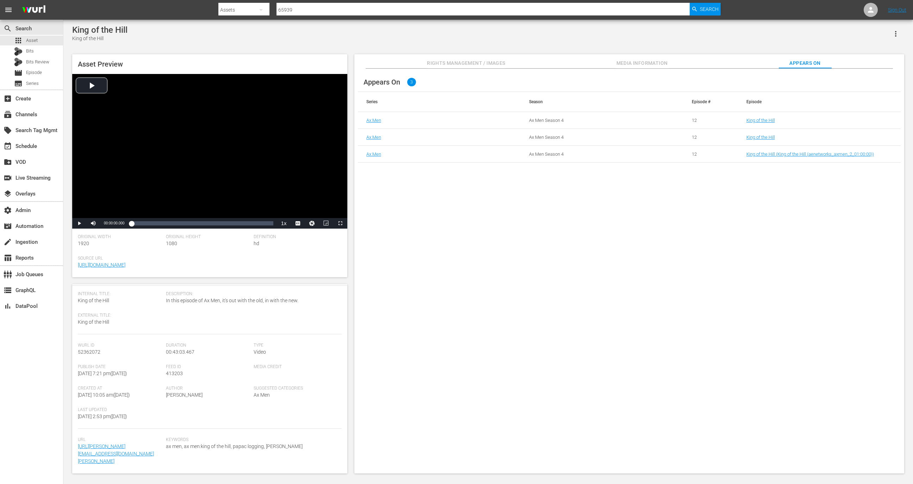
click at [759, 124] on td "King of the Hill" at bounding box center [819, 120] width 163 height 17
click at [759, 121] on link "King of the Hill" at bounding box center [760, 120] width 29 height 5
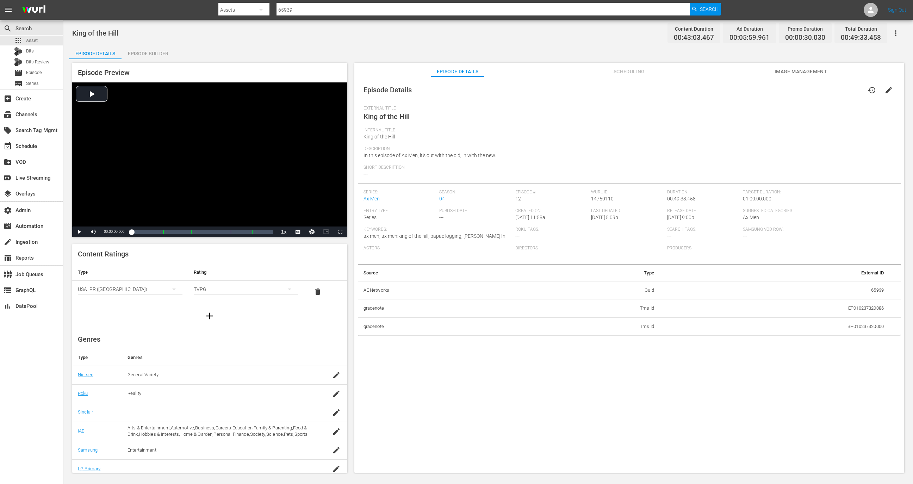
scroll to position [30, 0]
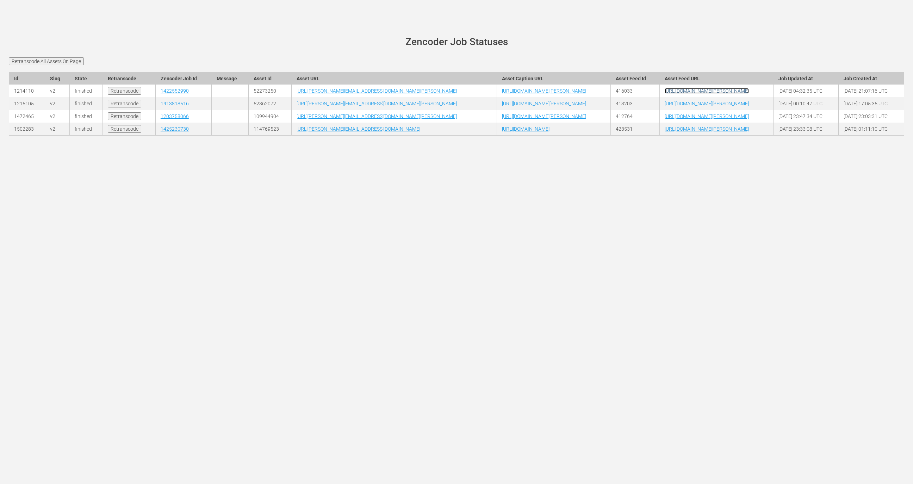
click at [718, 94] on link "[URL][DOMAIN_NAME][PERSON_NAME]" at bounding box center [706, 91] width 84 height 6
click at [714, 110] on td "[URL][DOMAIN_NAME][PERSON_NAME]" at bounding box center [716, 103] width 114 height 13
click at [712, 106] on link "[URL][DOMAIN_NAME][PERSON_NAME]" at bounding box center [706, 104] width 84 height 6
click at [712, 119] on link "[URL][DOMAIN_NAME][PERSON_NAME]" at bounding box center [706, 116] width 84 height 6
click at [709, 132] on link "[URL][DOMAIN_NAME][PERSON_NAME]" at bounding box center [706, 129] width 84 height 6
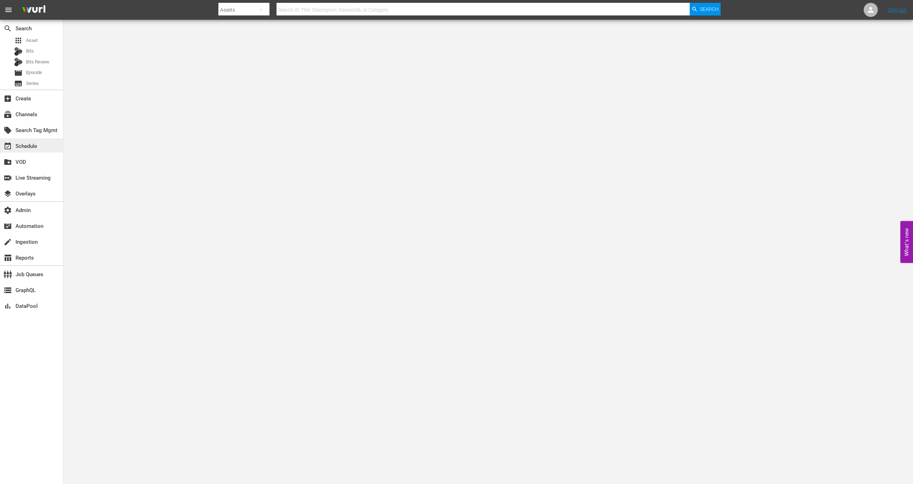
click at [40, 145] on div "event_available Schedule" at bounding box center [31, 145] width 63 height 14
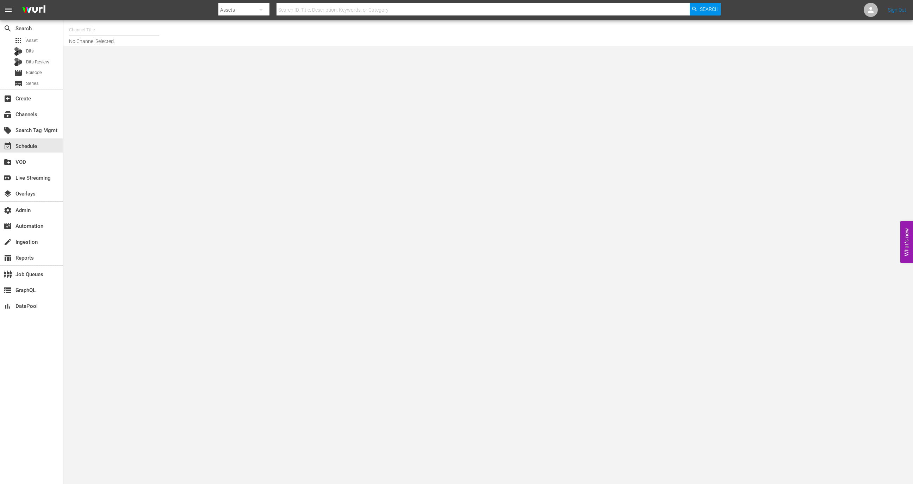
click at [118, 35] on hr at bounding box center [114, 35] width 90 height 0
click at [114, 31] on input "text" at bounding box center [114, 29] width 90 height 17
click at [158, 50] on div "MSG SportsZone (1386 - amc_msgsportszone_1)" at bounding box center [166, 49] width 182 height 17
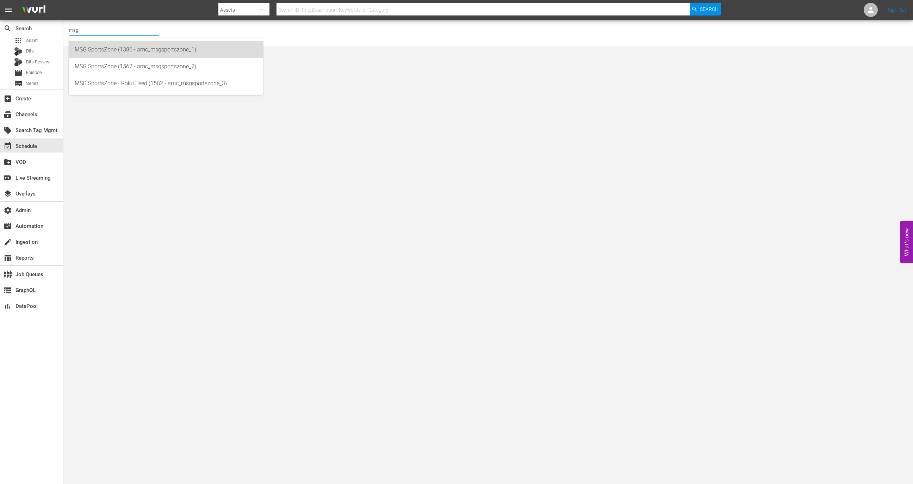
type input "MSG SportsZone (1386 - amc_msgsportszone_1)"
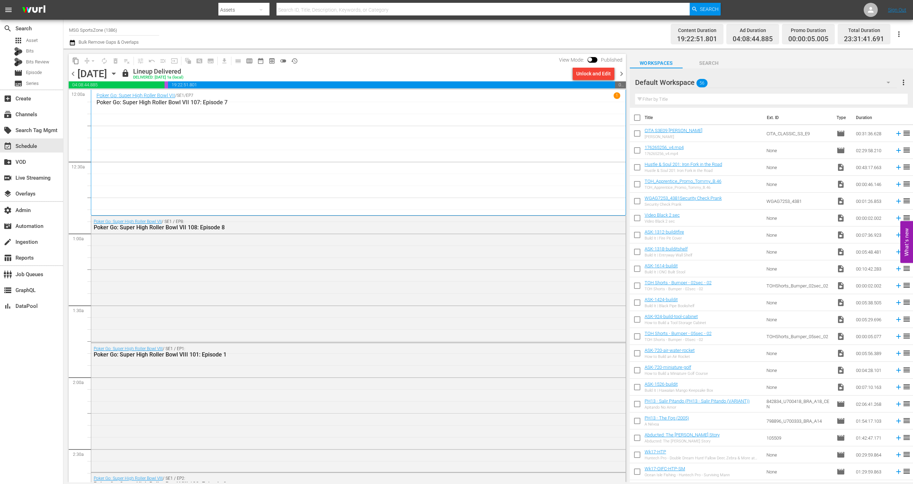
click at [119, 68] on div "Friday, September 5th September 5th" at bounding box center [98, 74] width 42 height 12
click at [118, 72] on icon "button" at bounding box center [114, 74] width 8 height 8
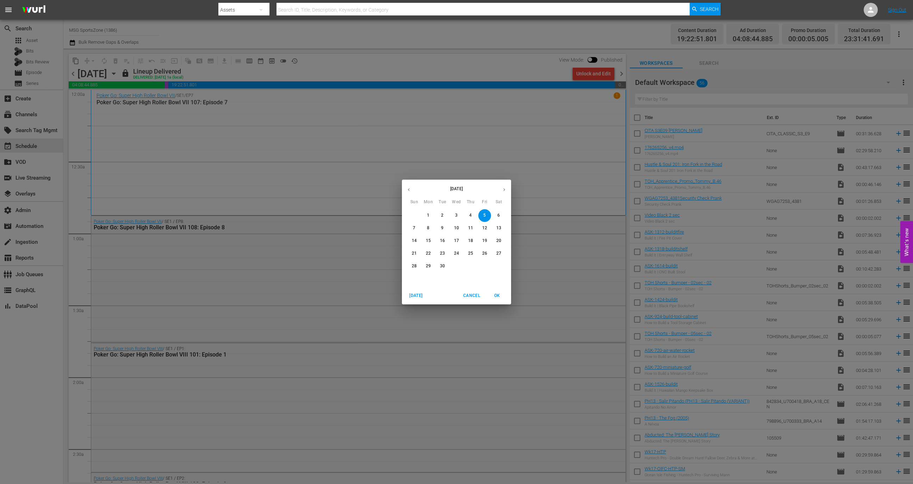
click at [453, 214] on span "3" at bounding box center [456, 215] width 13 height 6
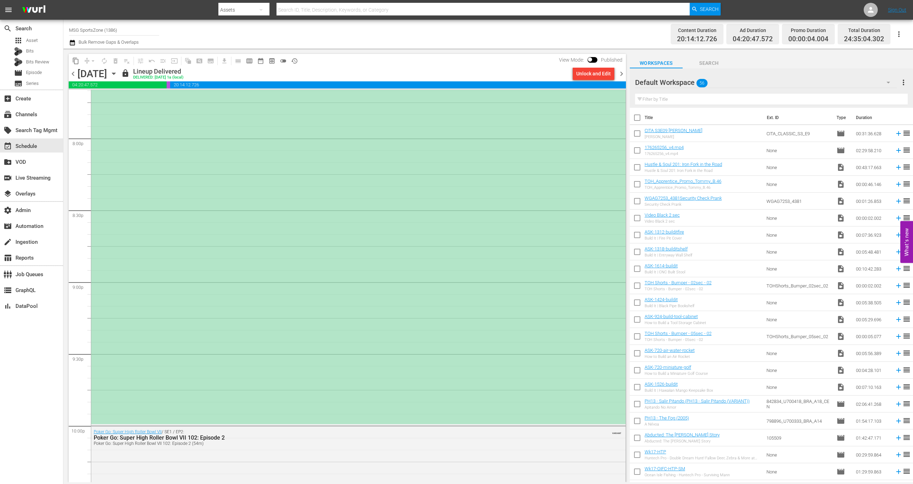
scroll to position [2726, 0]
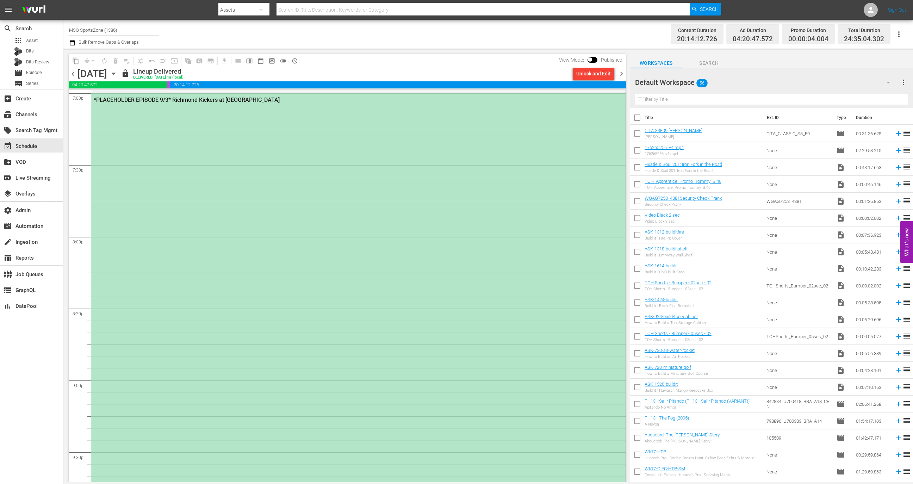
click at [234, 204] on div "*PLACEHOLDER EPISODE 9/3* Richmond Kickers at Westchester SC" at bounding box center [358, 307] width 534 height 429
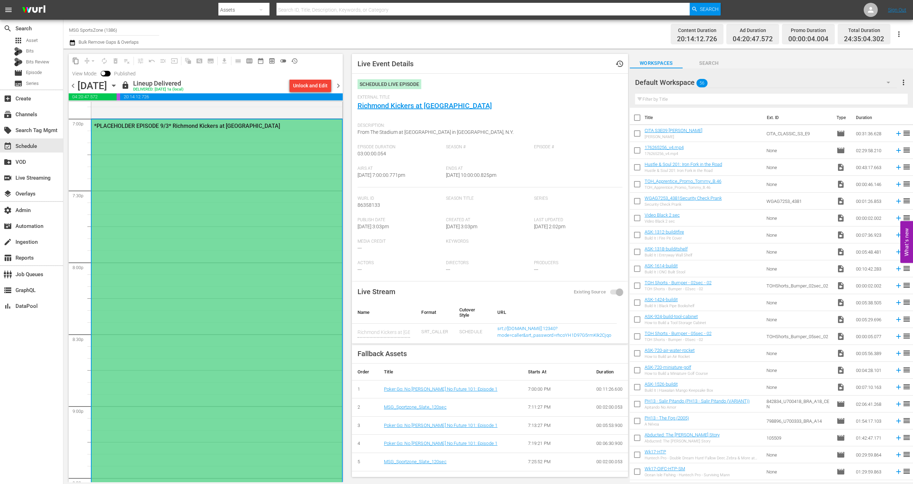
scroll to position [2712, 0]
drag, startPoint x: 380, startPoint y: 174, endPoint x: 423, endPoint y: 174, distance: 42.6
click at [423, 174] on div "Airs At 9/3/25 @ 7:00:00.771pm" at bounding box center [401, 176] width 88 height 21
drag, startPoint x: 465, startPoint y: 173, endPoint x: 496, endPoint y: 173, distance: 30.3
click at [496, 173] on span "9/3/25 @ 10:00:00.825pm" at bounding box center [471, 175] width 50 height 6
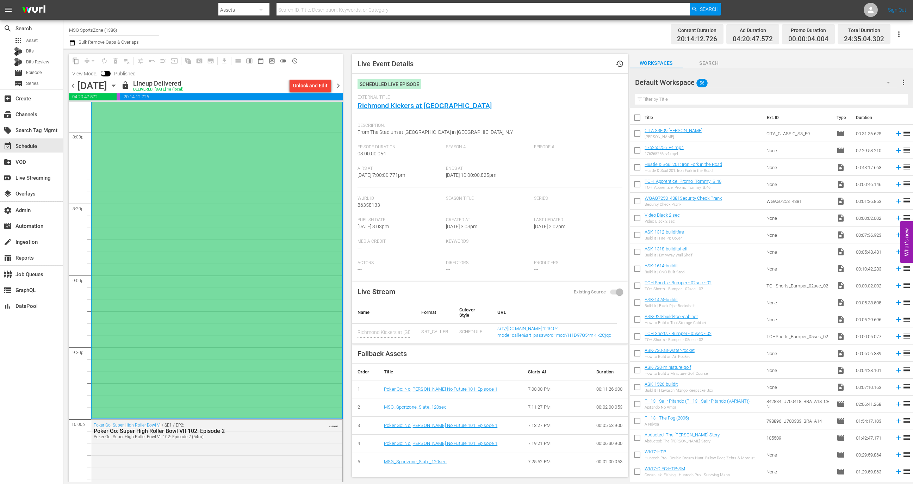
scroll to position [2847, 0]
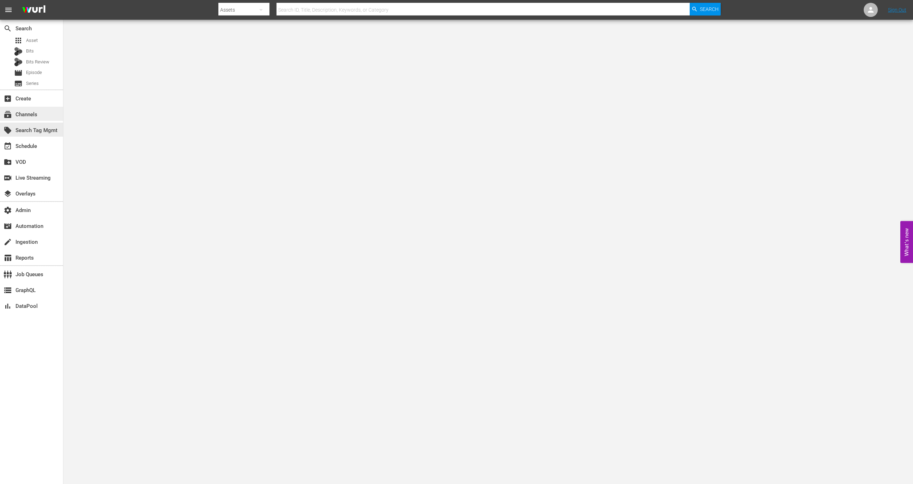
click at [43, 119] on div "subscriptions Channels" at bounding box center [31, 114] width 63 height 14
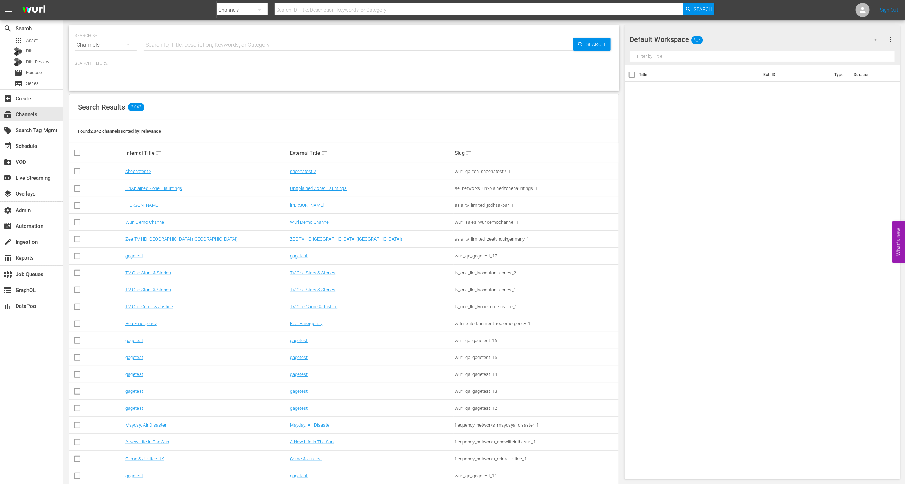
click at [148, 48] on input "text" at bounding box center [358, 45] width 429 height 17
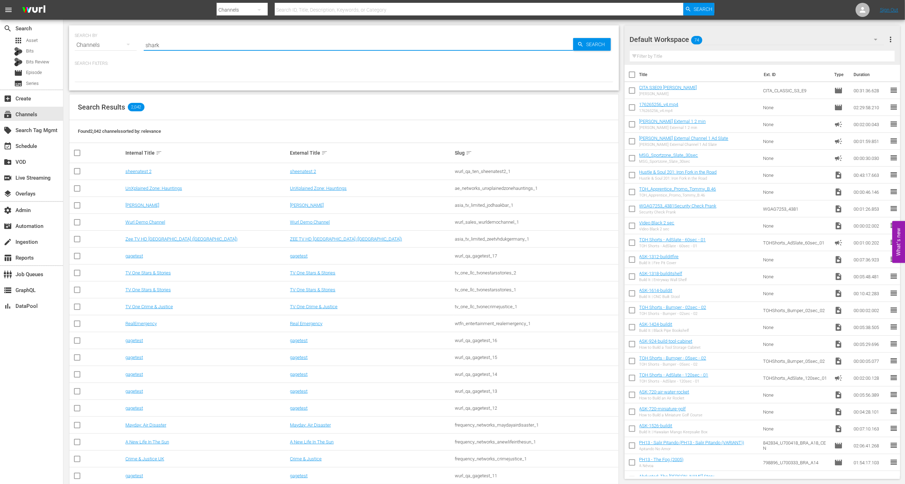
type input "shark"
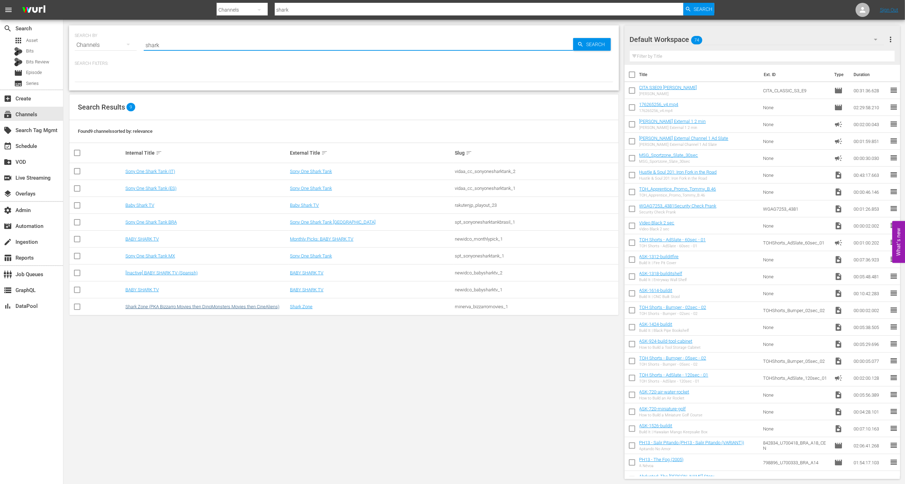
type input "shark"
click at [169, 307] on link "Shark Zone (PKA Bizzarro Movies then DinoMonsters Movies then CineAliens)" at bounding box center [202, 306] width 154 height 5
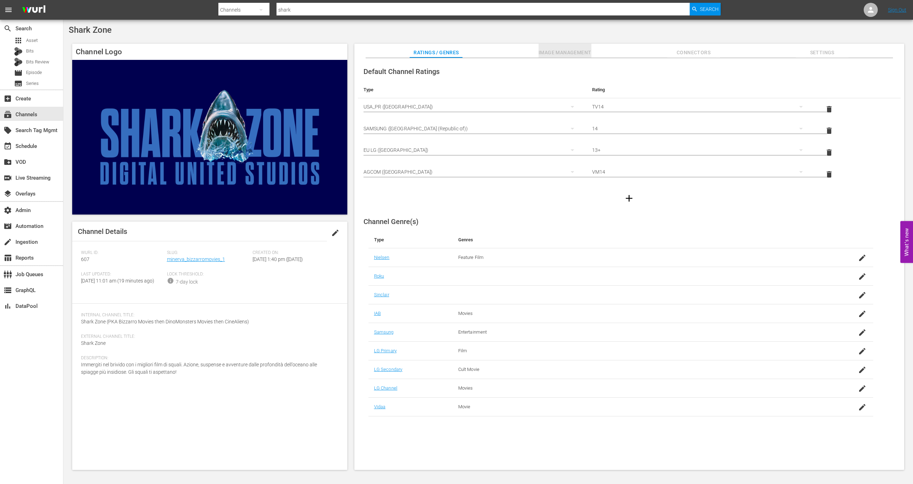
click at [570, 54] on span "Image Management" at bounding box center [564, 52] width 53 height 9
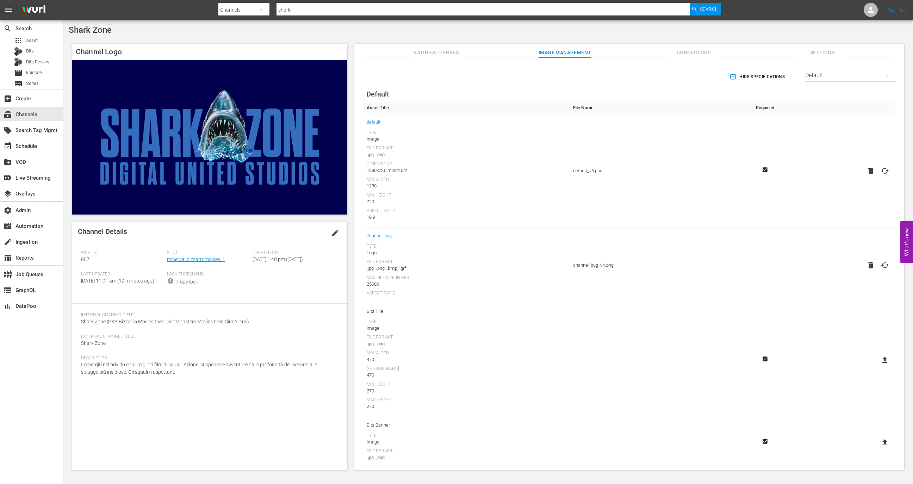
click at [862, 74] on div "Default" at bounding box center [850, 75] width 90 height 20
click at [846, 120] on div "rlaxx TV" at bounding box center [847, 123] width 73 height 11
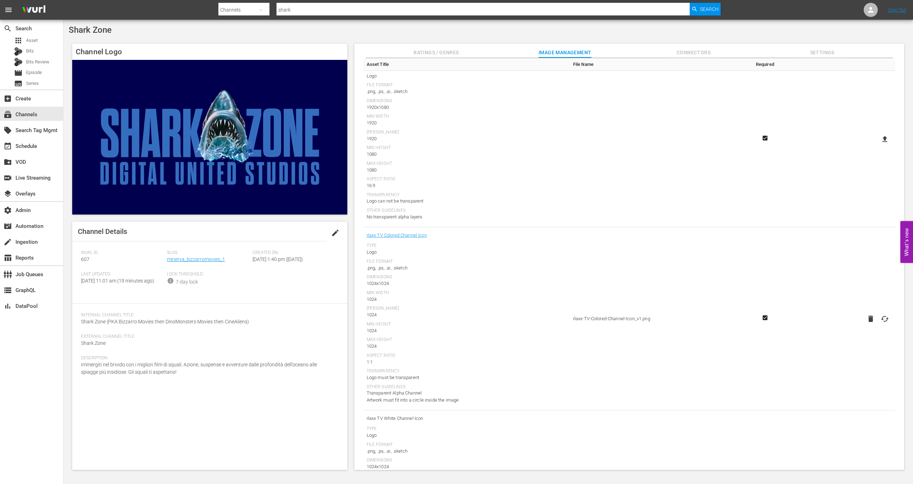
scroll to position [440, 0]
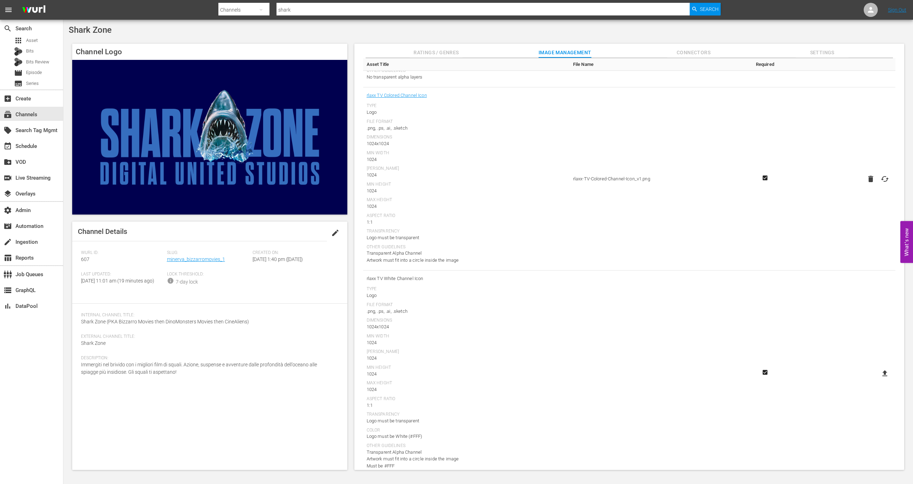
click at [634, 148] on td "rlaxx-TV-Colored-Channel-Icon_v1.png" at bounding box center [656, 178] width 174 height 183
click at [883, 179] on icon at bounding box center [884, 179] width 8 height 8
click at [878, 185] on input "file" at bounding box center [877, 185] width 0 height 0
type input "C:\fakepath\Sharkzone_samsung_2.png"
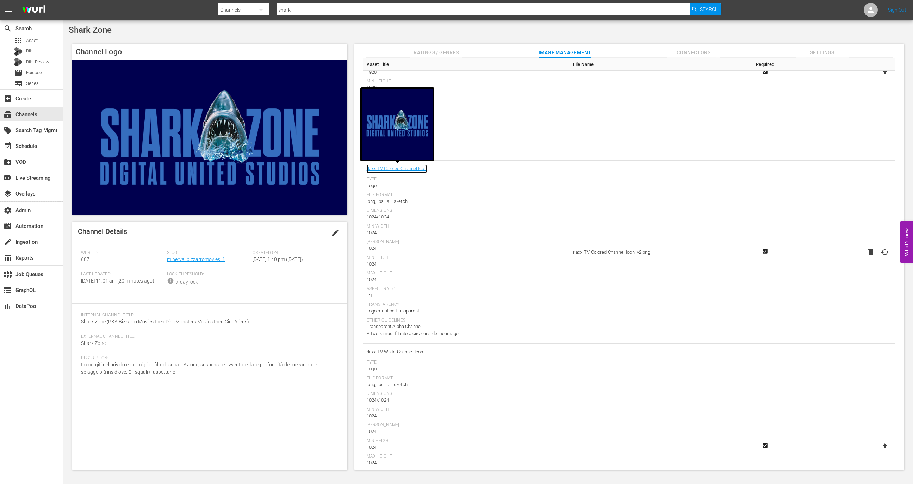
click at [399, 165] on link "rlaxx TV Colored Channel Icon" at bounding box center [397, 168] width 60 height 9
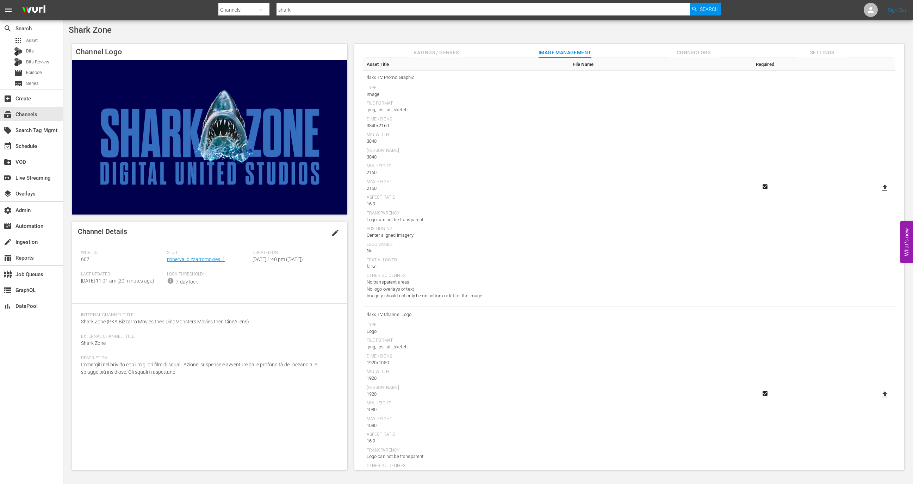
scroll to position [0, 0]
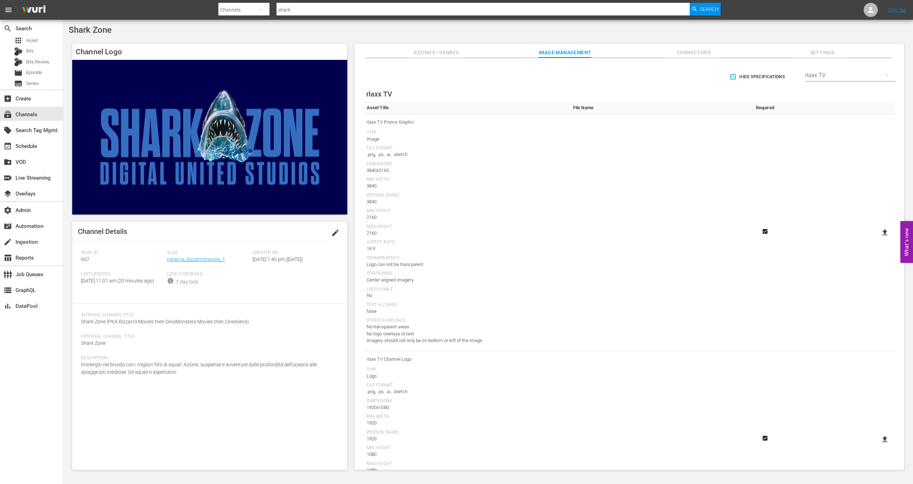
click at [842, 80] on div "rlaxx TV" at bounding box center [850, 75] width 90 height 20
click at [839, 130] on div "TCL Channel" at bounding box center [847, 130] width 73 height 11
click at [859, 72] on div "TCL Channel" at bounding box center [850, 75] width 90 height 20
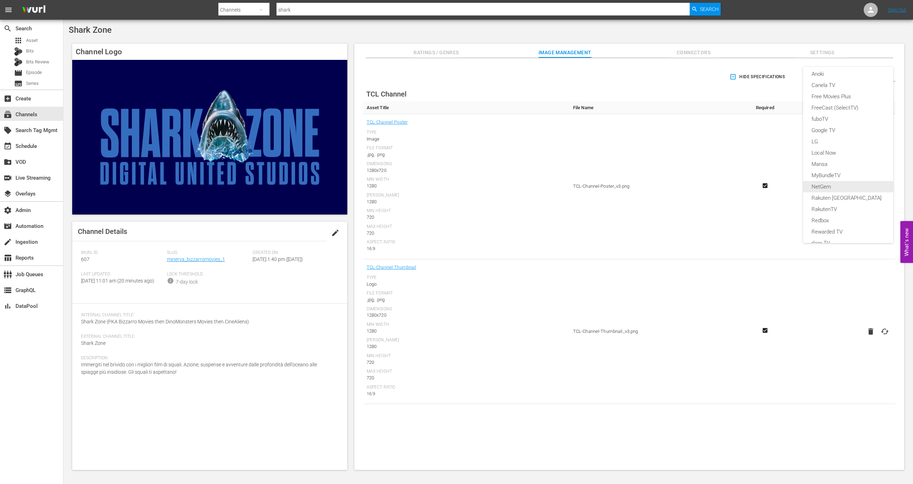
scroll to position [0, 0]
click at [825, 218] on div "LG" at bounding box center [847, 220] width 73 height 11
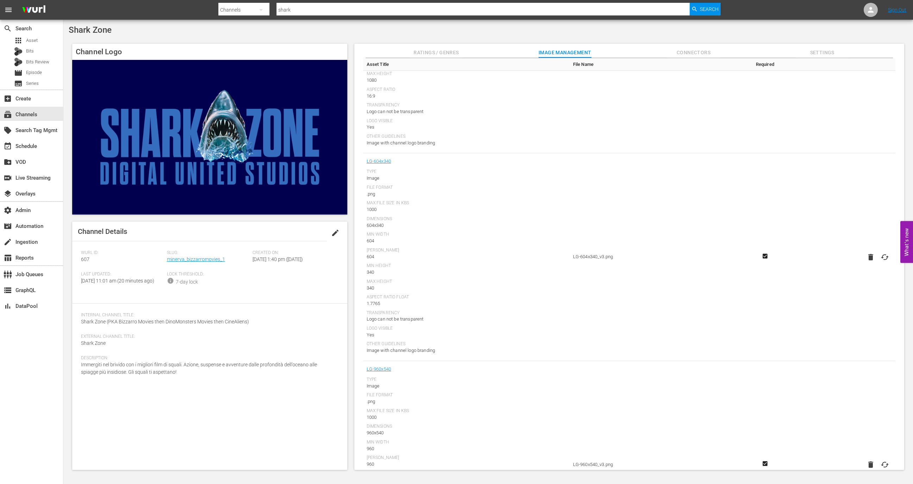
scroll to position [161, 0]
click at [866, 266] on icon "button" at bounding box center [870, 264] width 8 height 8
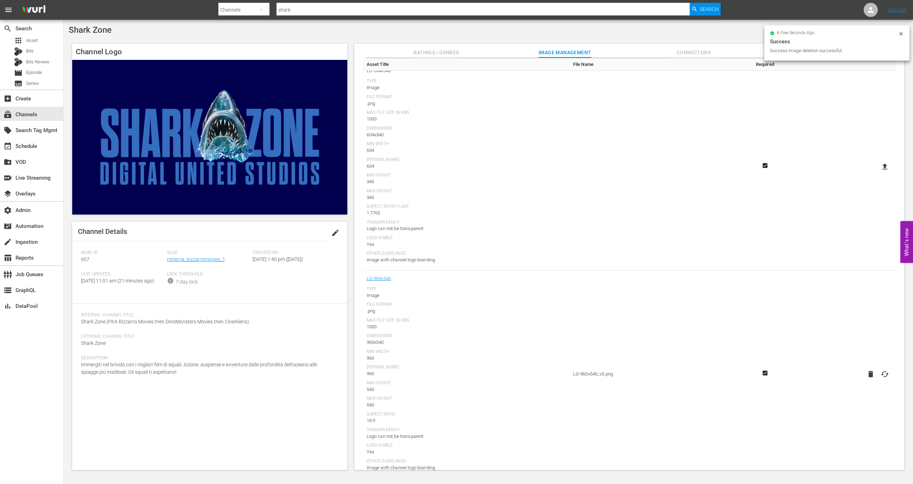
scroll to position [357, 0]
click at [871, 270] on button "button" at bounding box center [870, 275] width 14 height 13
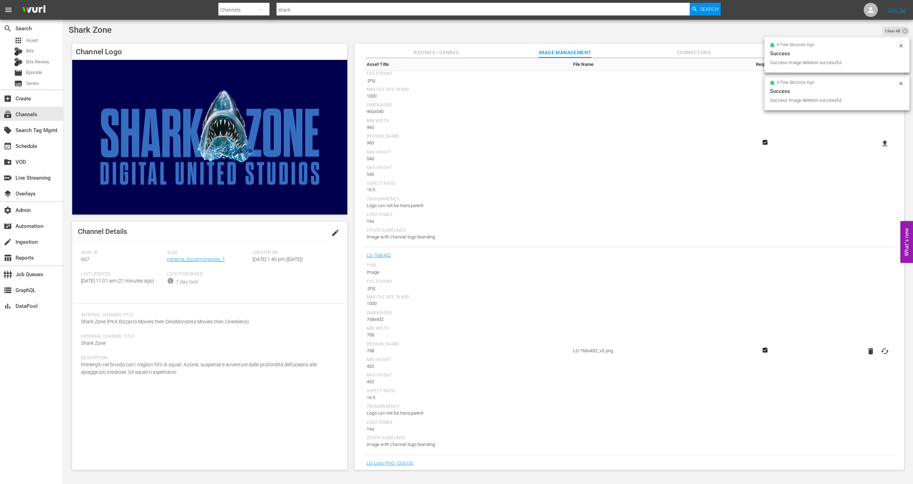
scroll to position [705, 0]
click at [868, 137] on icon "button" at bounding box center [870, 135] width 5 height 6
click at [868, 315] on button "button" at bounding box center [870, 311] width 14 height 13
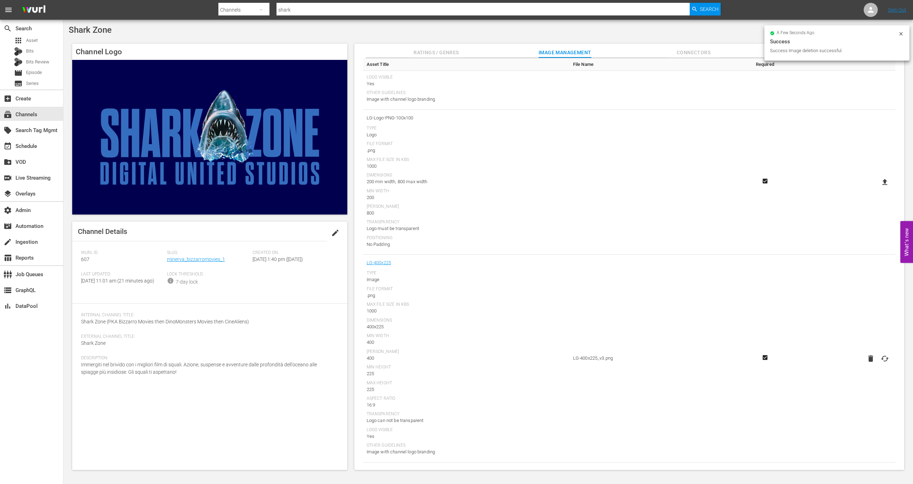
click at [867, 365] on td at bounding box center [841, 358] width 108 height 207
click at [868, 358] on icon "button" at bounding box center [870, 358] width 5 height 6
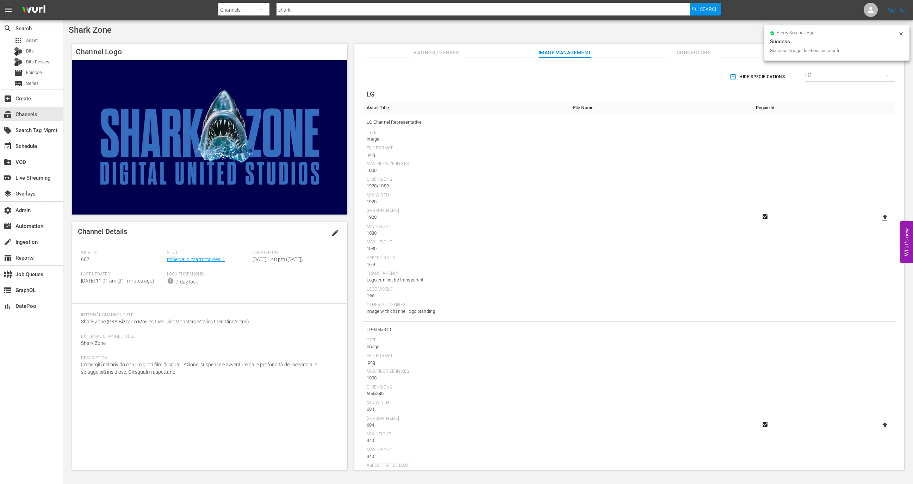
click at [841, 73] on div "LG" at bounding box center [850, 75] width 90 height 20
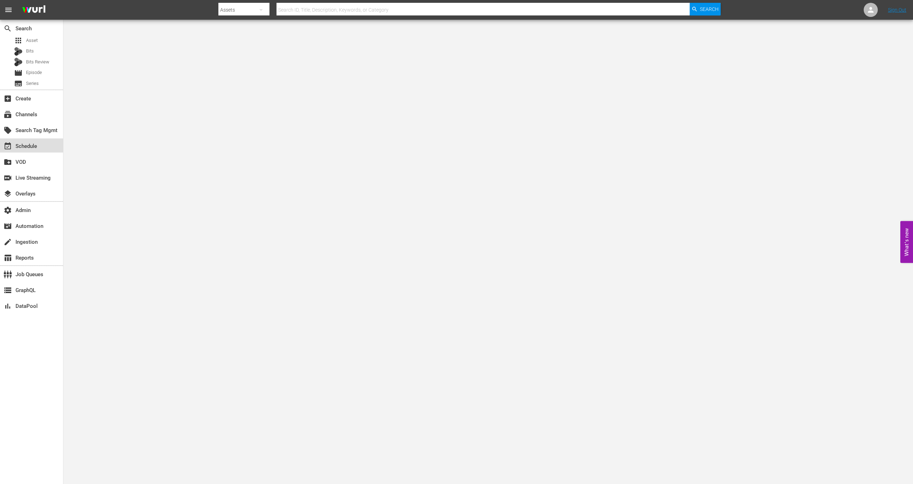
click at [45, 148] on div "event_available Schedule" at bounding box center [31, 145] width 63 height 14
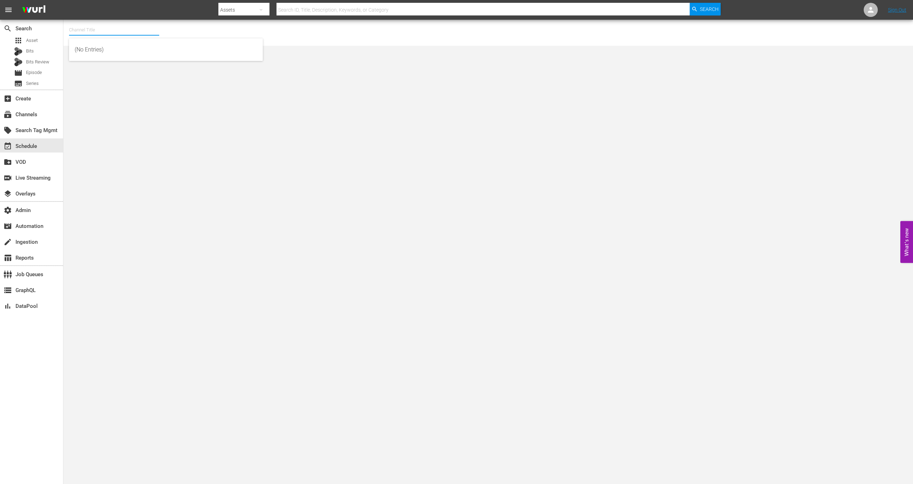
click at [131, 28] on input "text" at bounding box center [114, 29] width 90 height 17
type input "b"
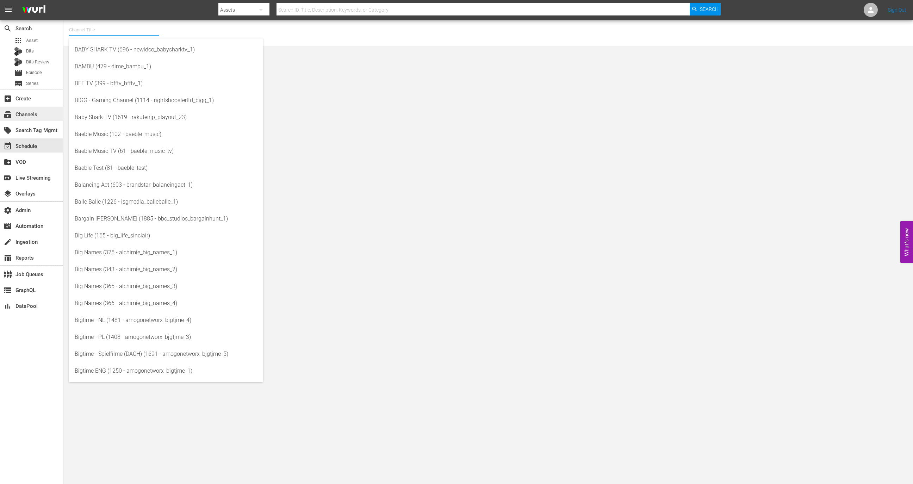
click at [47, 109] on div "subscriptions Channels" at bounding box center [31, 114] width 63 height 14
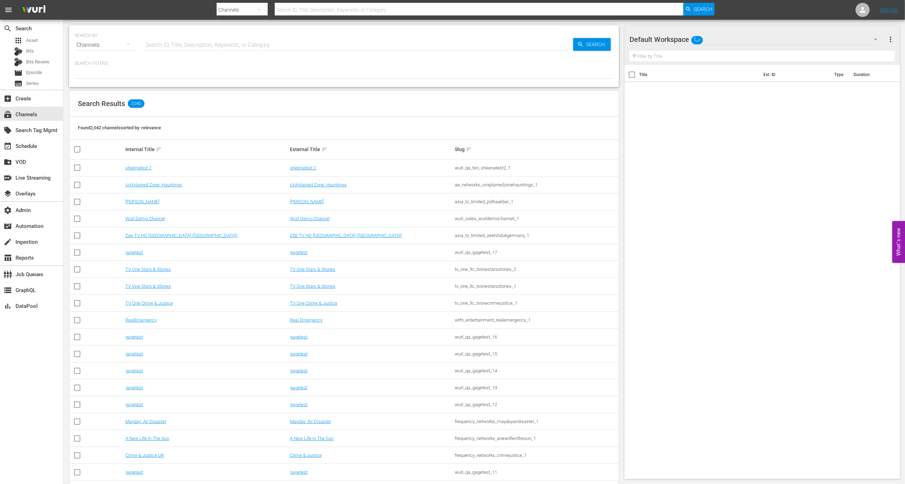
click at [163, 45] on input "text" at bounding box center [358, 45] width 429 height 17
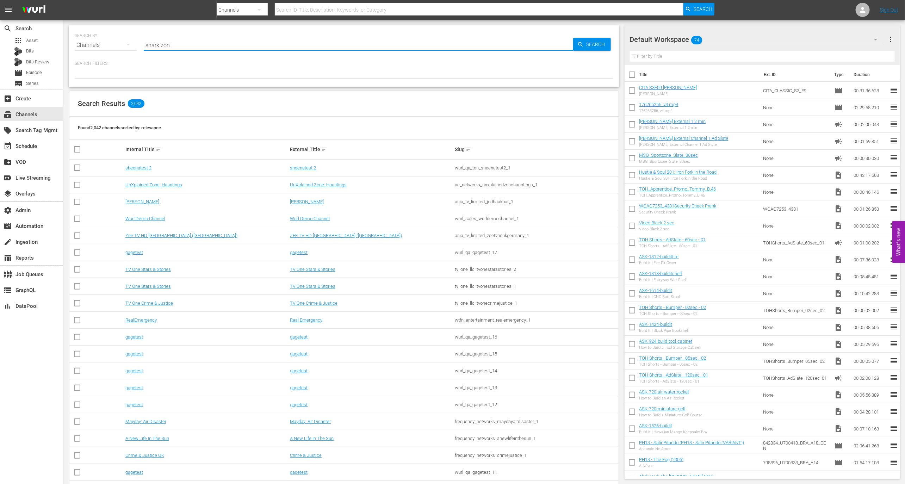
type input "shark zone"
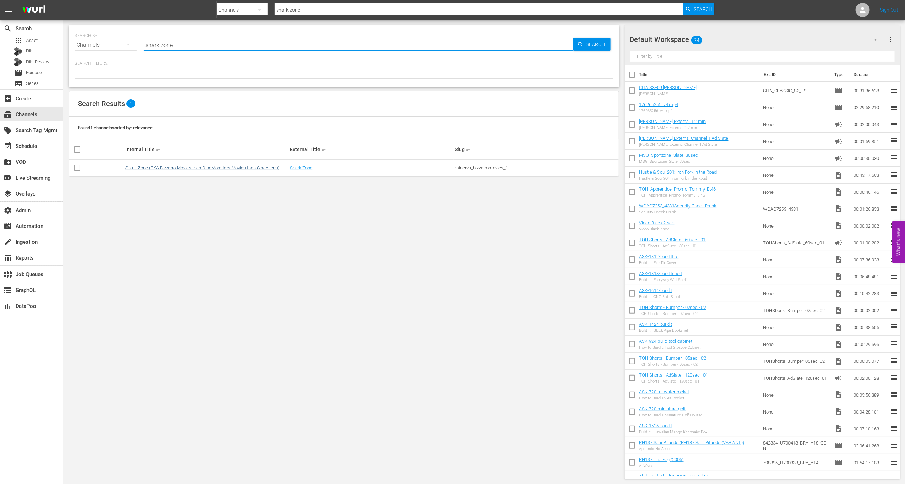
type input "shark zone"
click at [181, 165] on link "Shark Zone (PKA Bizzarro Movies then DinoMonsters Movies then CineAliens)" at bounding box center [202, 167] width 154 height 5
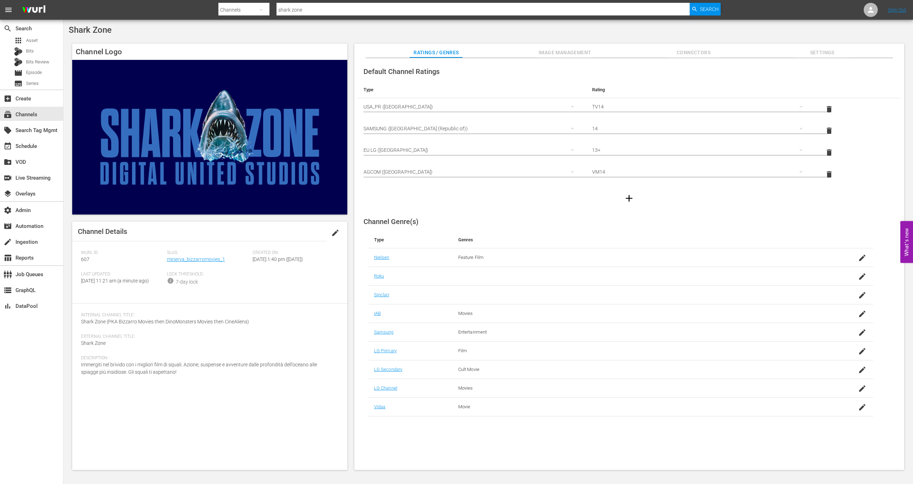
click at [339, 229] on span "edit" at bounding box center [335, 233] width 8 height 8
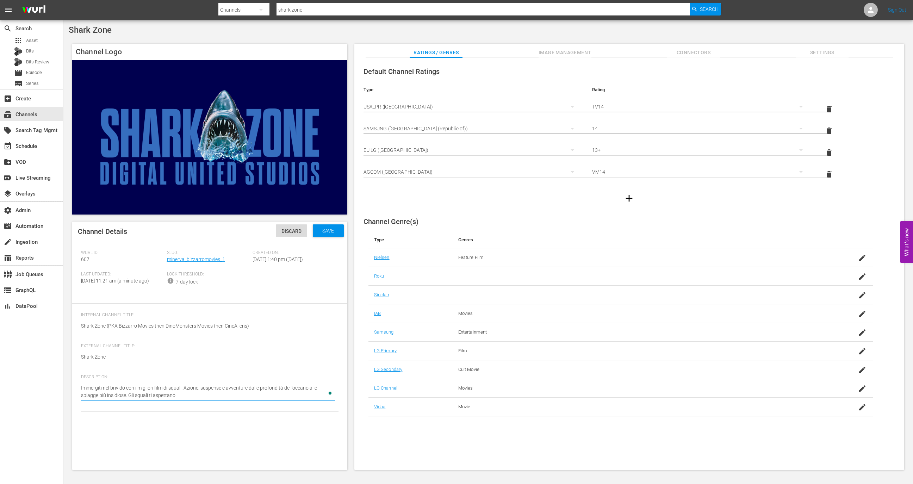
type textarea "Immergiti nel brivido con i migliori film di squali. Azione, suspense e avventu…"
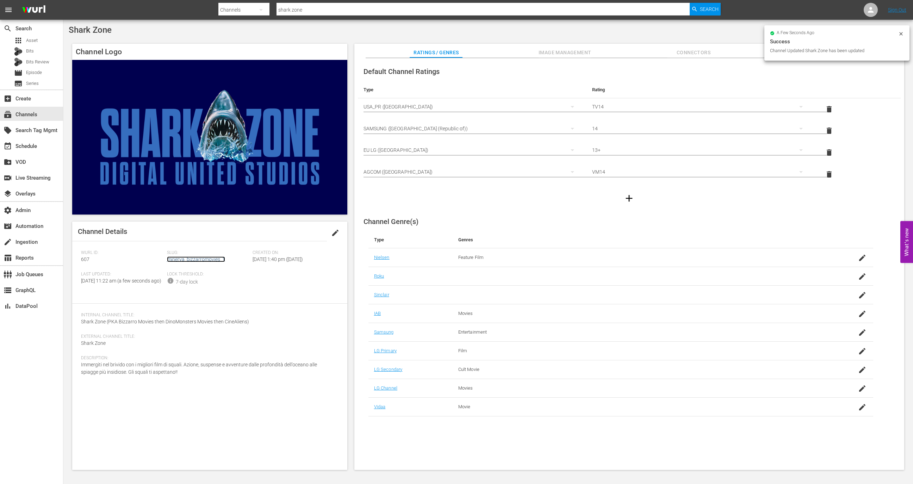
click at [198, 262] on link "minerva_bizzarromovies_1" at bounding box center [196, 259] width 58 height 6
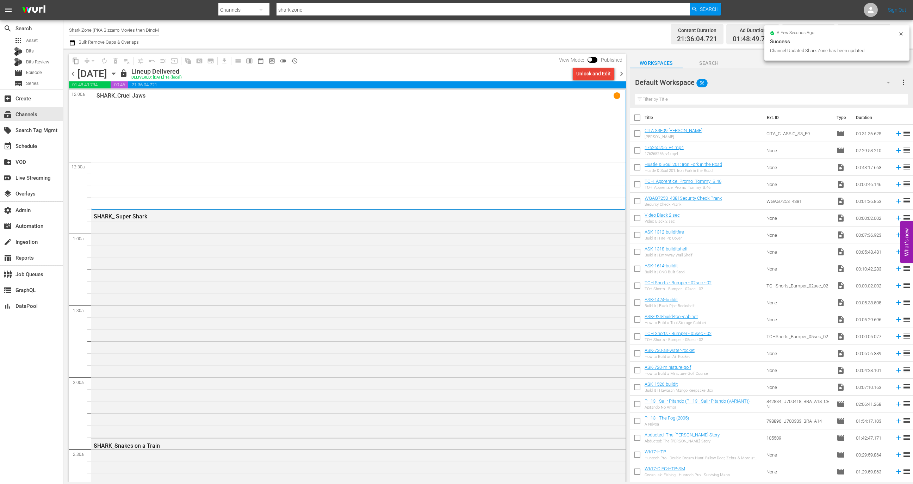
click at [589, 67] on div "content_copy compress arrow_drop_down autorenew_outlined delete_forever_outline…" at bounding box center [347, 61] width 557 height 14
click at [594, 73] on div "Unlock and Edit" at bounding box center [593, 73] width 35 height 13
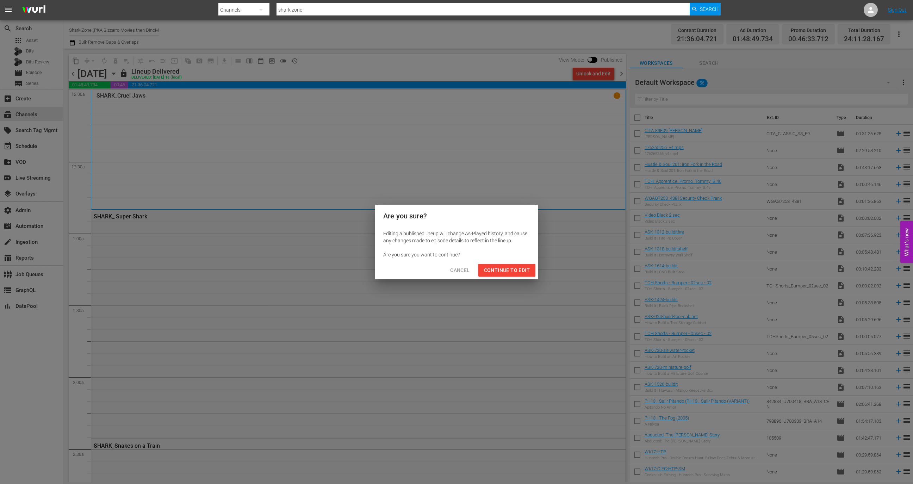
click at [523, 268] on span "Continue to Edit" at bounding box center [507, 270] width 46 height 9
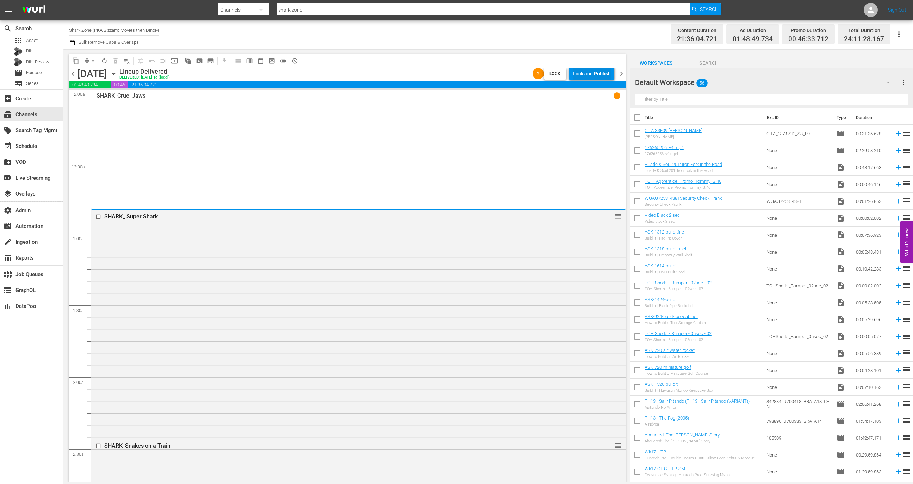
click at [587, 71] on div "Lock and Publish" at bounding box center [591, 73] width 38 height 13
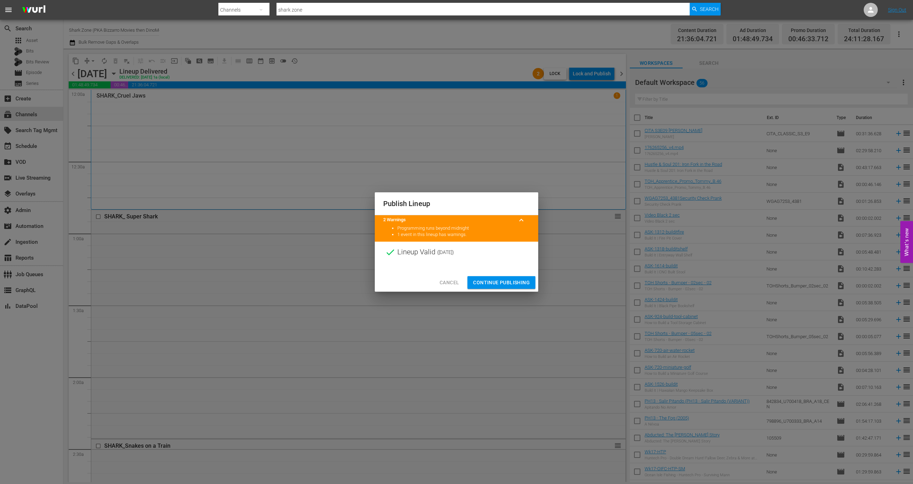
click at [508, 277] on button "Continue Publishing" at bounding box center [501, 282] width 68 height 13
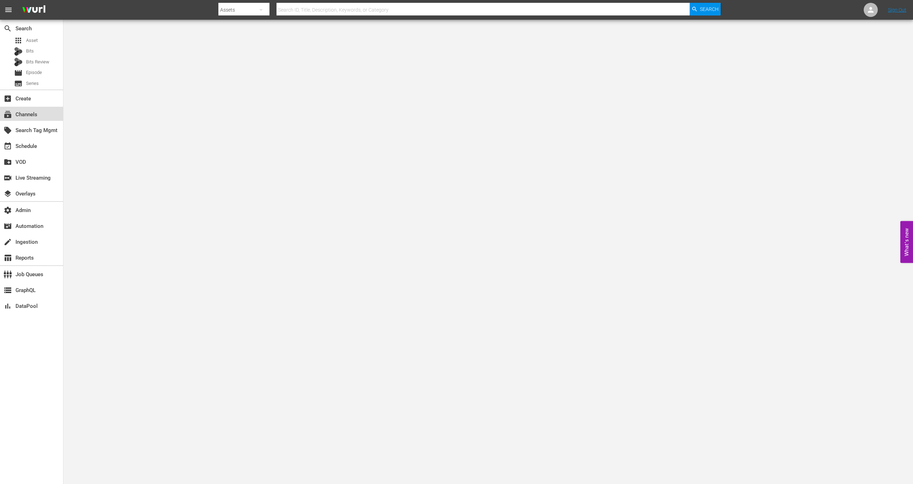
click at [43, 117] on div "subscriptions Channels" at bounding box center [31, 114] width 63 height 14
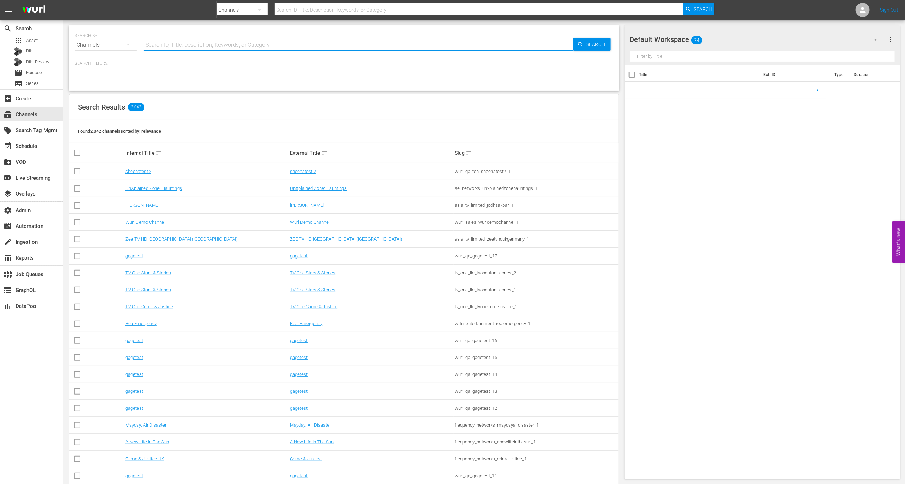
click at [170, 49] on input "text" at bounding box center [358, 45] width 429 height 17
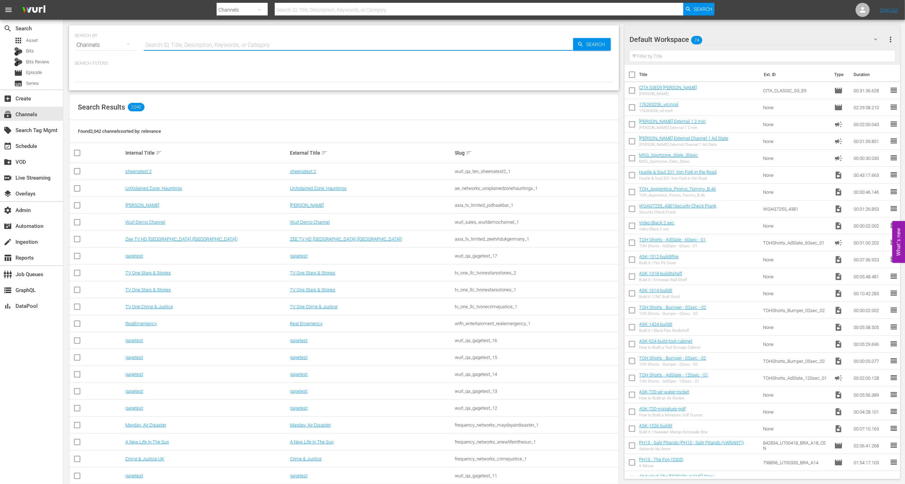
paste input "lighthousehomeentertainment_alleskino_1"
type input "lighthousehomeentertainment_alleskino_1"
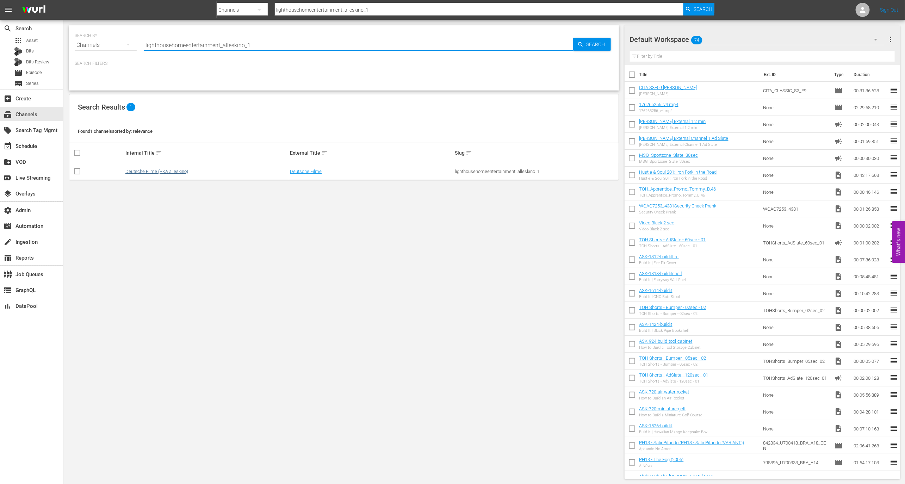
type input "lighthousehomeentertainment_alleskino_1"
click at [151, 170] on link "Deutsche Filme (PKA alleskino)" at bounding box center [156, 171] width 63 height 5
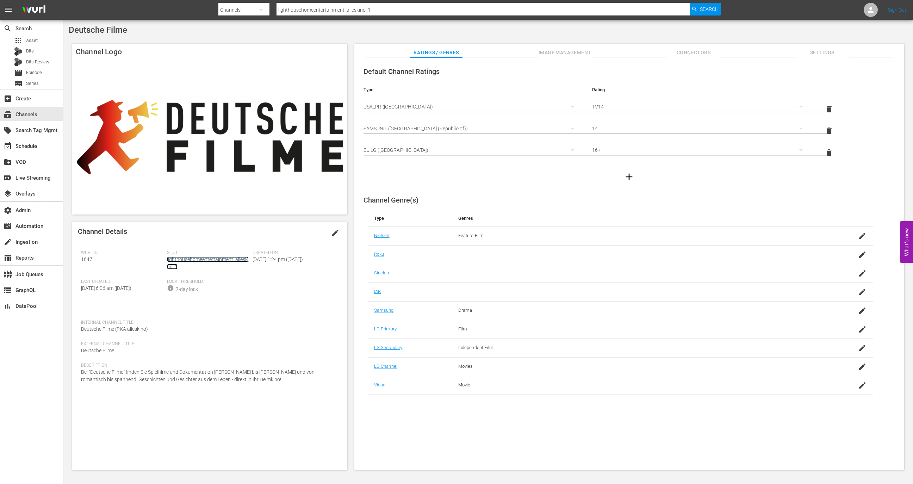
click at [216, 259] on link "lighthousehomeentertainment_alleskino_1" at bounding box center [208, 262] width 82 height 13
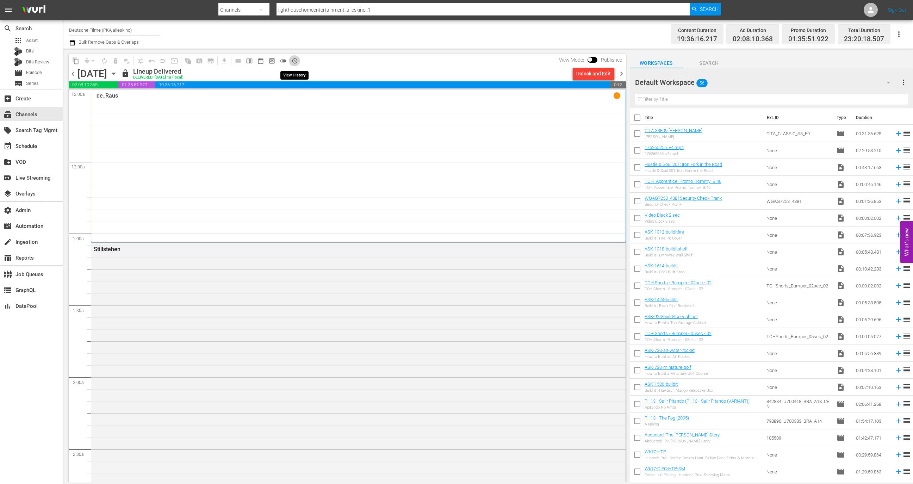
click at [296, 58] on span "history_outlined" at bounding box center [294, 60] width 7 height 7
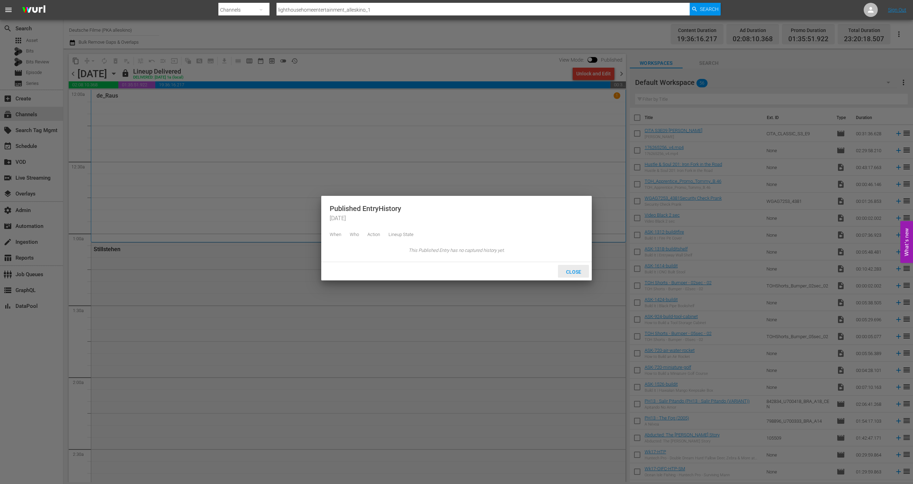
click at [573, 275] on span "Close" at bounding box center [573, 272] width 26 height 6
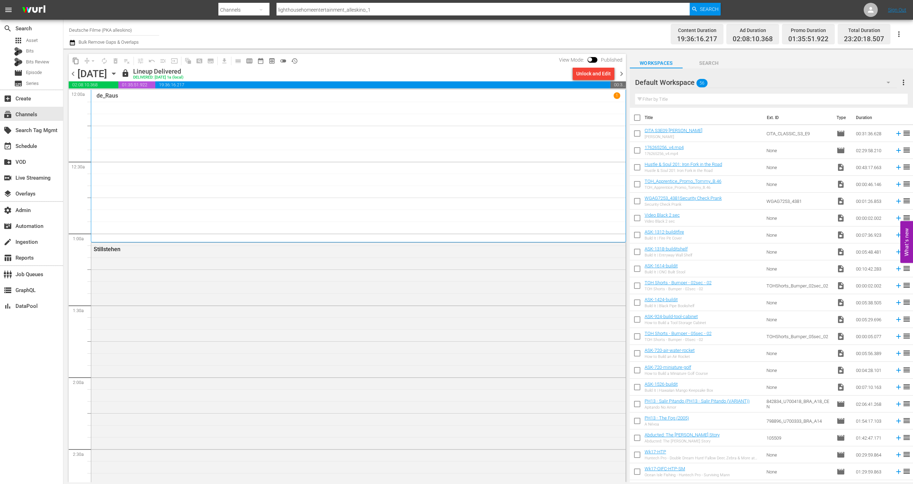
click at [624, 75] on span "chevron_right" at bounding box center [621, 73] width 9 height 9
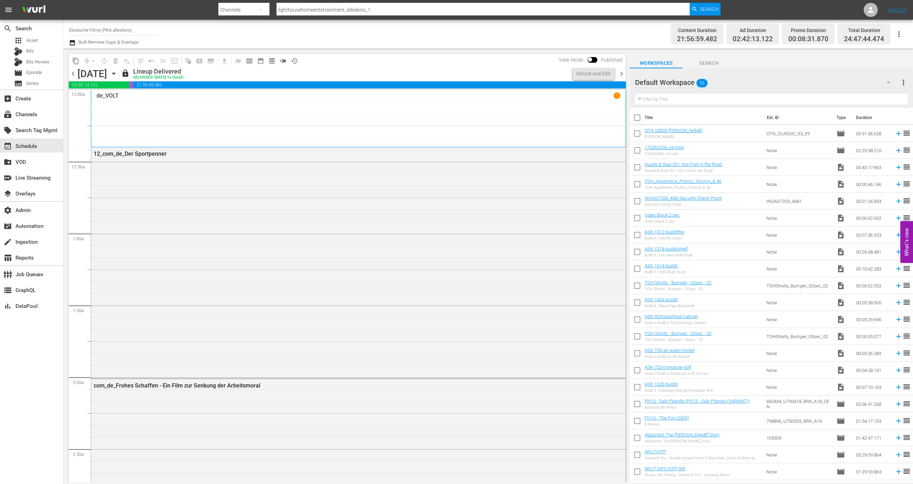
click at [298, 62] on span "history_outlined" at bounding box center [294, 60] width 7 height 7
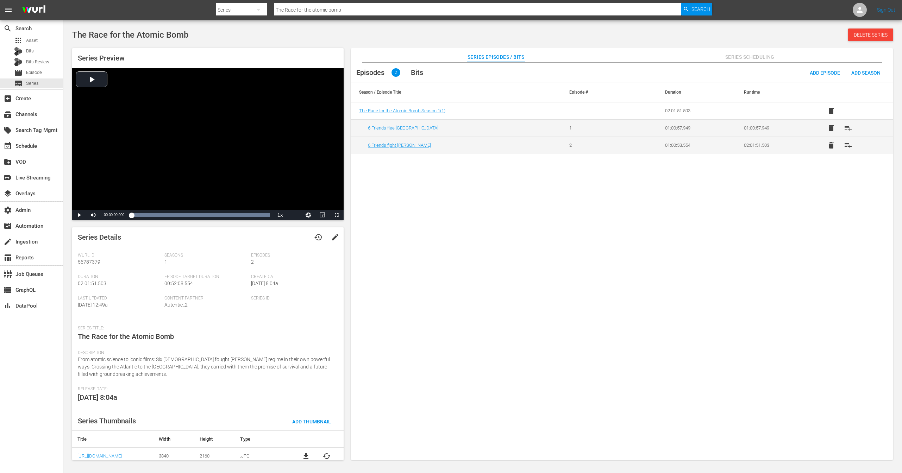
scroll to position [4, 0]
